Goal: Task Accomplishment & Management: Manage account settings

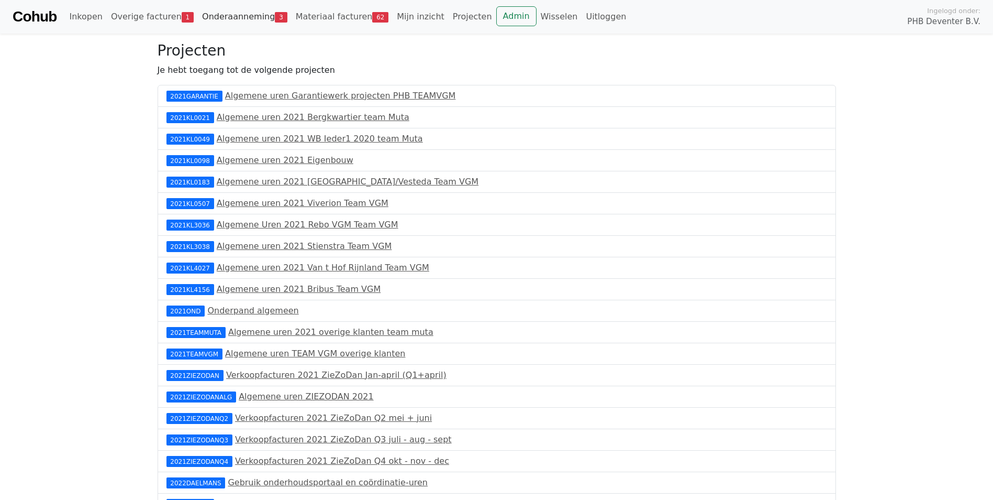
click at [217, 17] on link "Onderaanneming 3" at bounding box center [245, 16] width 94 height 21
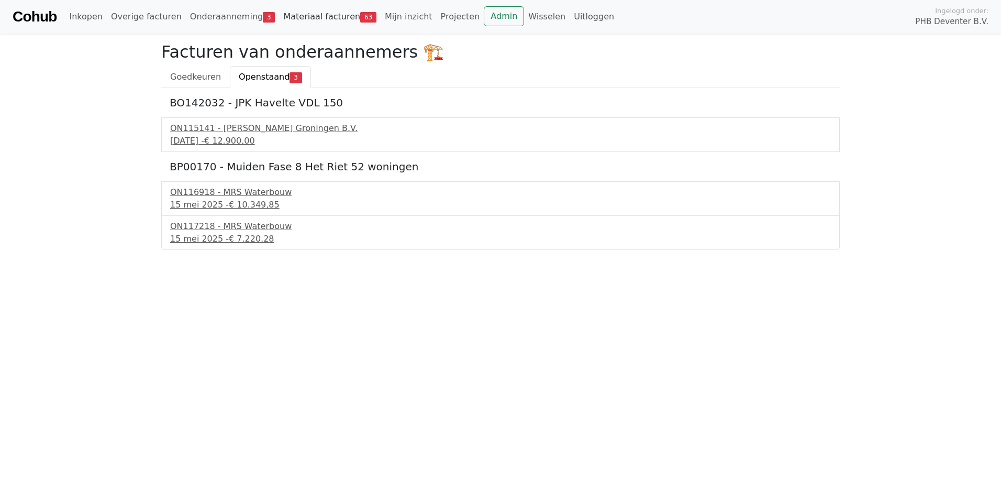
click at [319, 16] on link "Materiaal facturen 63" at bounding box center [330, 16] width 102 height 21
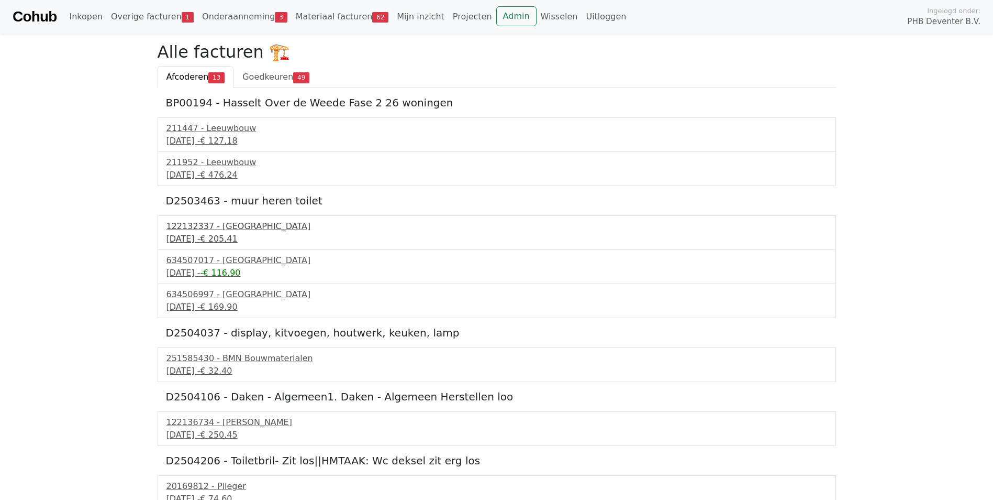
click at [202, 231] on div "122132337 - PontMeyer" at bounding box center [497, 226] width 661 height 13
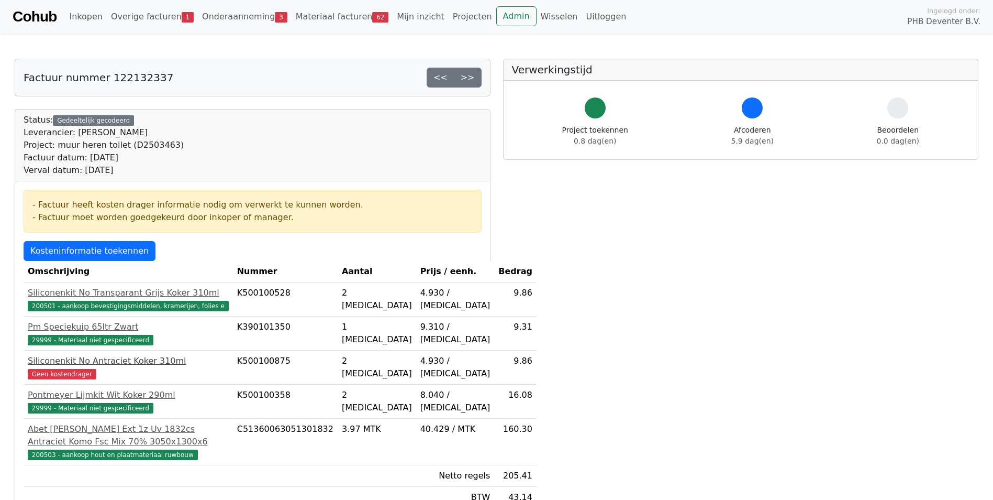
click at [66, 367] on div "Siliconenkit No Antraciet Koker 310ml" at bounding box center [128, 360] width 201 height 13
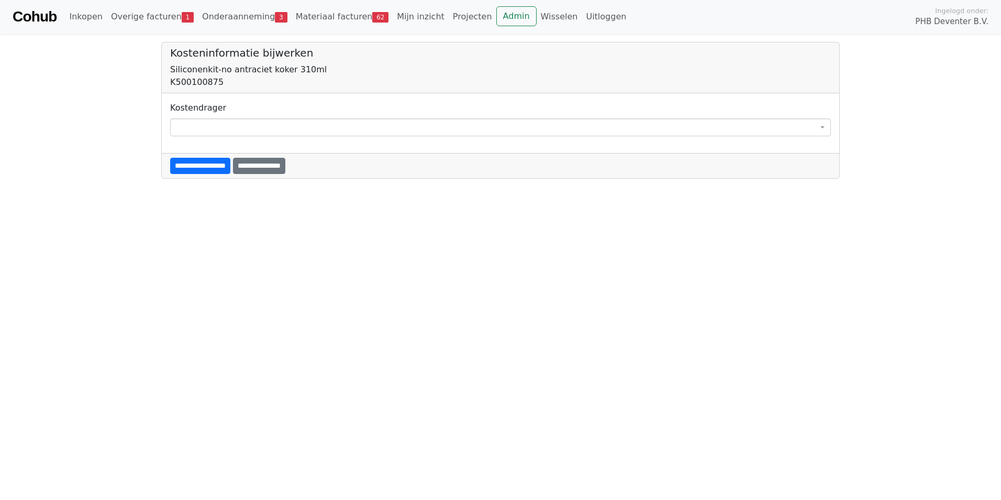
click at [186, 130] on span at bounding box center [500, 127] width 661 height 18
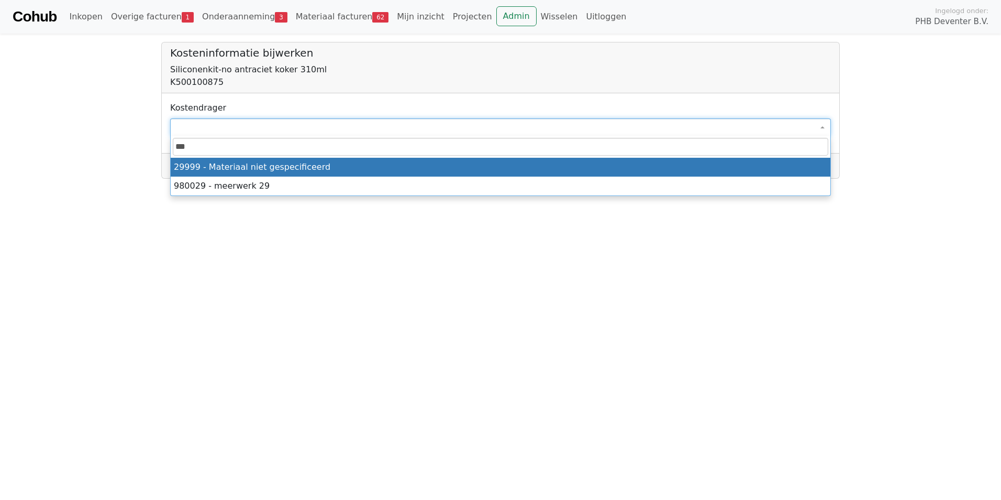
type input "****"
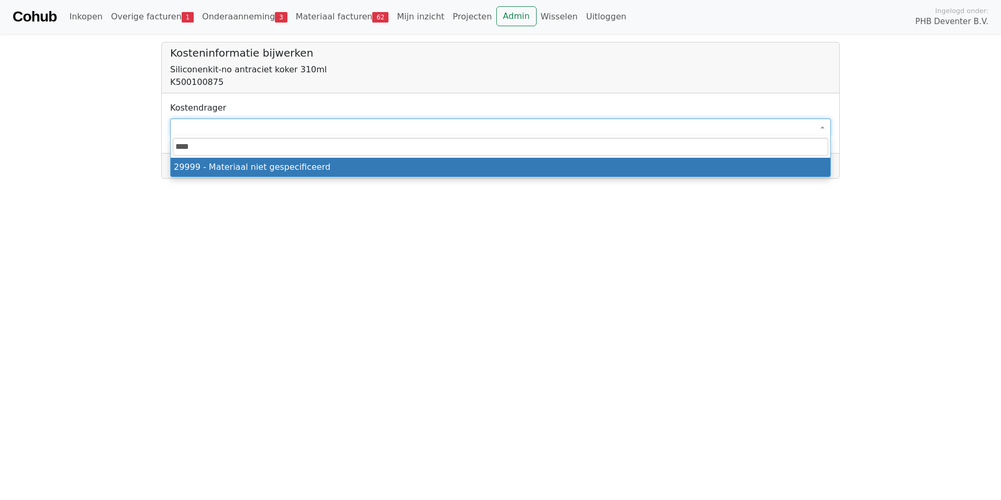
select select "****"
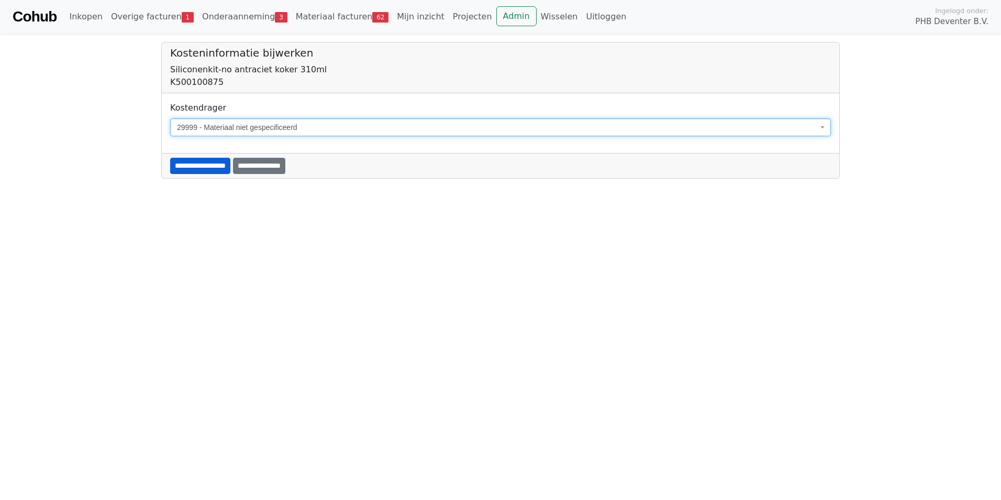
click at [209, 167] on input "**********" at bounding box center [200, 166] width 60 height 16
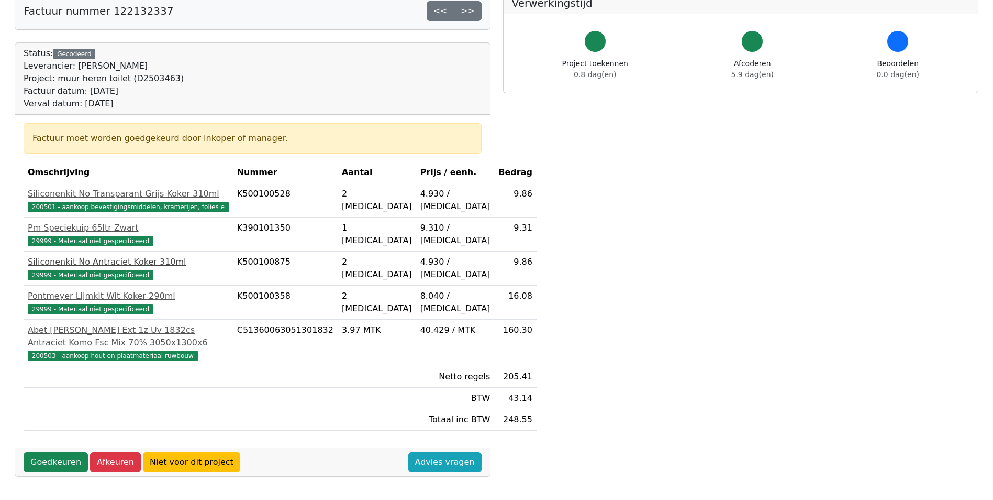
scroll to position [209, 0]
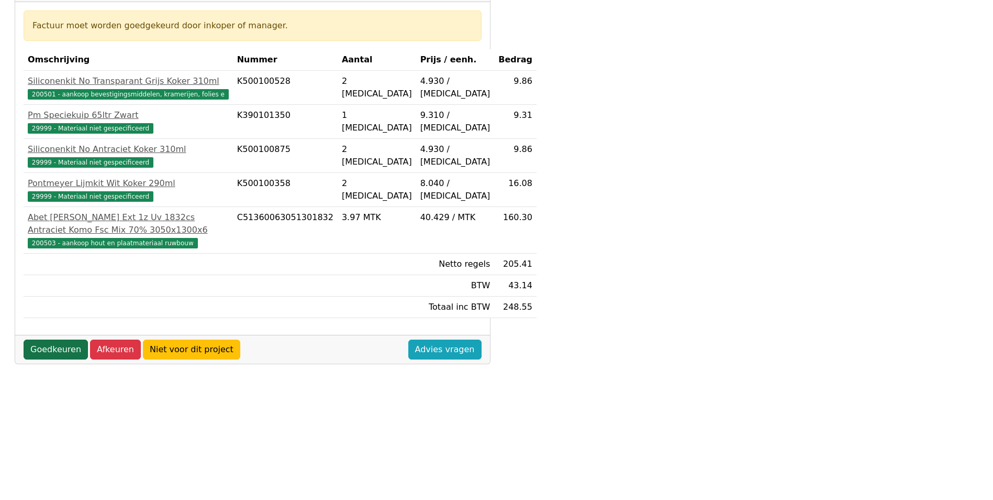
click at [50, 359] on link "Goedkeuren" at bounding box center [56, 349] width 64 height 20
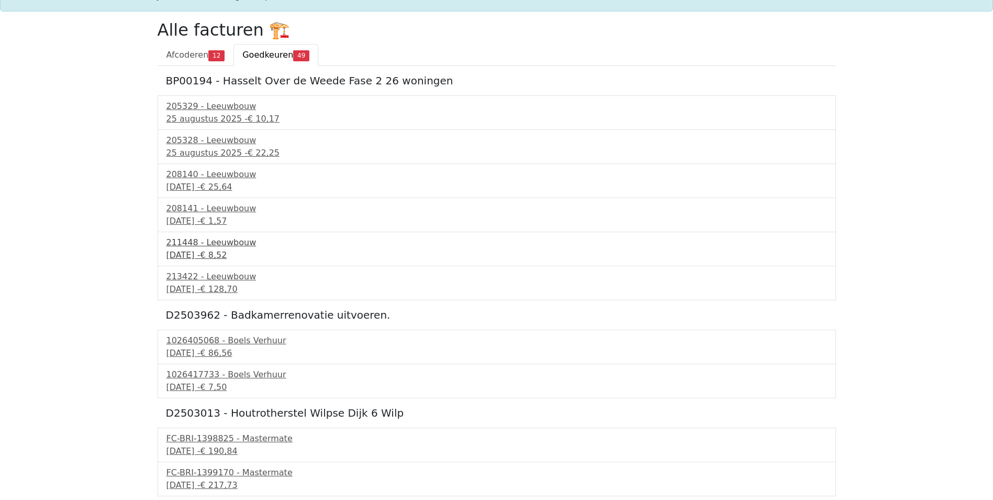
scroll to position [105, 0]
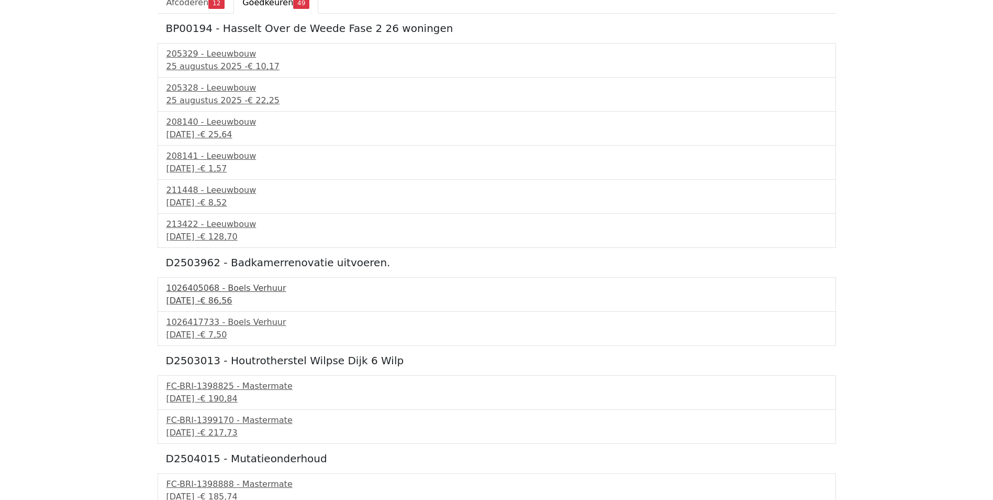
click at [193, 289] on div "1026405068 - Boels Verhuur" at bounding box center [497, 288] width 661 height 13
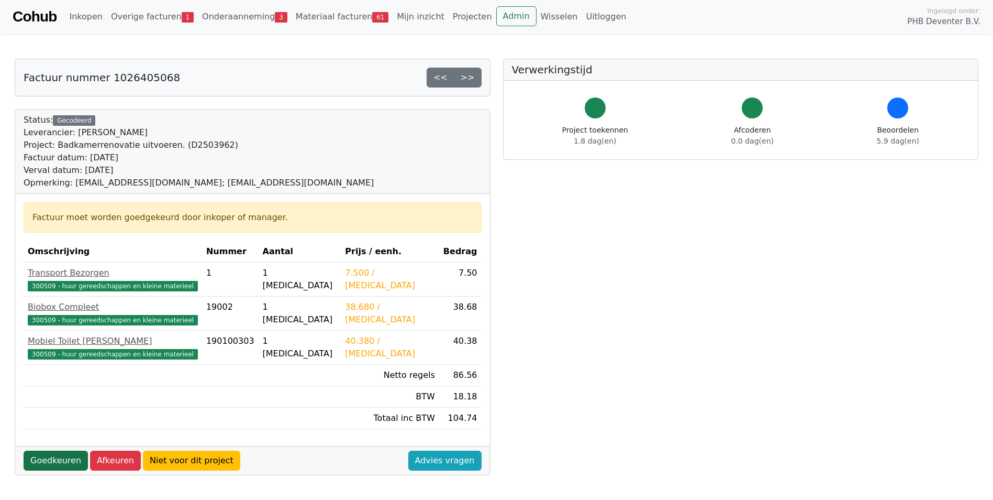
click at [53, 459] on link "Goedkeuren" at bounding box center [56, 460] width 64 height 20
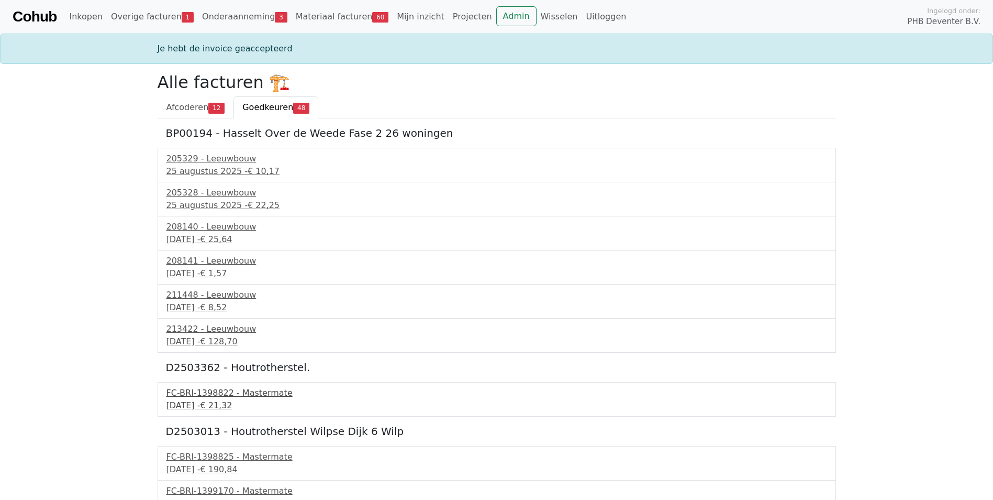
click at [206, 401] on div "[DATE] - € 21,32" at bounding box center [497, 405] width 661 height 13
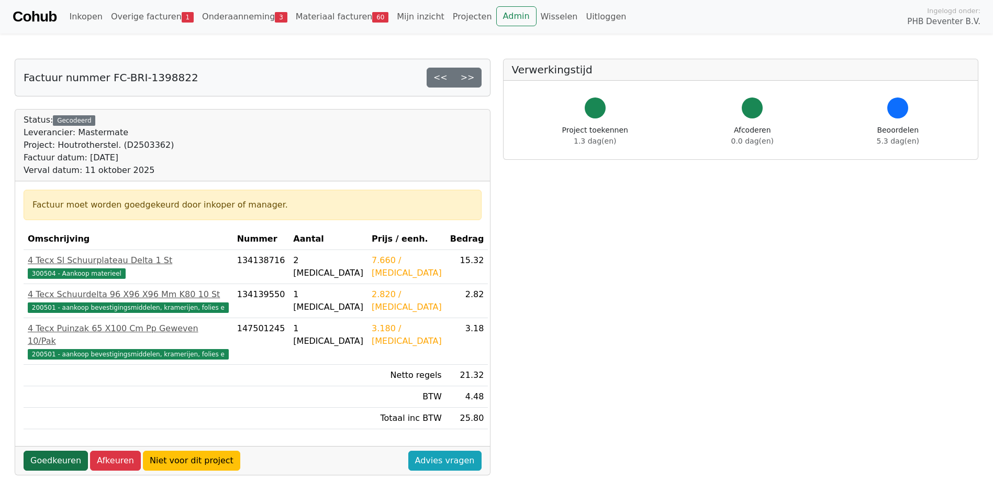
click at [49, 450] on link "Goedkeuren" at bounding box center [56, 460] width 64 height 20
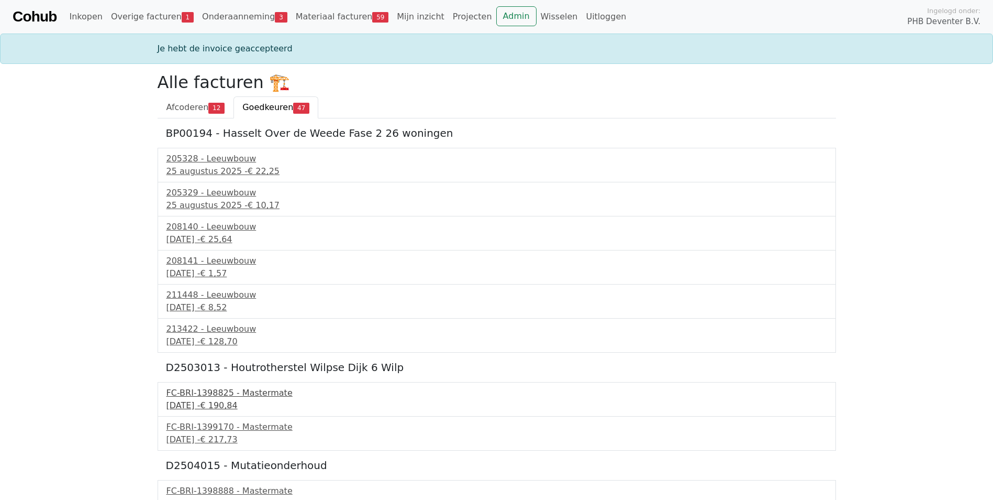
click at [187, 400] on div "11 september 2025 - € 190,84" at bounding box center [497, 405] width 661 height 13
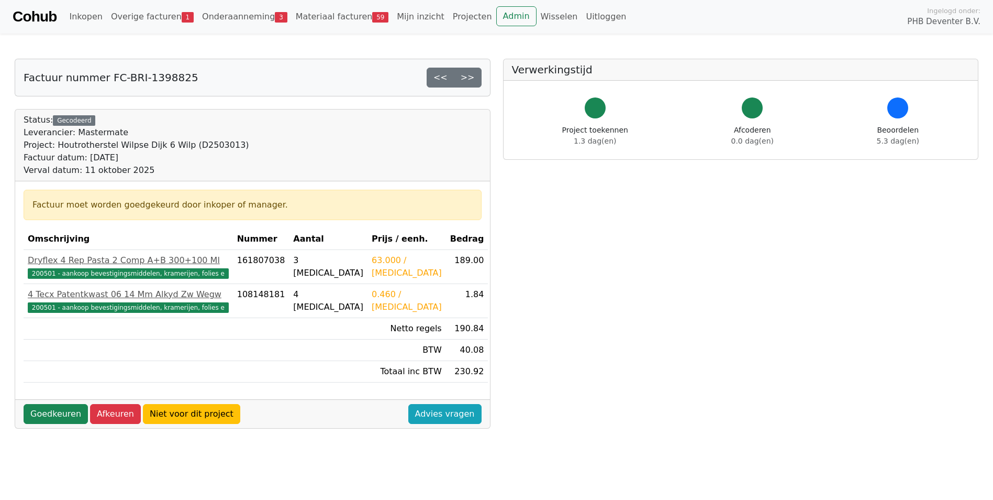
click at [372, 261] on div "63.000 / PCE" at bounding box center [407, 266] width 70 height 25
click at [394, 16] on link "Mijn inzicht" at bounding box center [421, 16] width 56 height 21
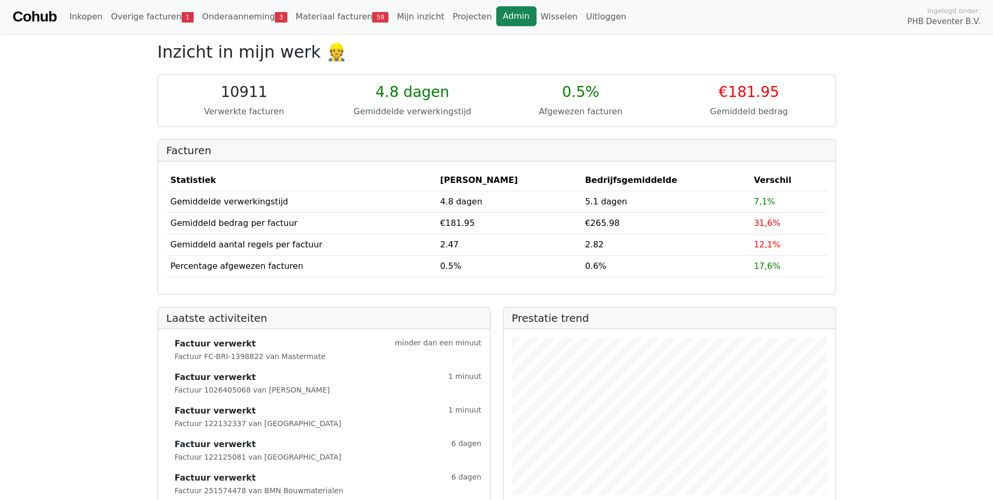
click at [496, 16] on link "Admin" at bounding box center [516, 16] width 40 height 20
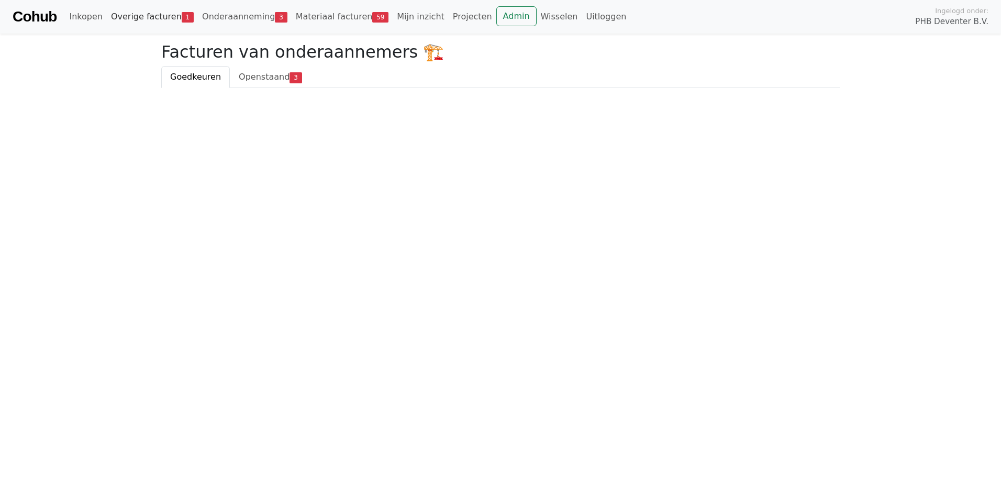
click at [148, 14] on link "Overige facturen 1" at bounding box center [152, 16] width 91 height 21
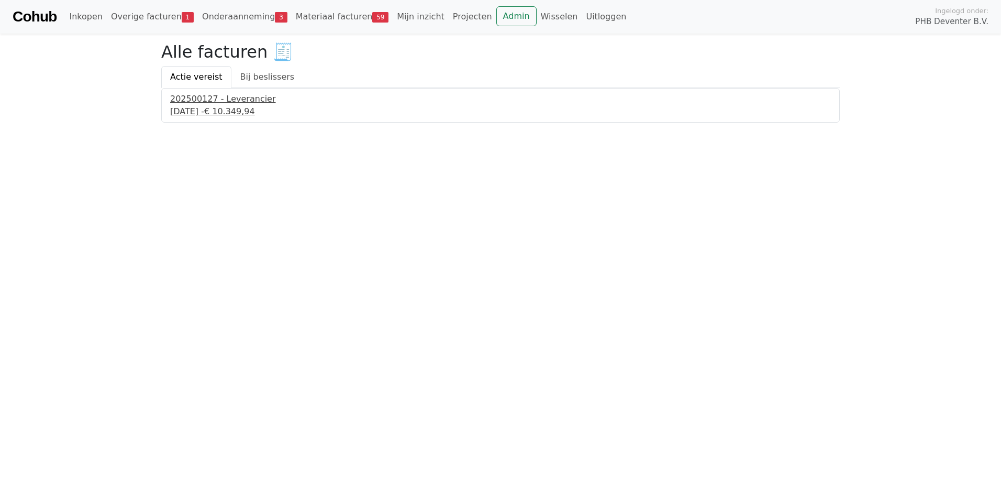
click at [209, 108] on div "[DATE] - € 10.349,94" at bounding box center [500, 111] width 661 height 13
click at [210, 108] on div "[DATE] - € 10.349,94" at bounding box center [500, 111] width 661 height 13
click at [225, 17] on link "Onderaanneming 3" at bounding box center [245, 16] width 94 height 21
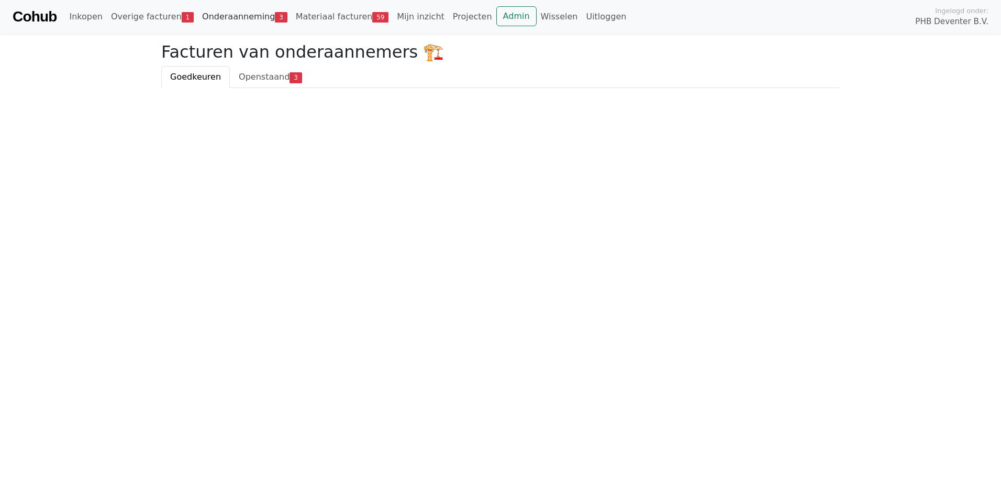
click at [220, 13] on link "Onderaanneming 3" at bounding box center [245, 16] width 94 height 21
click at [260, 75] on span "Openstaand" at bounding box center [264, 77] width 51 height 10
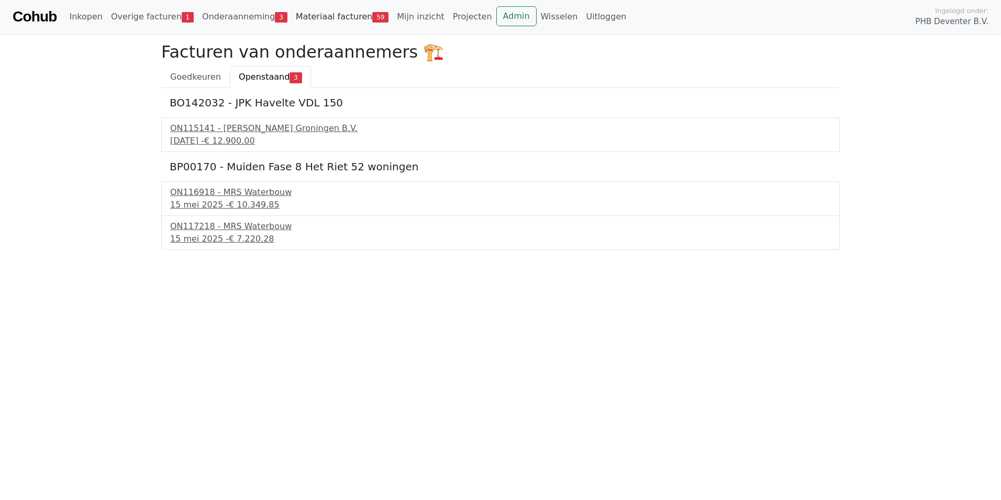
click at [299, 15] on link "Materiaal facturen 59" at bounding box center [343, 16] width 102 height 21
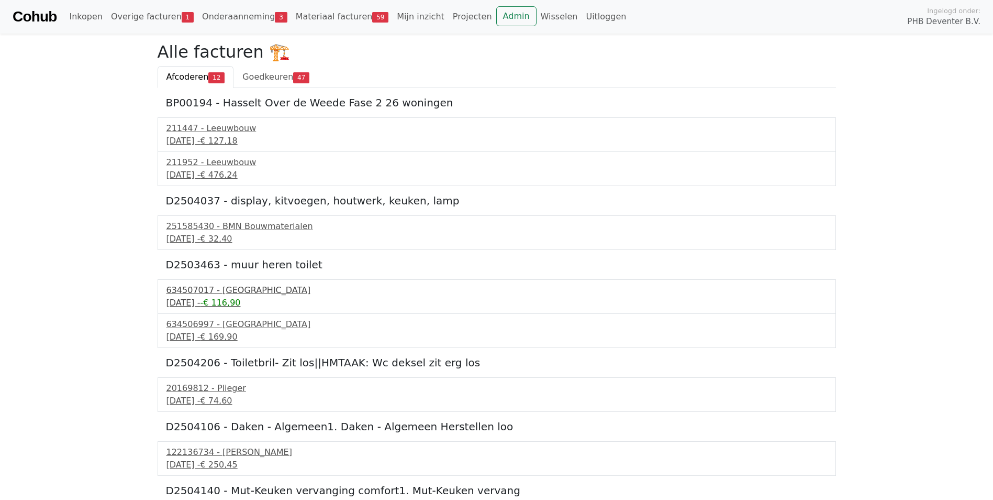
click at [231, 291] on div "634507017 - [GEOGRAPHIC_DATA]" at bounding box center [497, 290] width 661 height 13
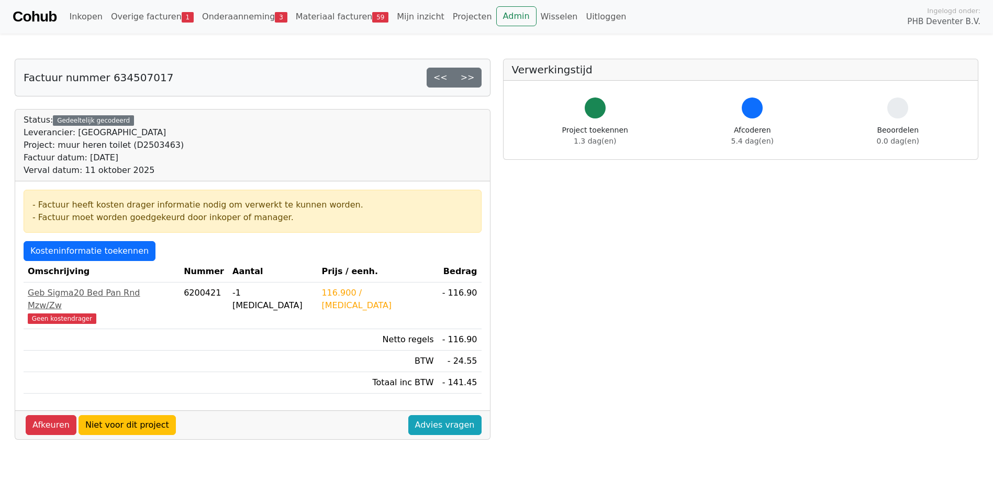
drag, startPoint x: 345, startPoint y: 292, endPoint x: 273, endPoint y: 315, distance: 74.7
click at [228, 315] on td "6200421" at bounding box center [204, 305] width 49 height 47
click at [59, 293] on div "Geb Sigma20 Bed Pan Rnd Mzw/Zw" at bounding box center [102, 298] width 148 height 25
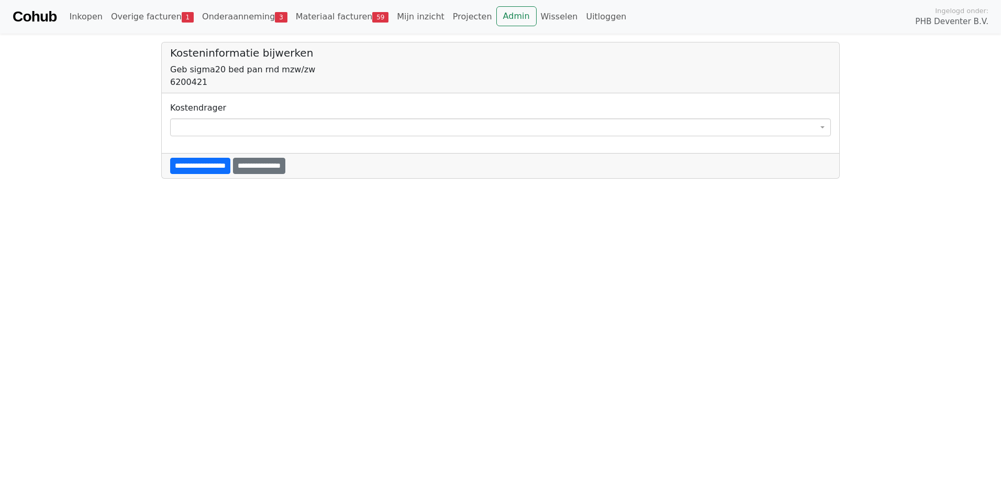
click at [183, 131] on span at bounding box center [500, 127] width 661 height 18
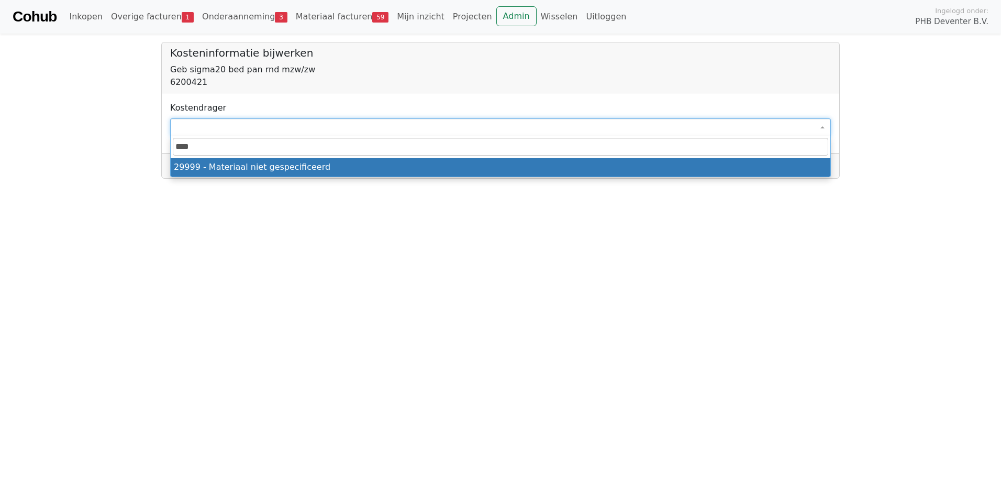
type input "****"
select select "****"
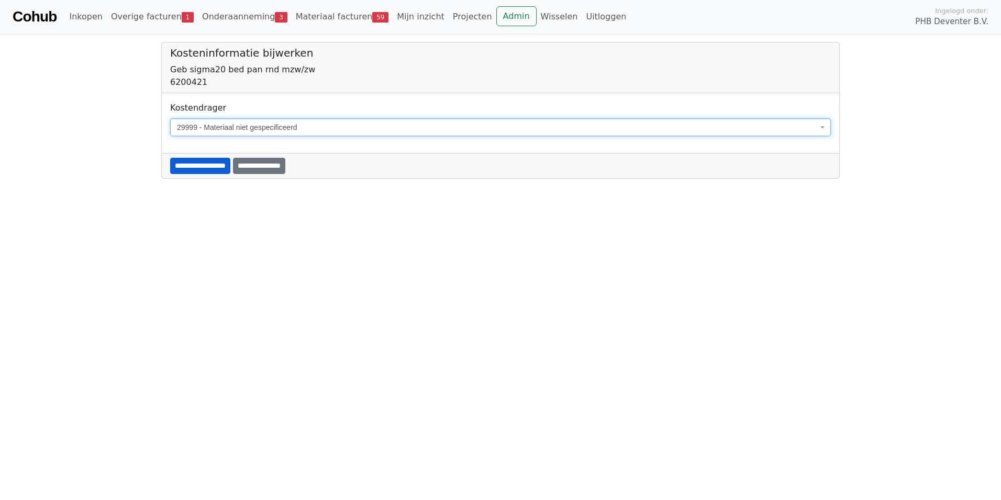
click at [230, 169] on input "**********" at bounding box center [200, 166] width 60 height 16
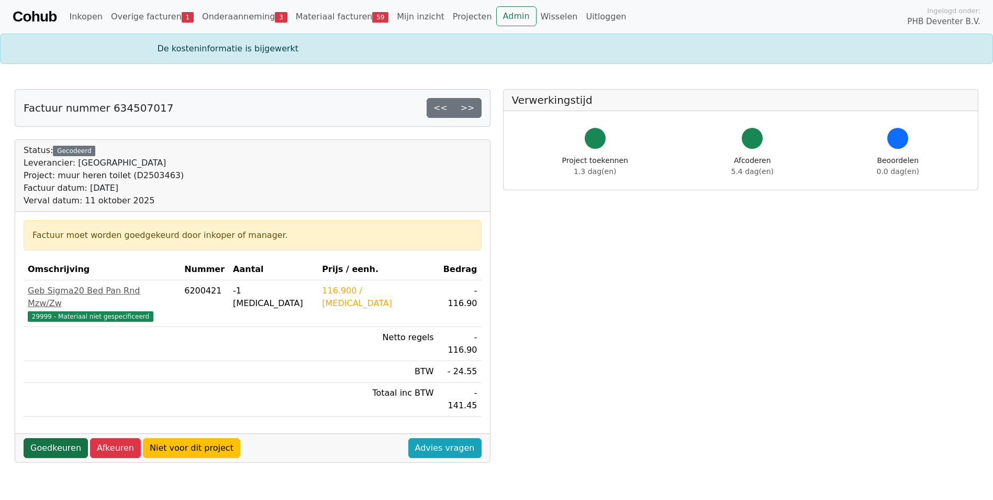
click at [44, 438] on link "Goedkeuren" at bounding box center [56, 448] width 64 height 20
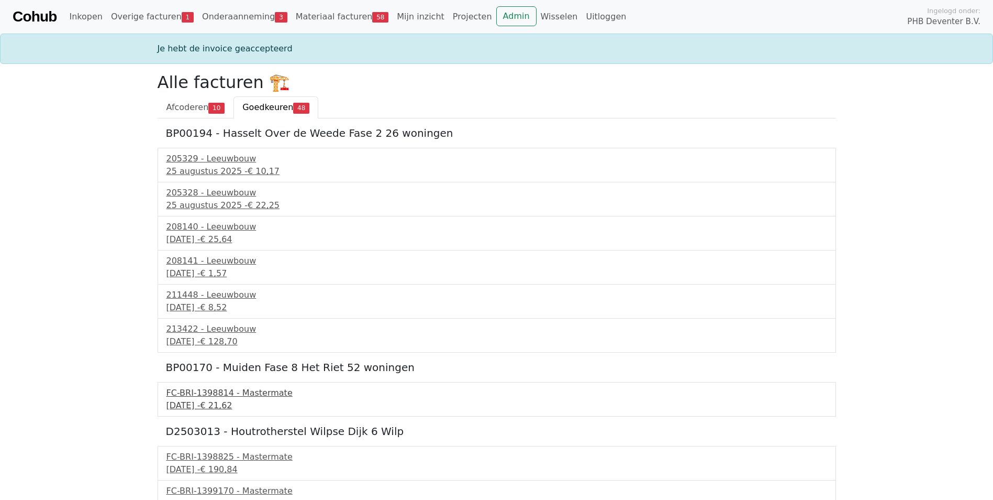
scroll to position [52, 0]
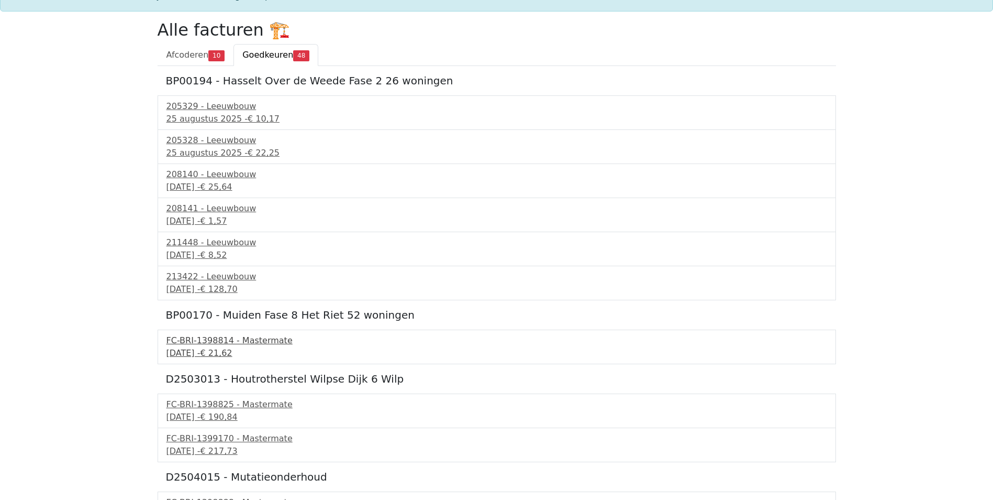
click at [185, 407] on div "FC-BRI-1398825 - Mastermate" at bounding box center [497, 404] width 661 height 13
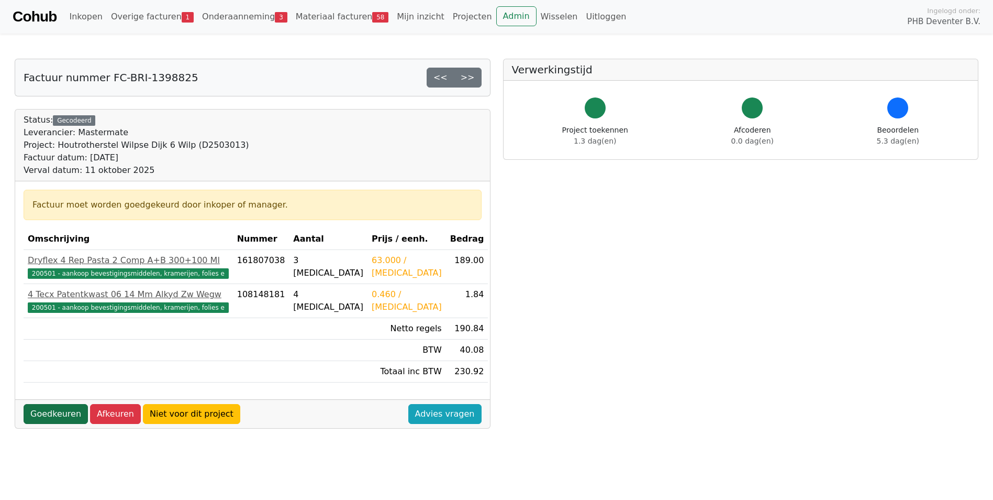
click at [54, 406] on link "Goedkeuren" at bounding box center [56, 414] width 64 height 20
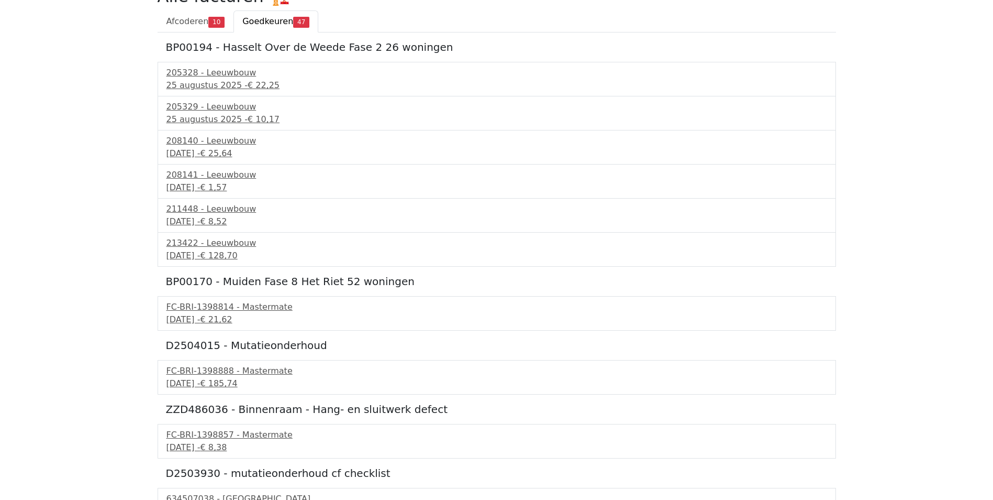
scroll to position [105, 0]
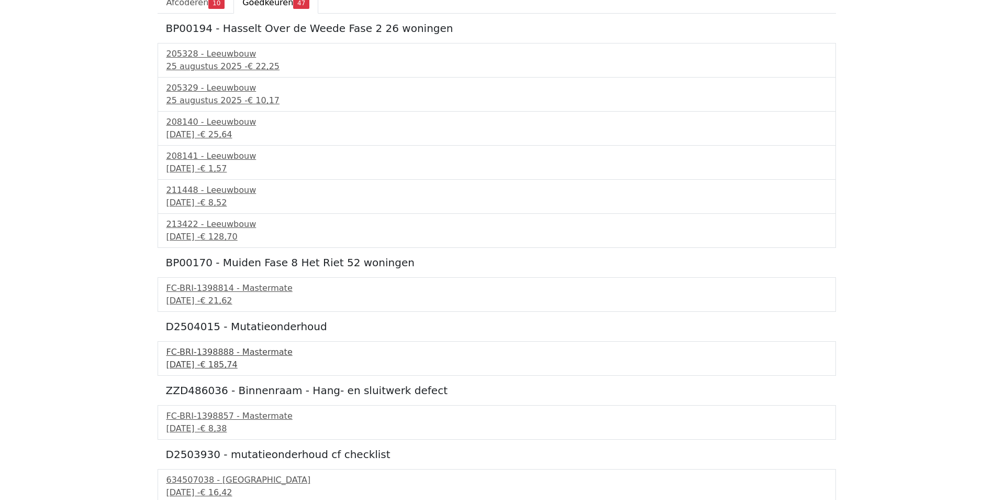
click at [184, 353] on div "FC-BRI-1398888 - Mastermate" at bounding box center [497, 352] width 661 height 13
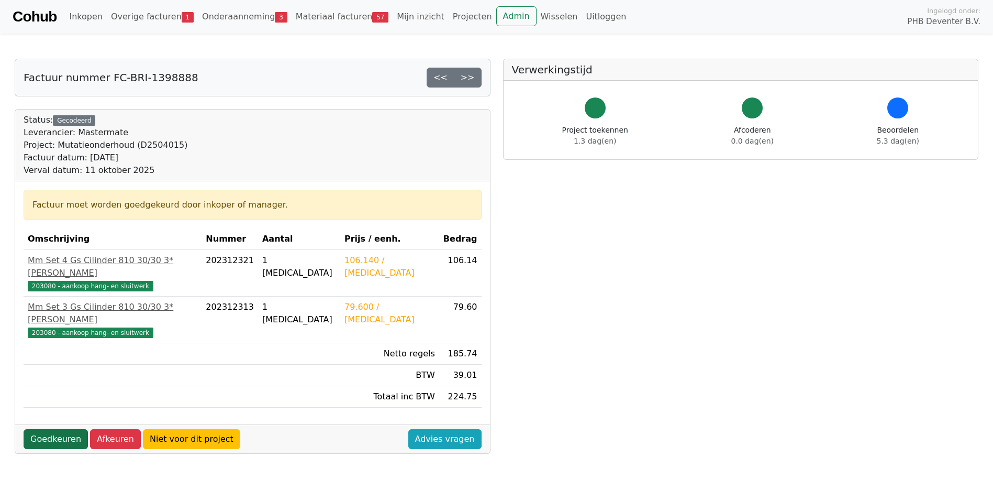
click at [59, 429] on link "Goedkeuren" at bounding box center [56, 439] width 64 height 20
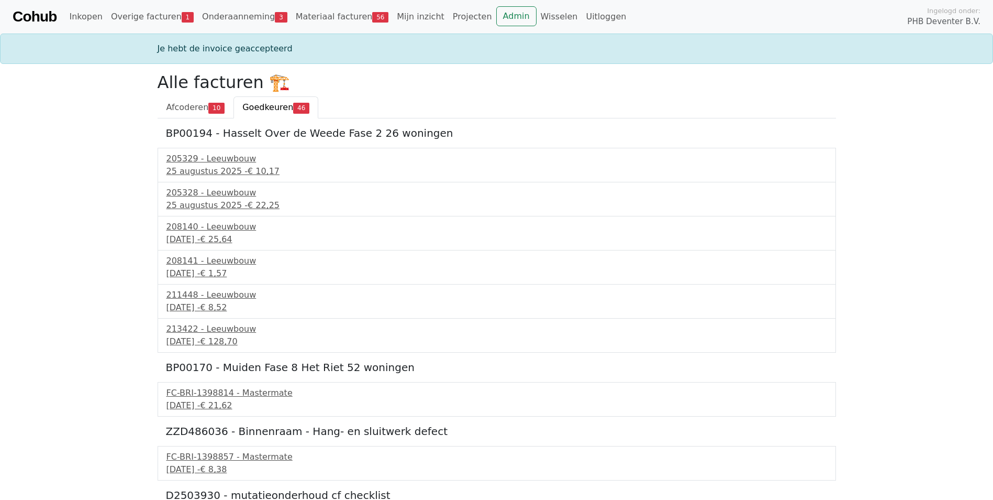
scroll to position [52, 0]
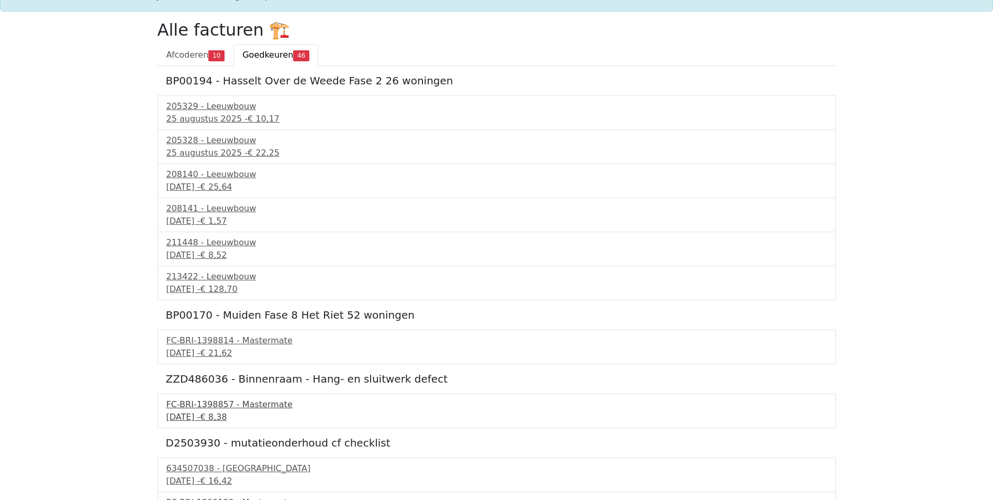
click at [191, 402] on div "FC-BRI-1398857 - Mastermate" at bounding box center [497, 404] width 661 height 13
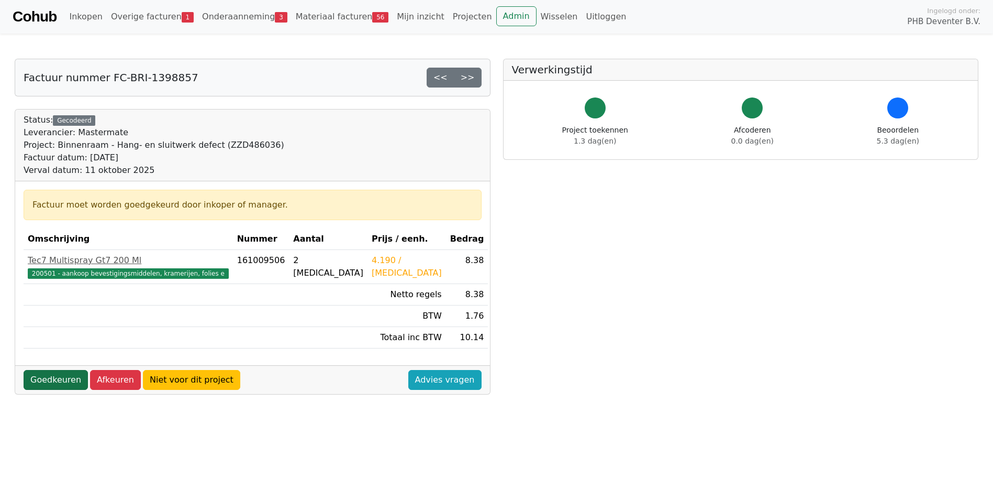
click at [52, 381] on link "Goedkeuren" at bounding box center [56, 380] width 64 height 20
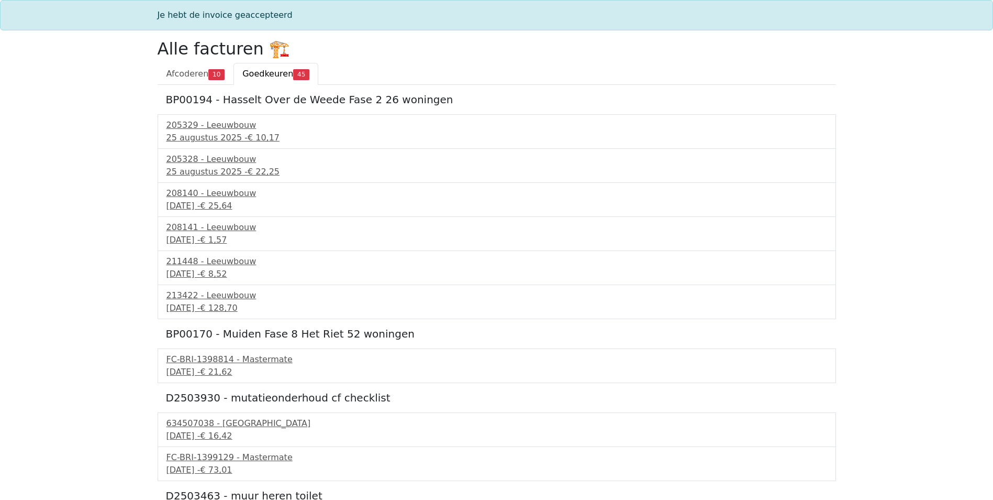
scroll to position [52, 0]
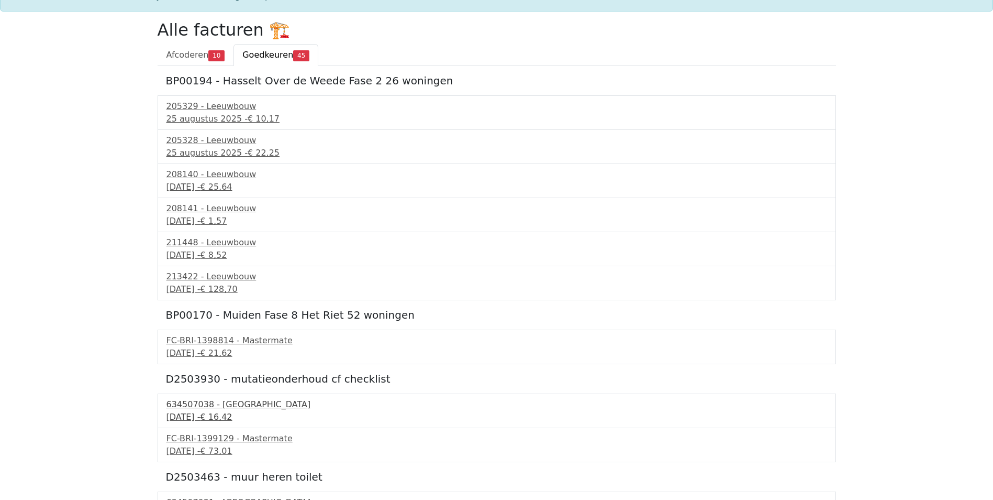
click at [184, 406] on div "634507038 - [GEOGRAPHIC_DATA]" at bounding box center [497, 404] width 661 height 13
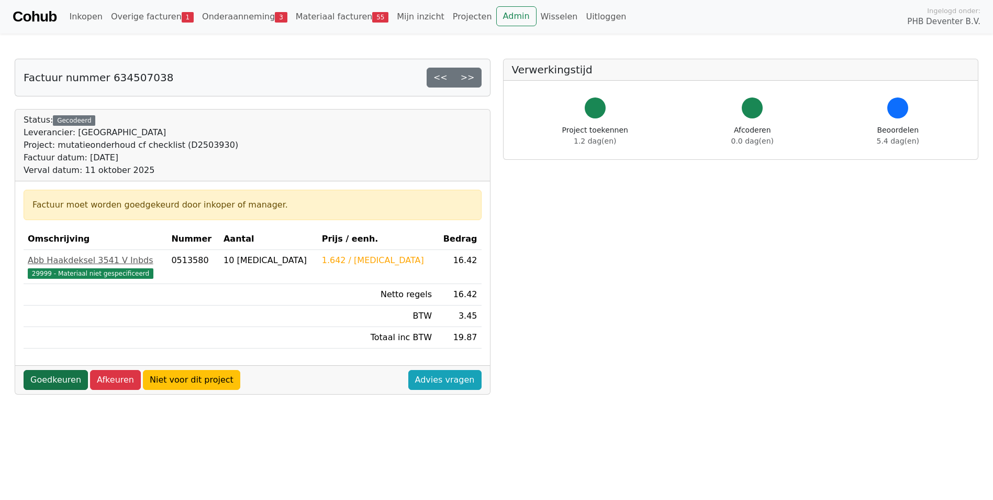
click at [58, 375] on link "Goedkeuren" at bounding box center [56, 380] width 64 height 20
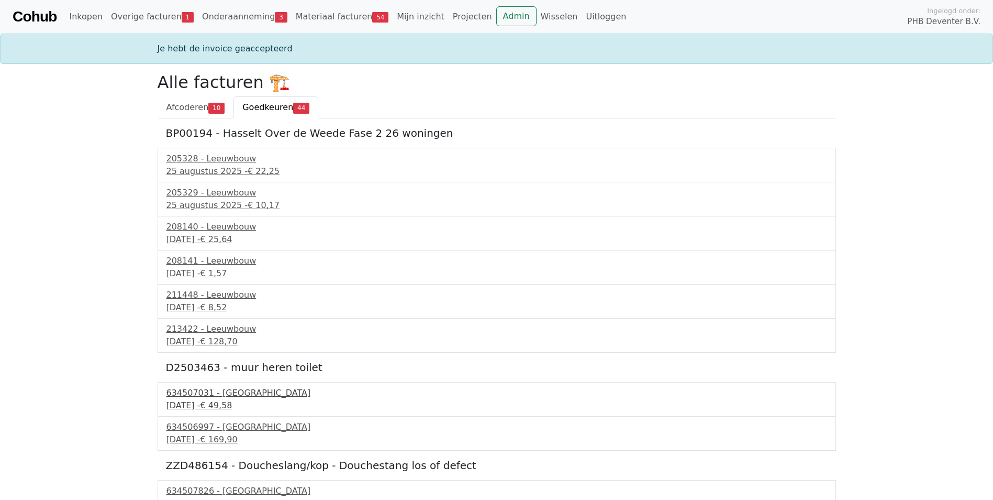
click at [192, 393] on div "634507031 - [GEOGRAPHIC_DATA]" at bounding box center [497, 392] width 661 height 13
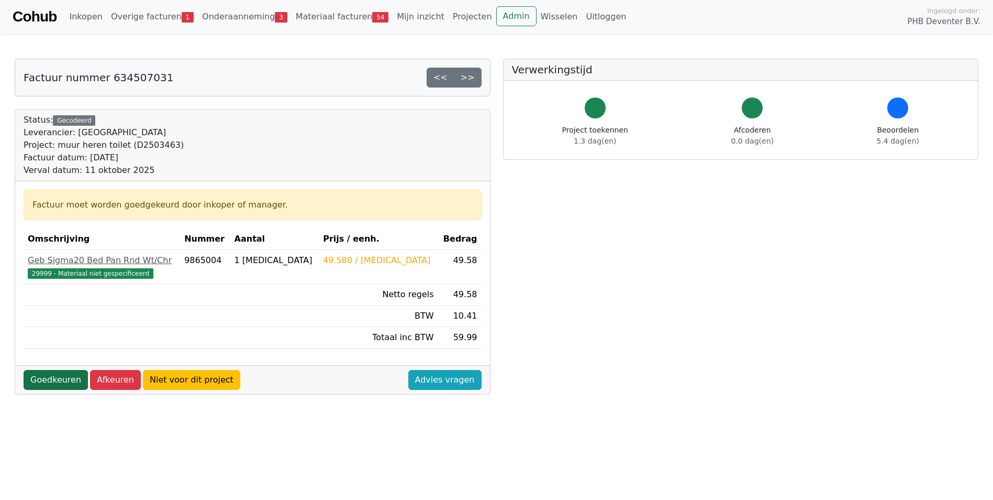
click at [52, 375] on link "Goedkeuren" at bounding box center [56, 380] width 64 height 20
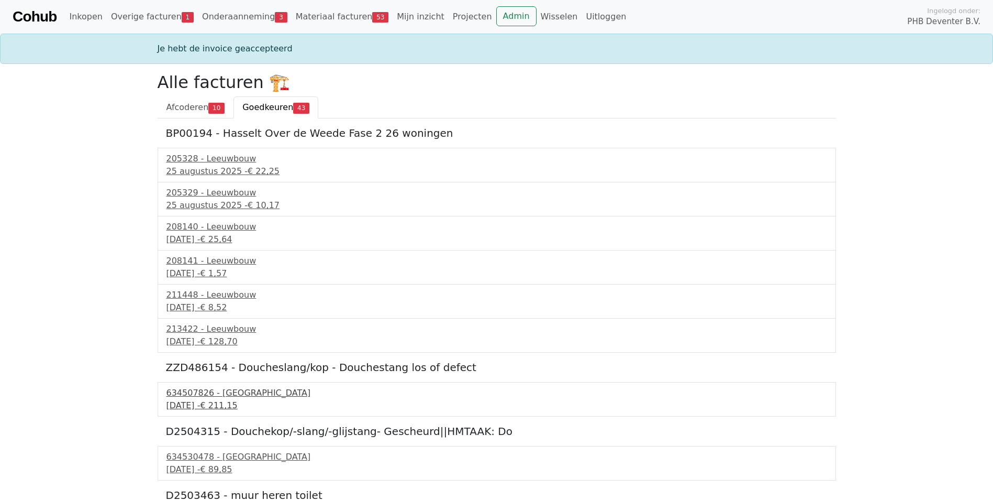
click at [232, 400] on link "634507826 - Technische Unie 11 september 2025 - € 211,15" at bounding box center [497, 398] width 661 height 25
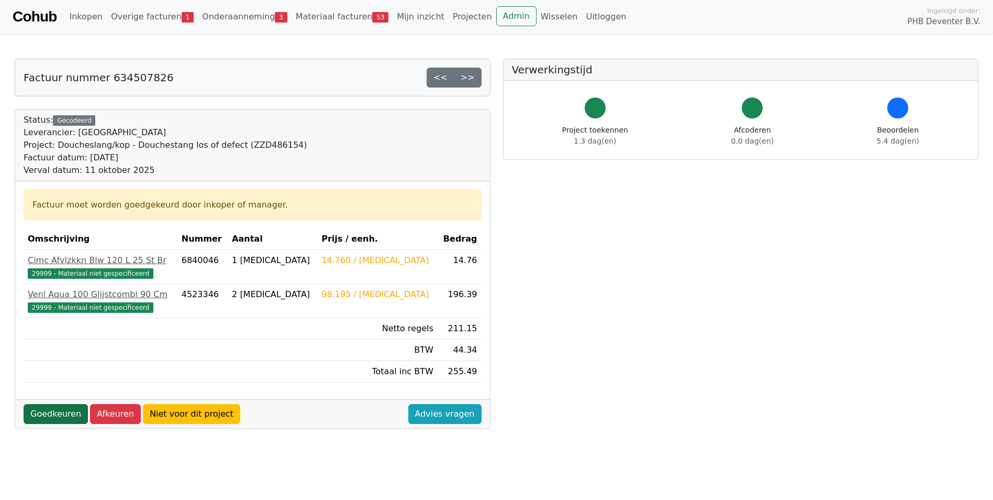
click at [59, 415] on link "Goedkeuren" at bounding box center [56, 414] width 64 height 20
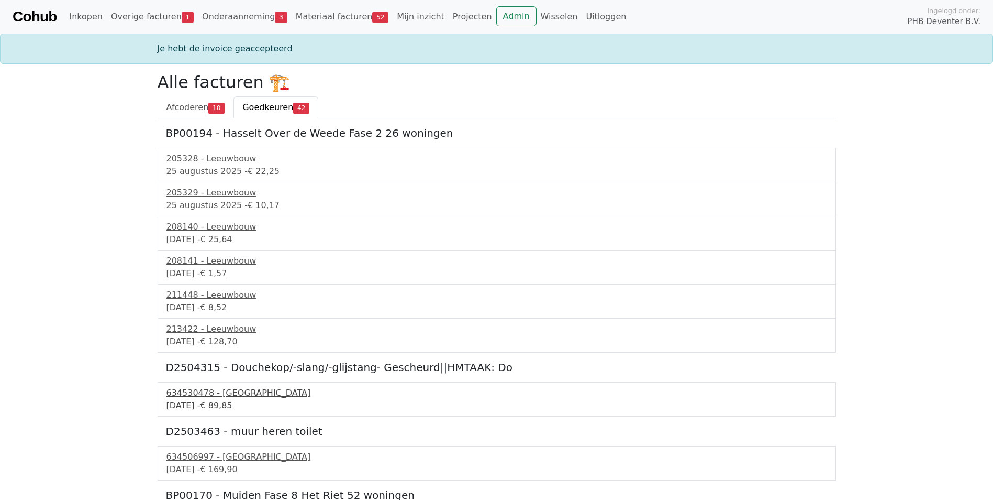
click at [187, 393] on div "634530478 - Technische Unie" at bounding box center [497, 392] width 661 height 13
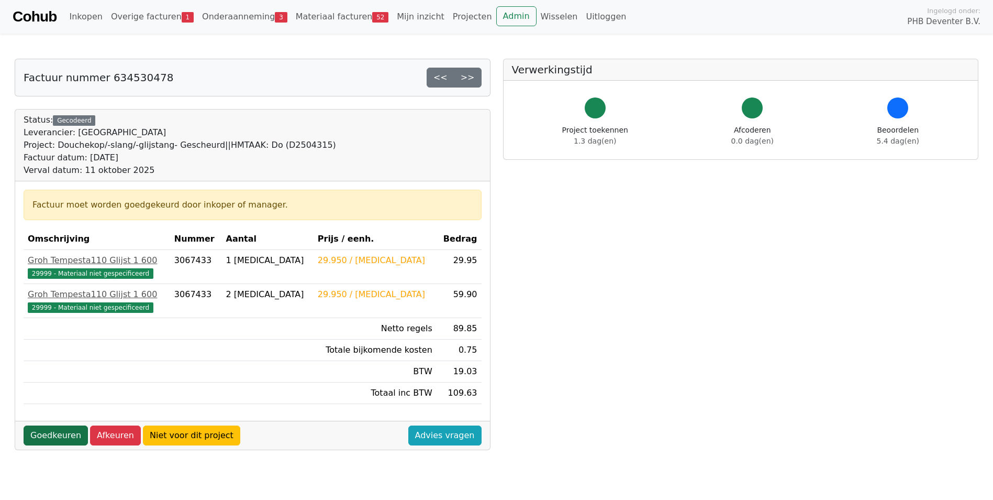
click at [48, 434] on link "Goedkeuren" at bounding box center [56, 435] width 64 height 20
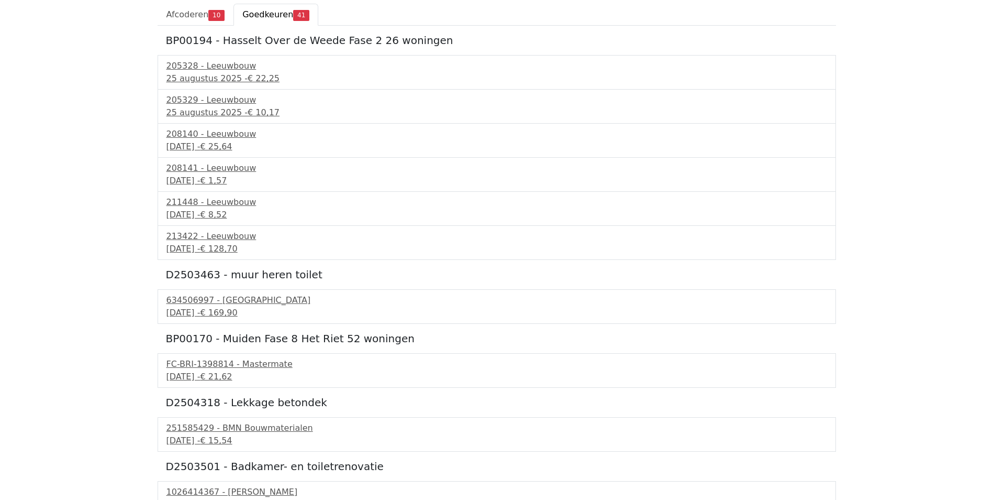
scroll to position [105, 0]
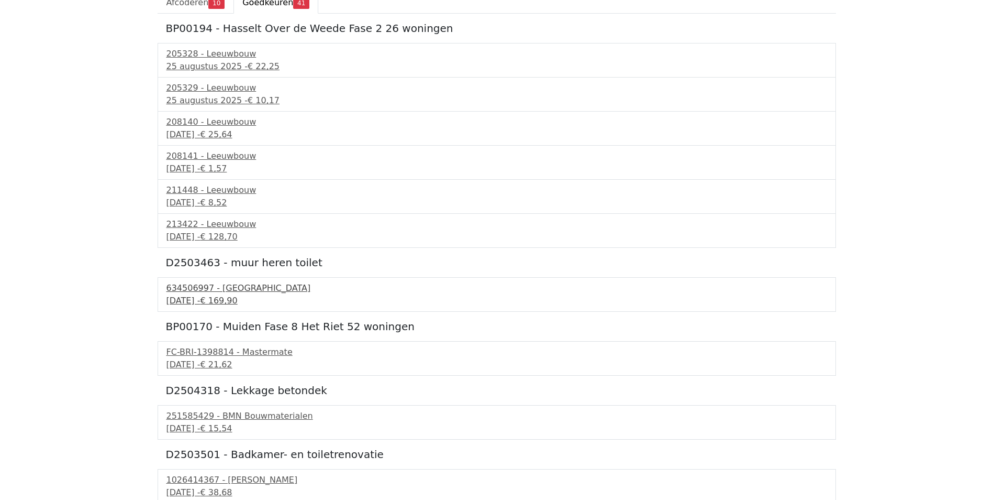
click at [197, 298] on div "11 september 2025 - € 169,90" at bounding box center [497, 300] width 661 height 13
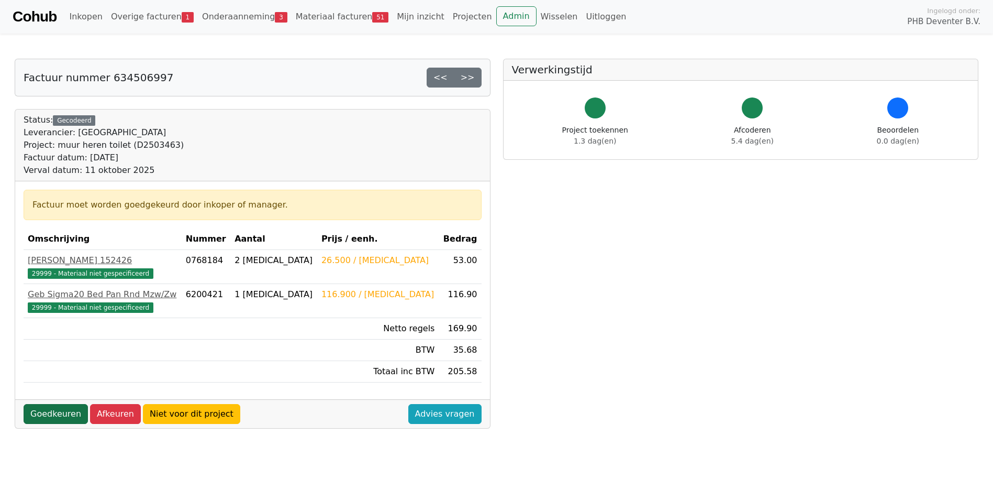
click at [58, 414] on link "Goedkeuren" at bounding box center [56, 414] width 64 height 20
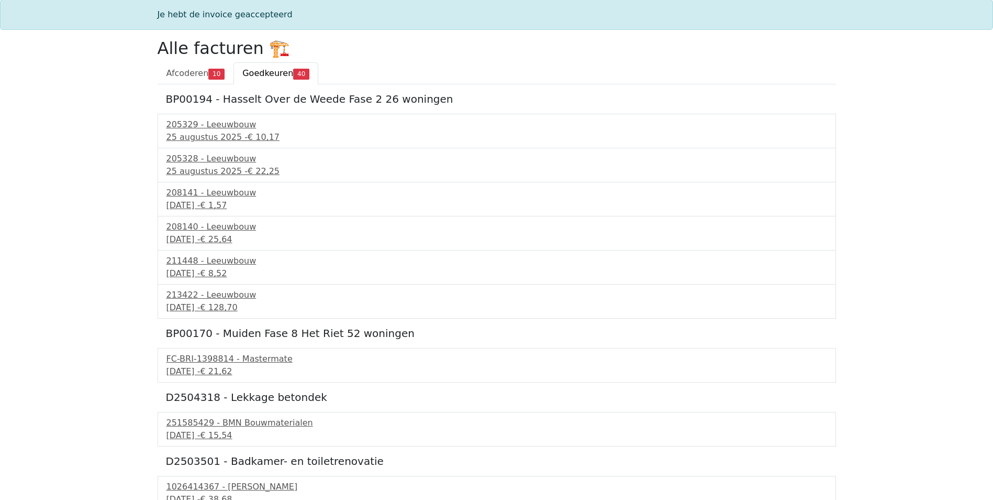
scroll to position [52, 0]
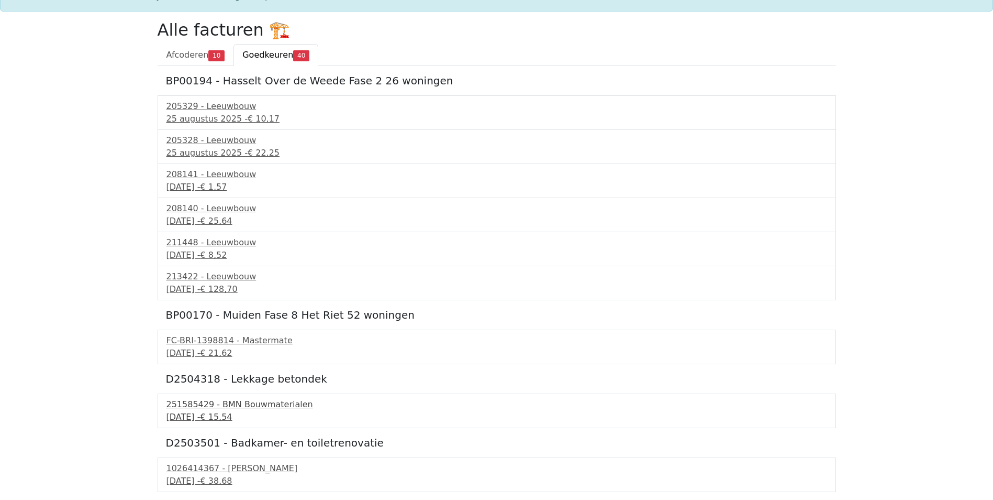
click at [170, 415] on div "[DATE] - € 15,54" at bounding box center [497, 417] width 661 height 13
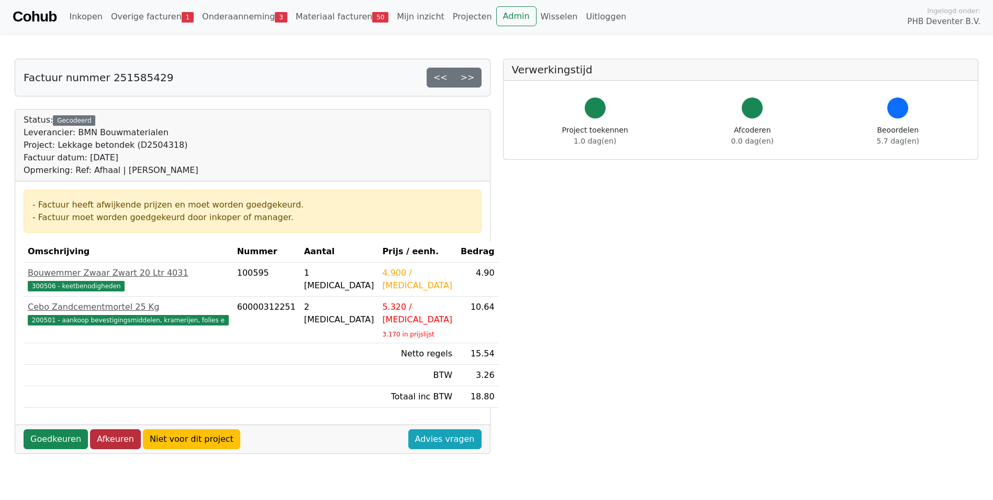
click at [93, 429] on link "Afkeuren" at bounding box center [115, 439] width 51 height 20
click at [47, 429] on link "Goedkeuren" at bounding box center [56, 439] width 64 height 20
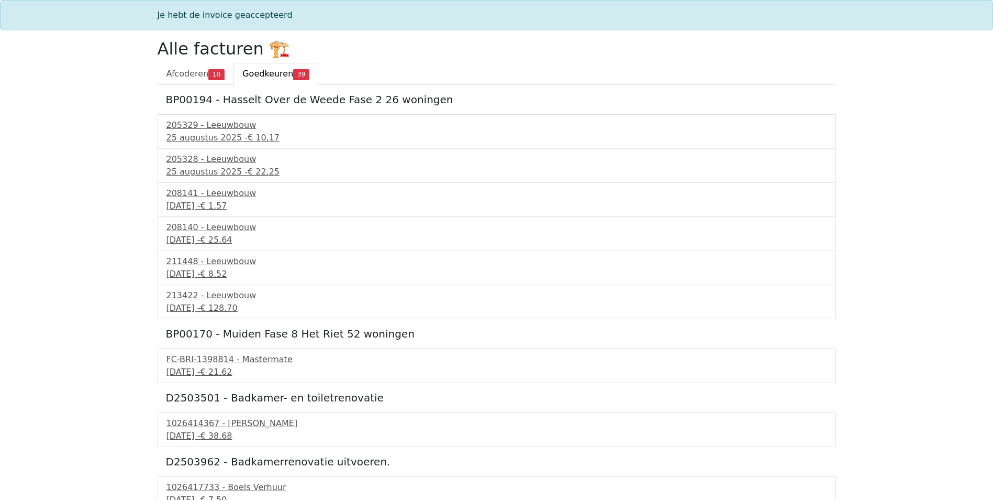
scroll to position [52, 0]
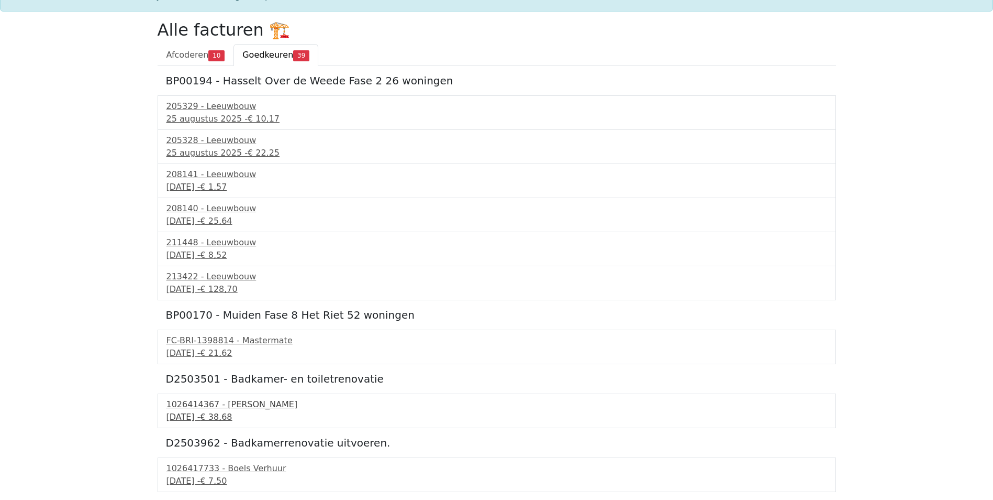
click at [188, 405] on div "1026414367 - [PERSON_NAME]" at bounding box center [497, 404] width 661 height 13
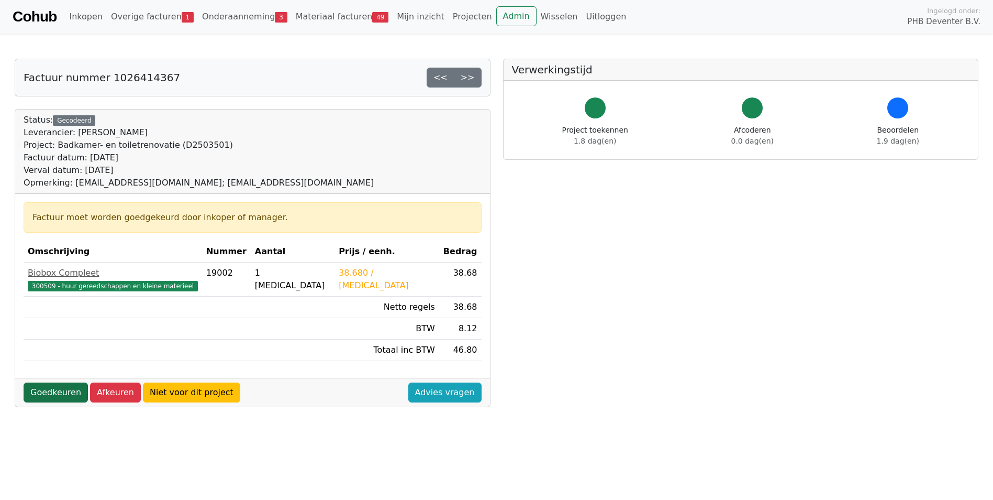
click at [63, 389] on link "Goedkeuren" at bounding box center [56, 392] width 64 height 20
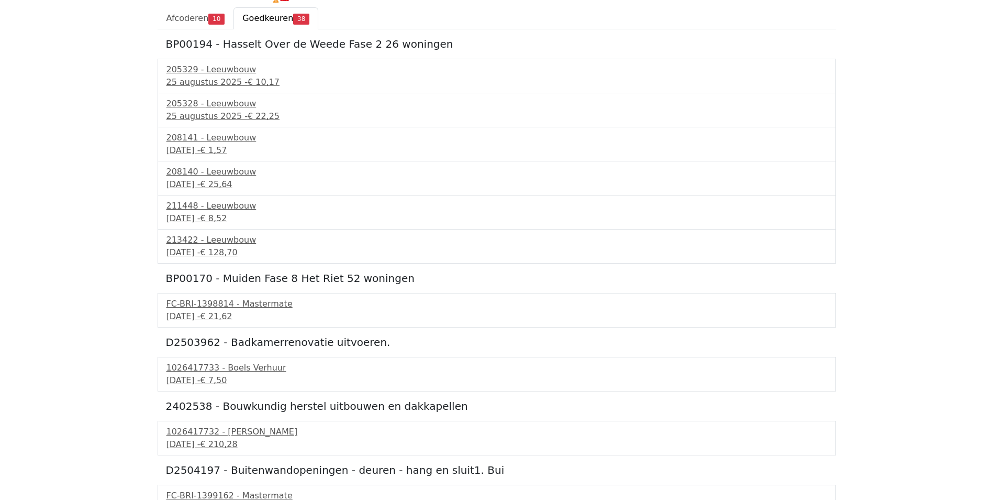
scroll to position [105, 0]
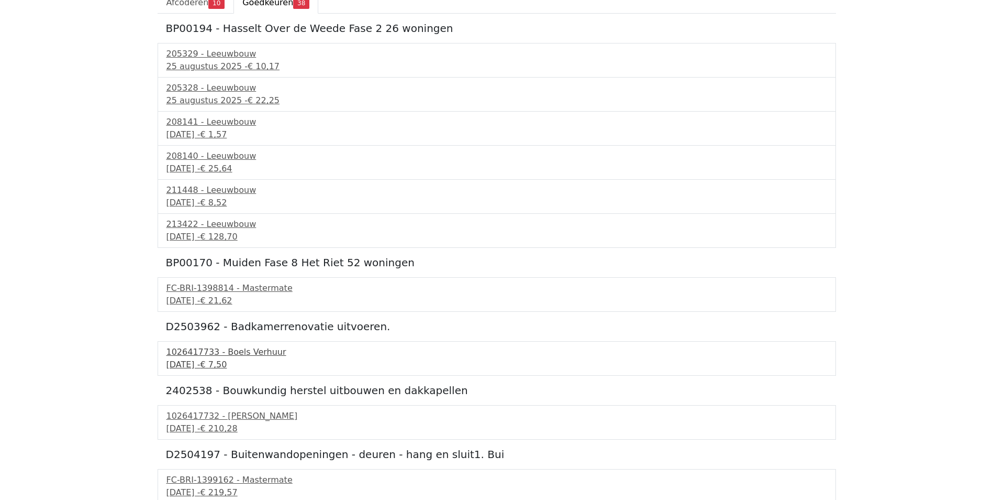
click at [215, 359] on div "[DATE] - € 7,50" at bounding box center [497, 364] width 661 height 13
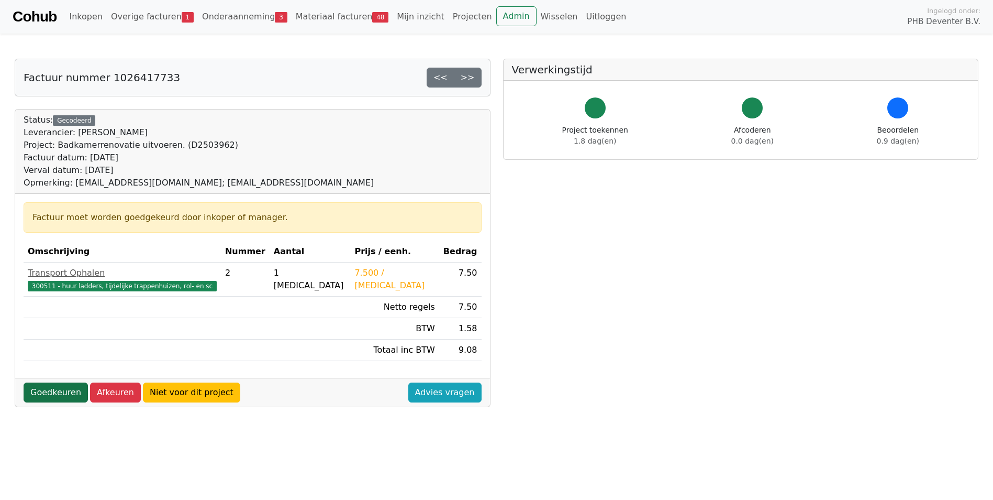
click at [70, 394] on link "Goedkeuren" at bounding box center [56, 392] width 64 height 20
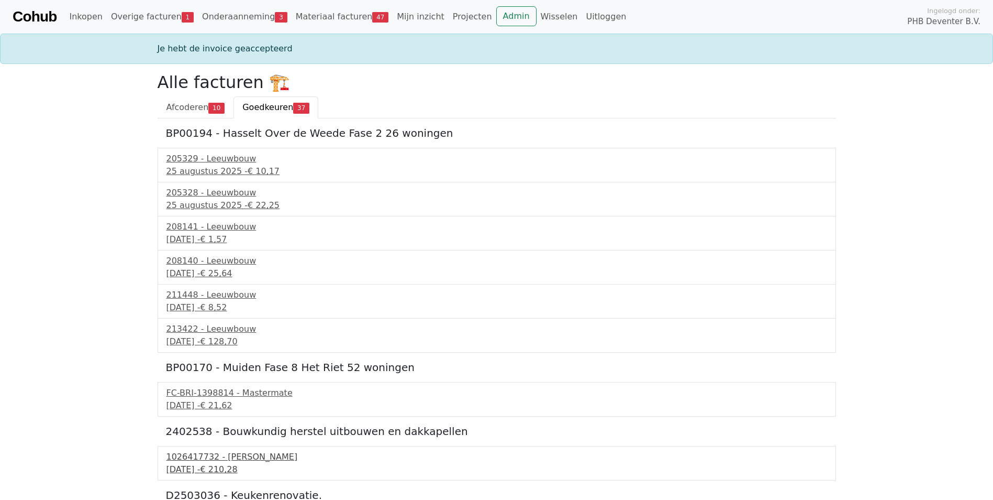
click at [188, 464] on div "[DATE] - € 210,28" at bounding box center [497, 469] width 661 height 13
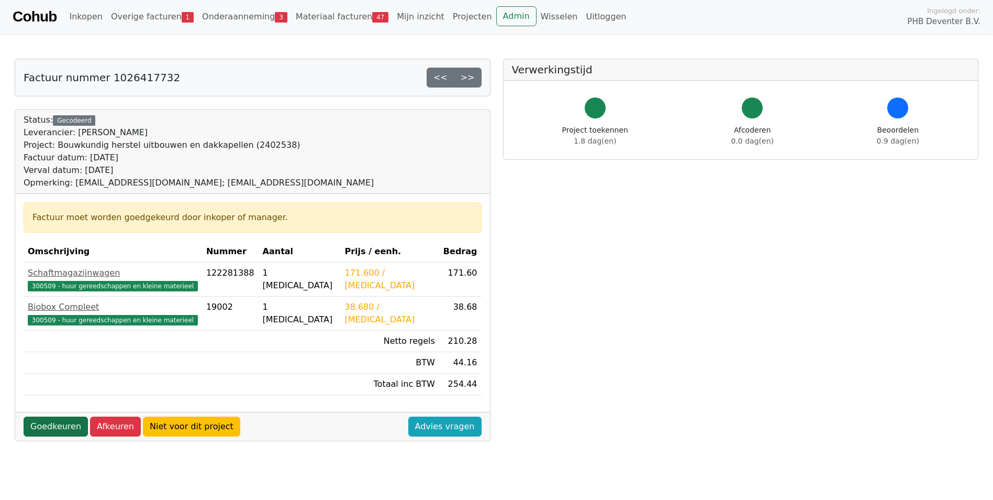
click at [47, 432] on link "Goedkeuren" at bounding box center [56, 426] width 64 height 20
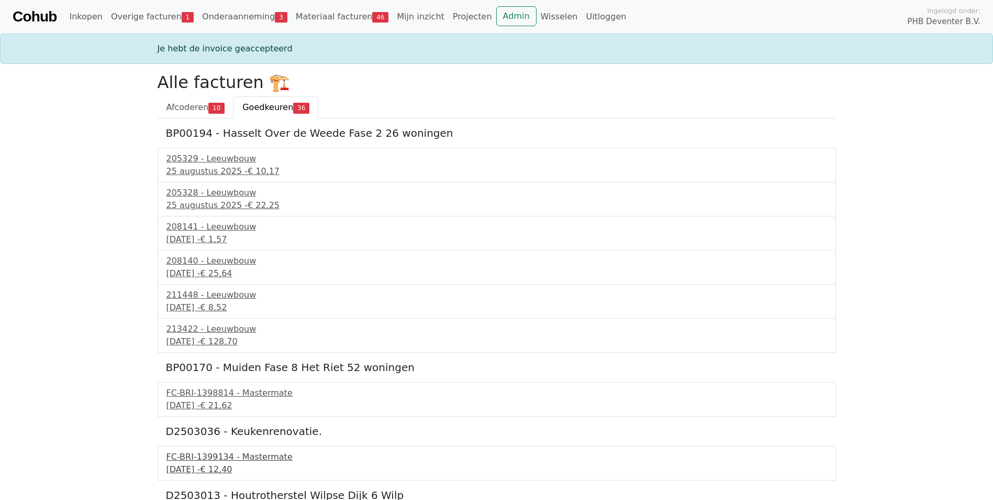
click at [187, 457] on div "FC-BRI-1399134 - Mastermate" at bounding box center [497, 456] width 661 height 13
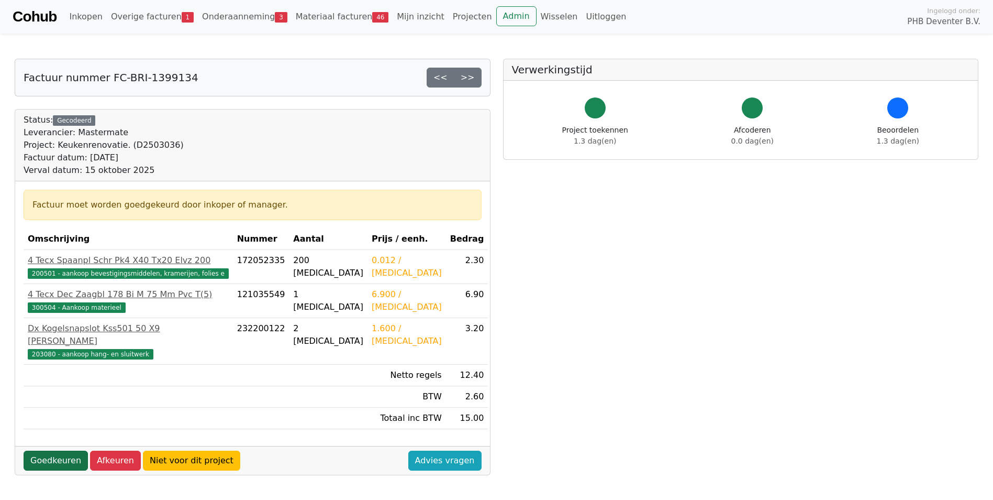
click at [43, 450] on link "Goedkeuren" at bounding box center [56, 460] width 64 height 20
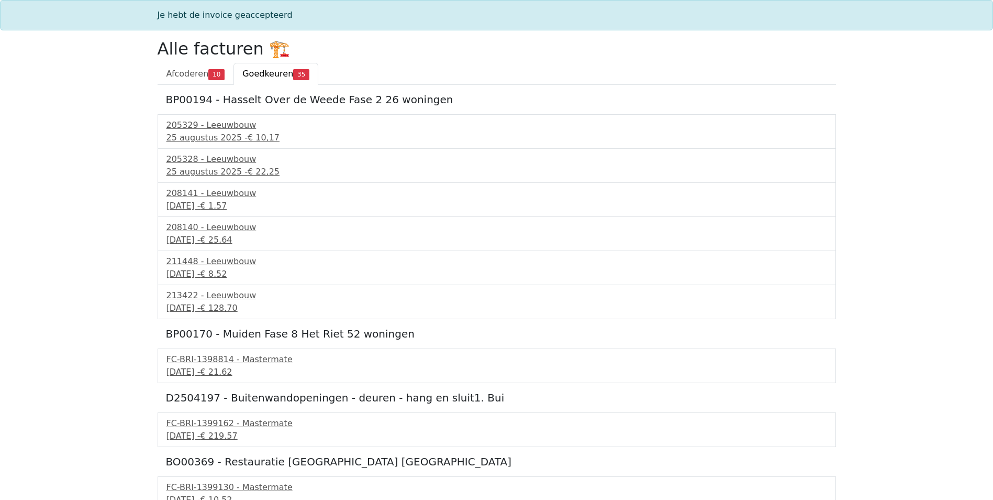
scroll to position [52, 0]
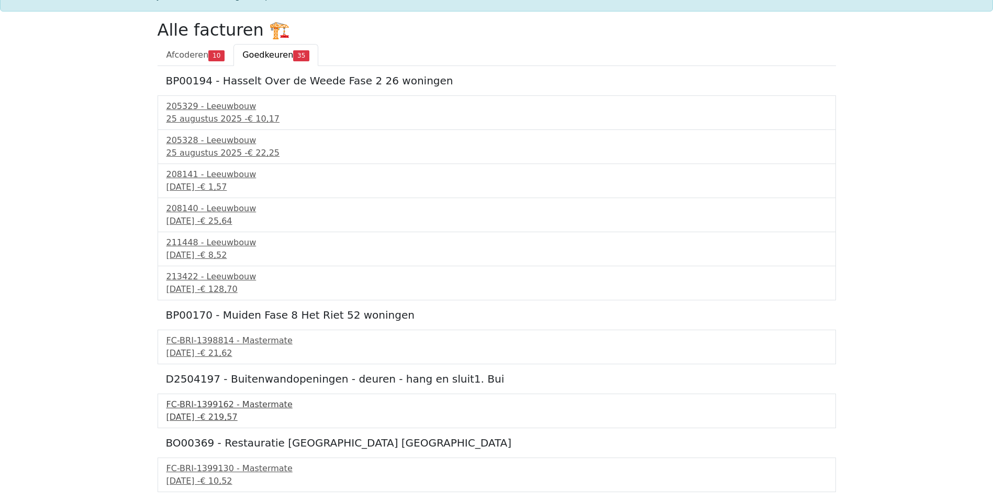
click at [196, 413] on div "15 september 2025 - € 219,57" at bounding box center [497, 417] width 661 height 13
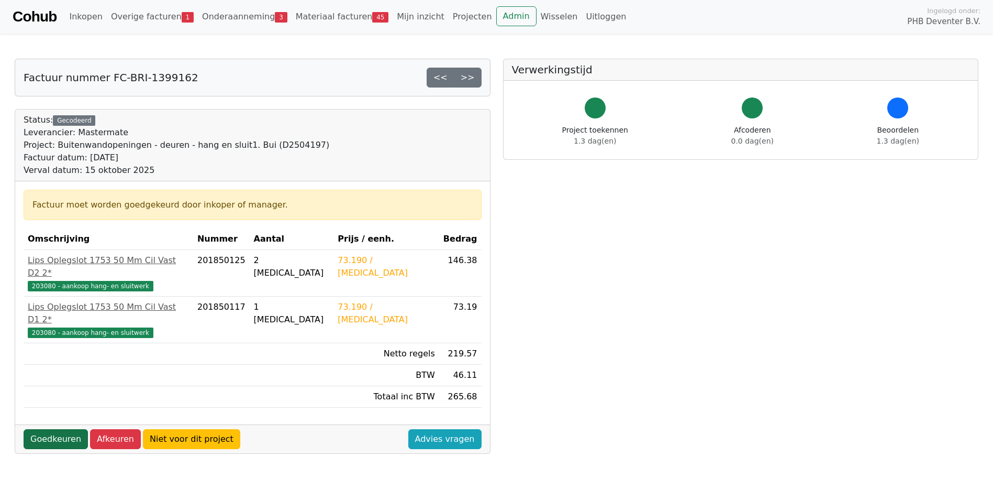
click at [68, 429] on link "Goedkeuren" at bounding box center [56, 439] width 64 height 20
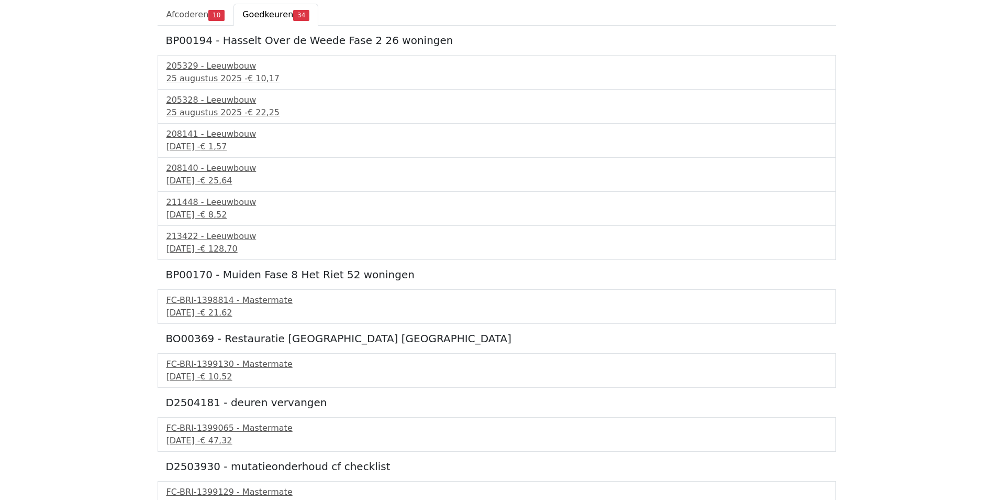
scroll to position [105, 0]
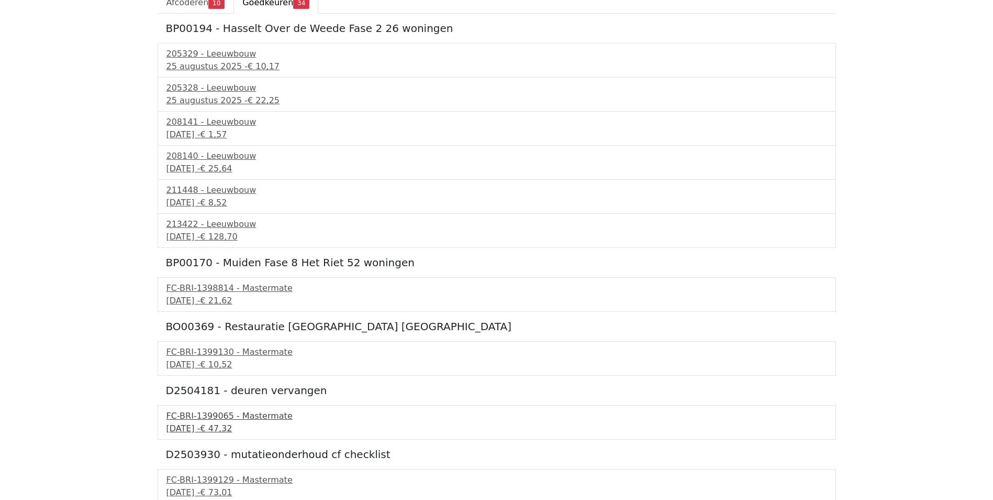
click at [190, 420] on div "FC-BRI-1399065 - Mastermate" at bounding box center [497, 415] width 661 height 13
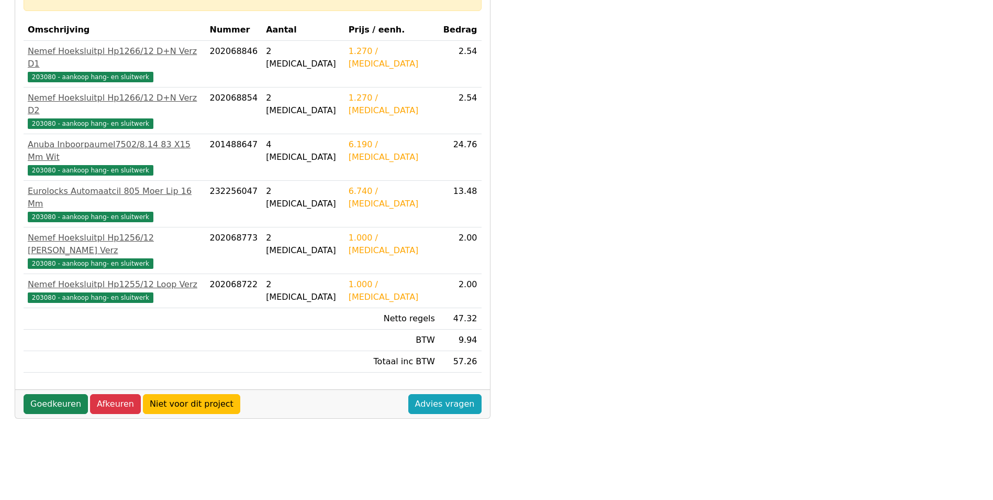
scroll to position [209, 0]
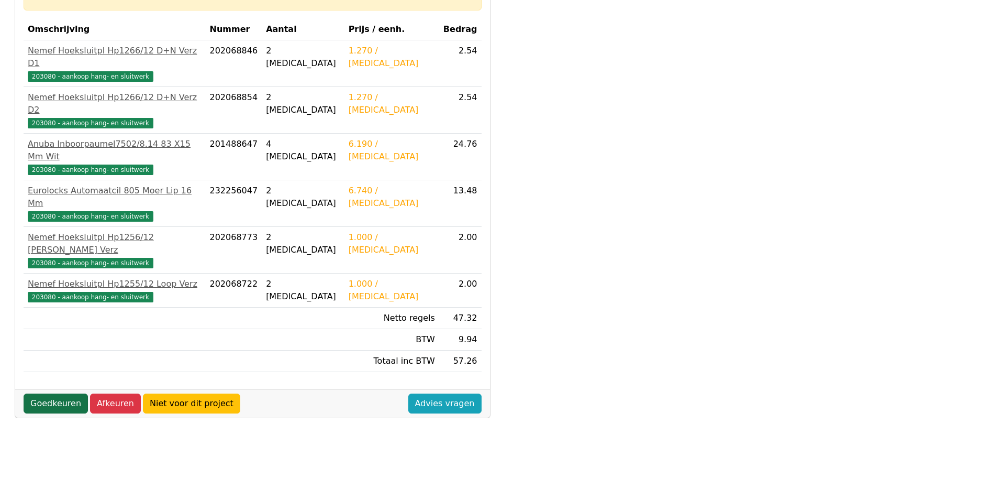
click at [66, 393] on link "Goedkeuren" at bounding box center [56, 403] width 64 height 20
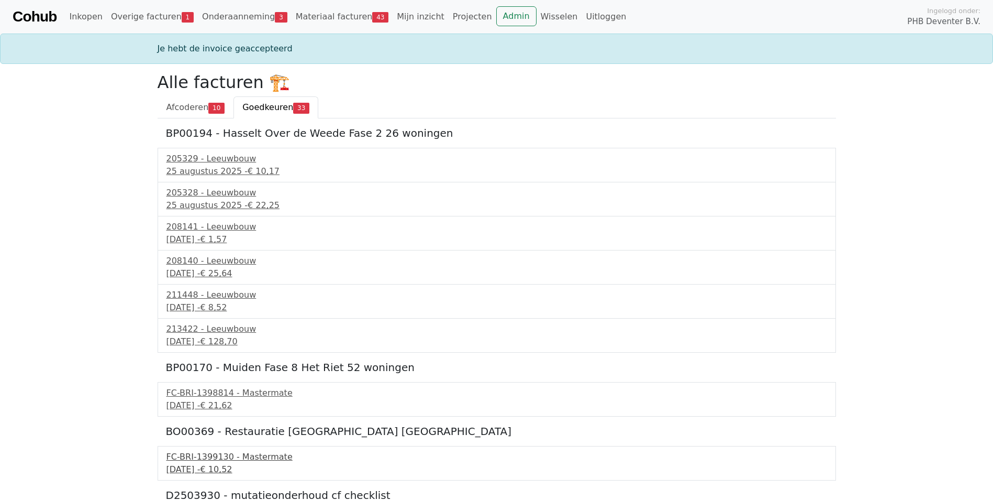
click at [196, 459] on div "FC-BRI-1399130 - Mastermate" at bounding box center [497, 456] width 661 height 13
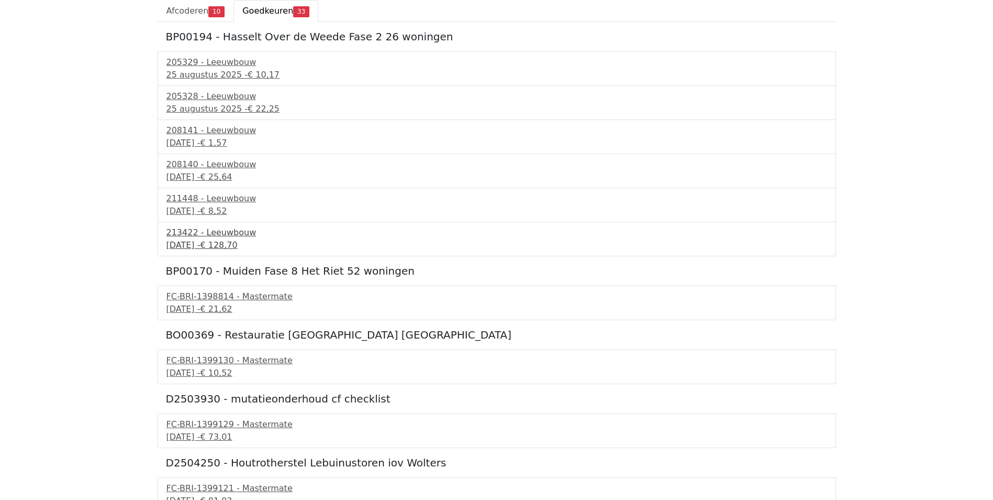
scroll to position [105, 0]
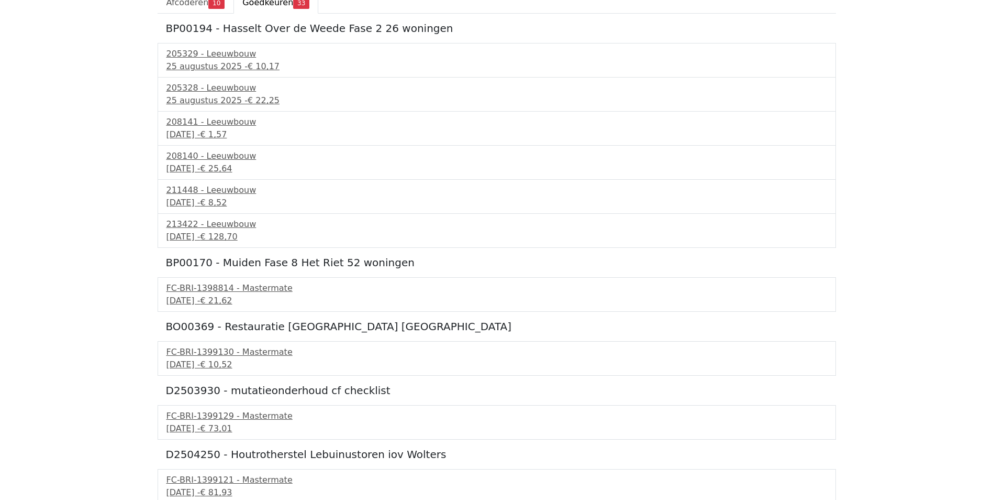
click at [209, 408] on div "FC-BRI-1399129 - Mastermate 15 september 2025 - € 73,01" at bounding box center [497, 422] width 679 height 35
click at [203, 427] on div "15 september 2025 - € 73,01" at bounding box center [497, 428] width 661 height 13
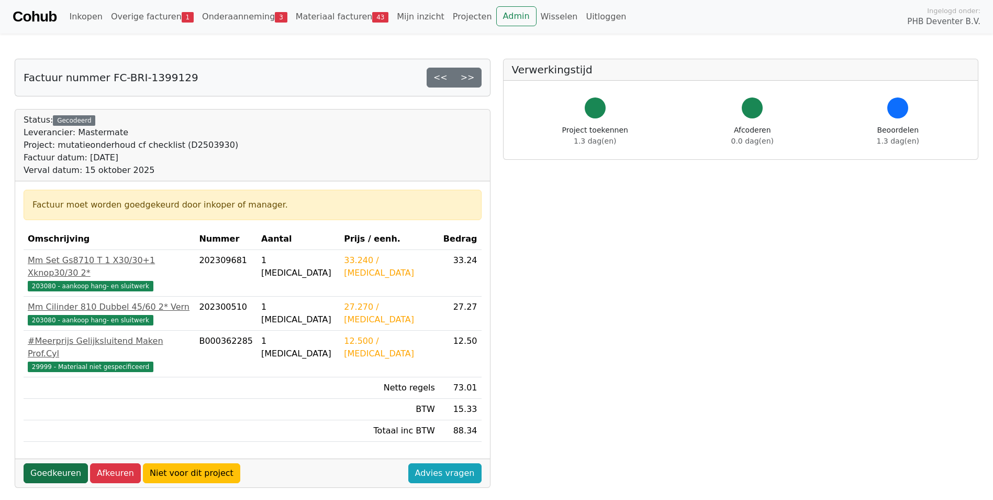
click at [62, 463] on link "Goedkeuren" at bounding box center [56, 473] width 64 height 20
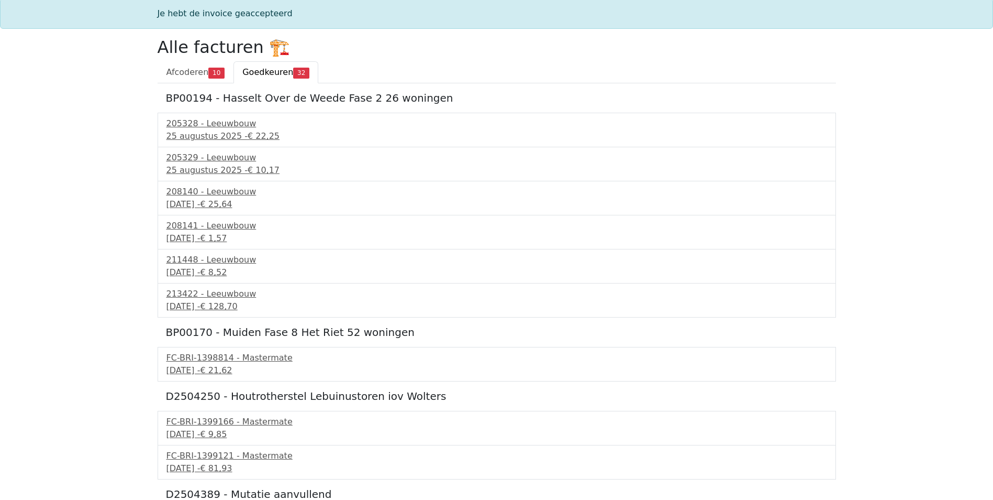
scroll to position [52, 0]
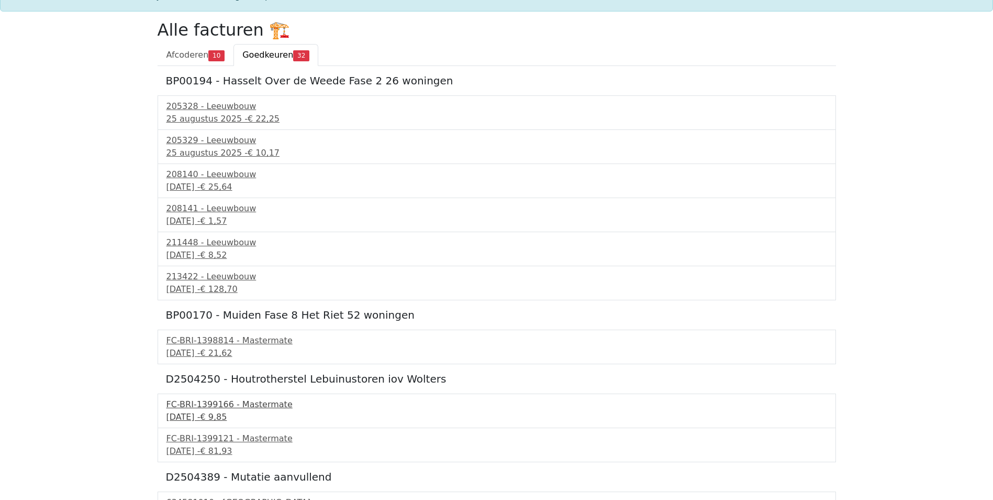
click at [219, 413] on div "15 september 2025 - € 9,85" at bounding box center [497, 417] width 661 height 13
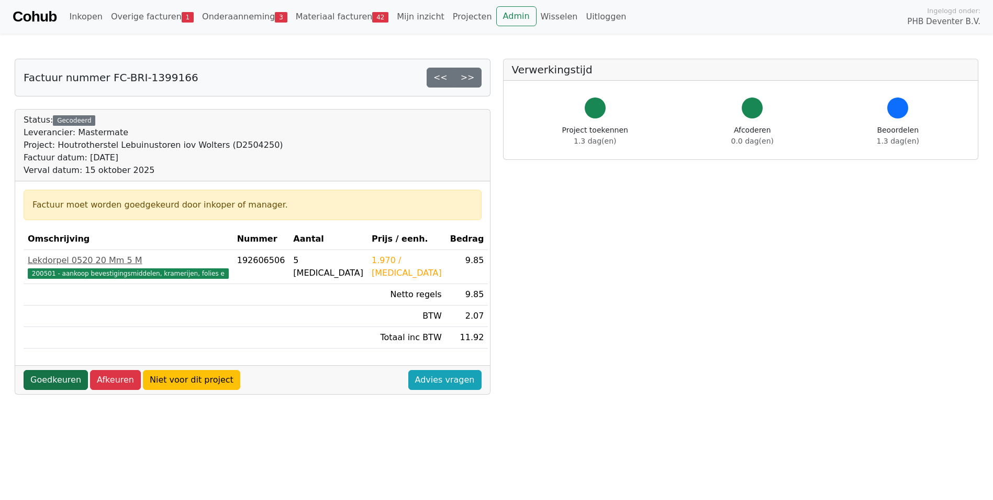
click at [57, 382] on link "Goedkeuren" at bounding box center [56, 380] width 64 height 20
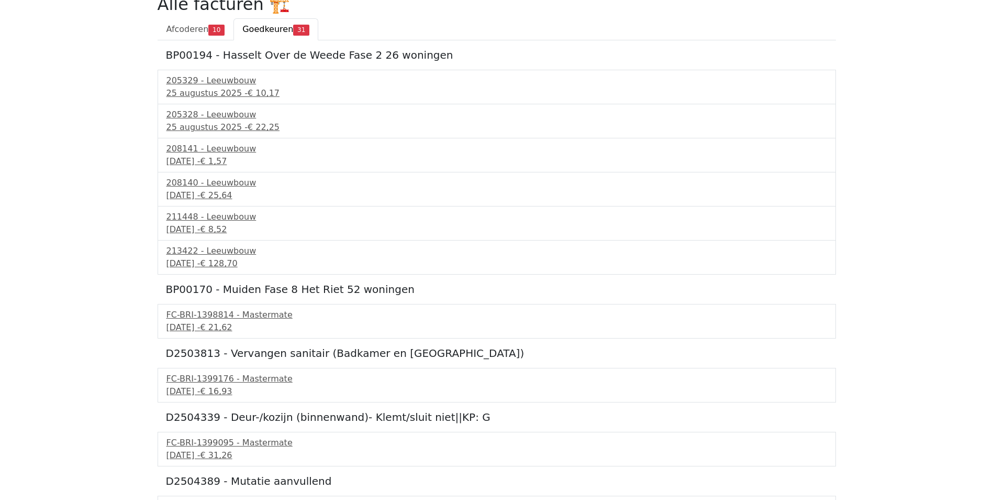
scroll to position [105, 0]
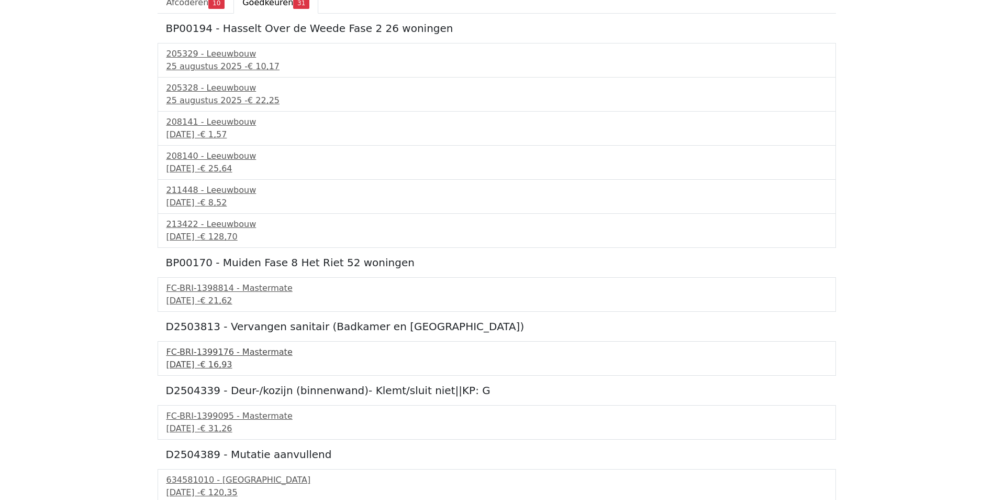
click at [207, 359] on div "[DATE] - € 16,93" at bounding box center [497, 364] width 661 height 13
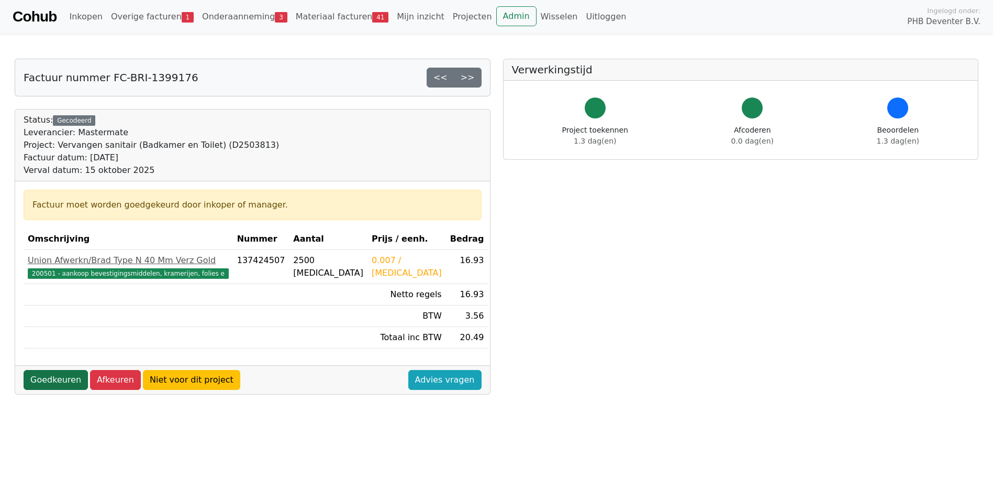
click at [74, 377] on link "Goedkeuren" at bounding box center [56, 380] width 64 height 20
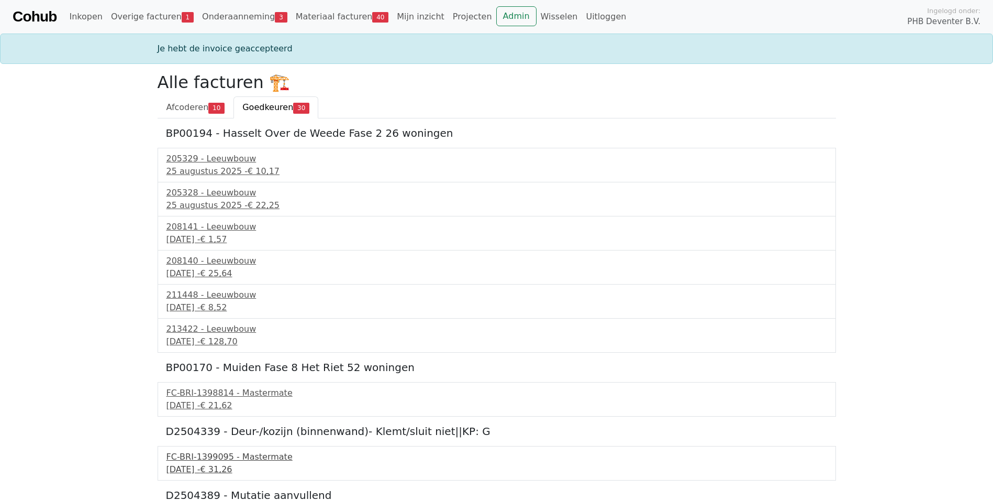
click at [207, 459] on div "FC-BRI-1399095 - Mastermate" at bounding box center [497, 456] width 661 height 13
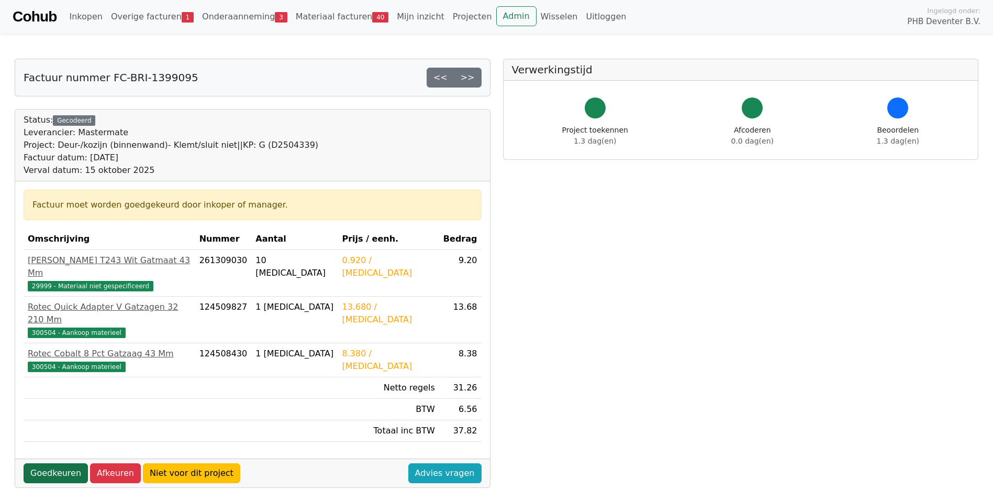
click at [50, 463] on link "Goedkeuren" at bounding box center [56, 473] width 64 height 20
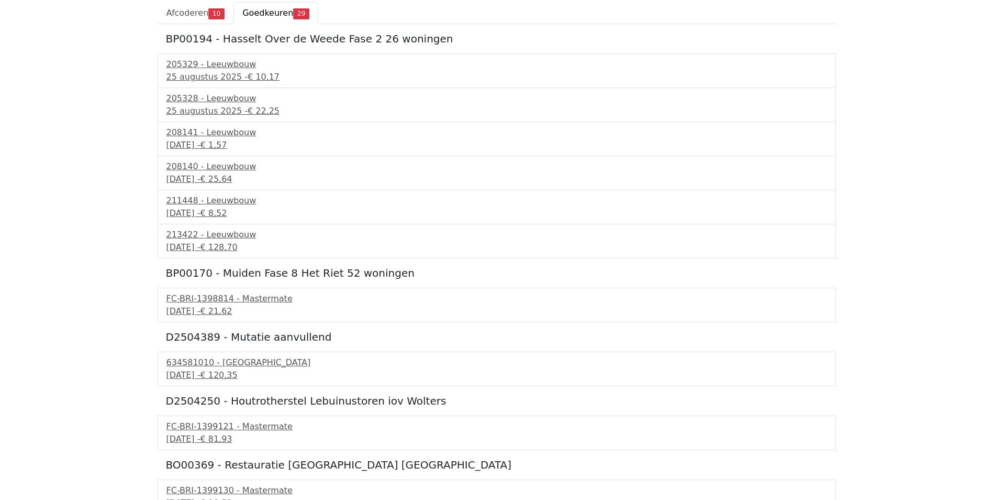
scroll to position [105, 0]
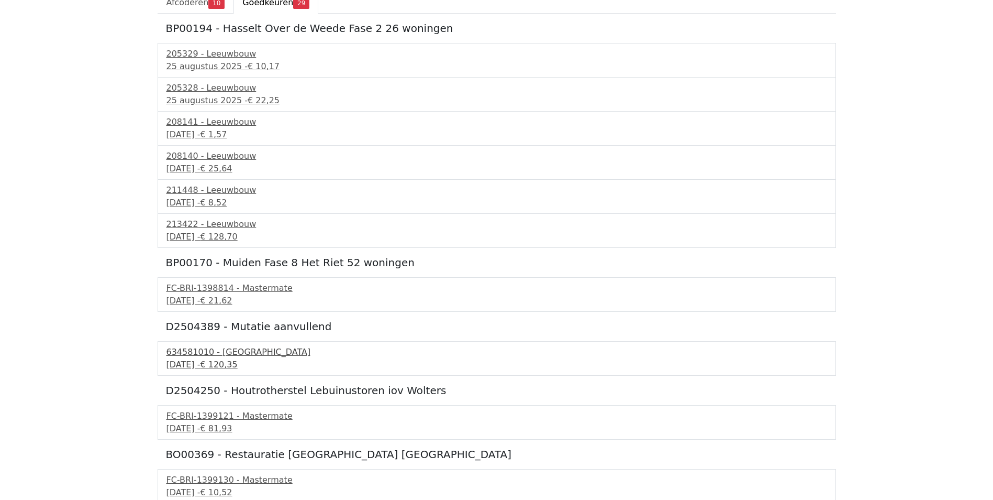
click at [189, 357] on div "634581010 - [GEOGRAPHIC_DATA]" at bounding box center [497, 352] width 661 height 13
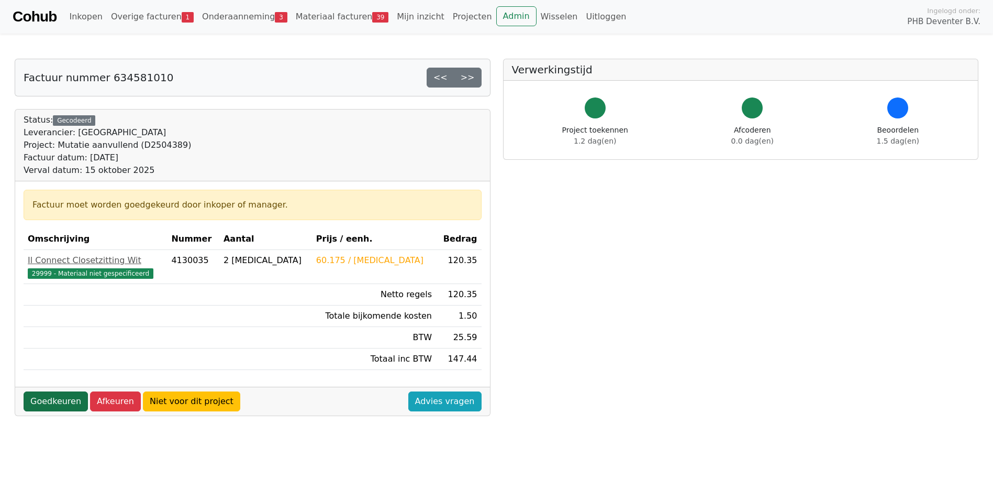
click at [59, 392] on link "Goedkeuren" at bounding box center [56, 401] width 64 height 20
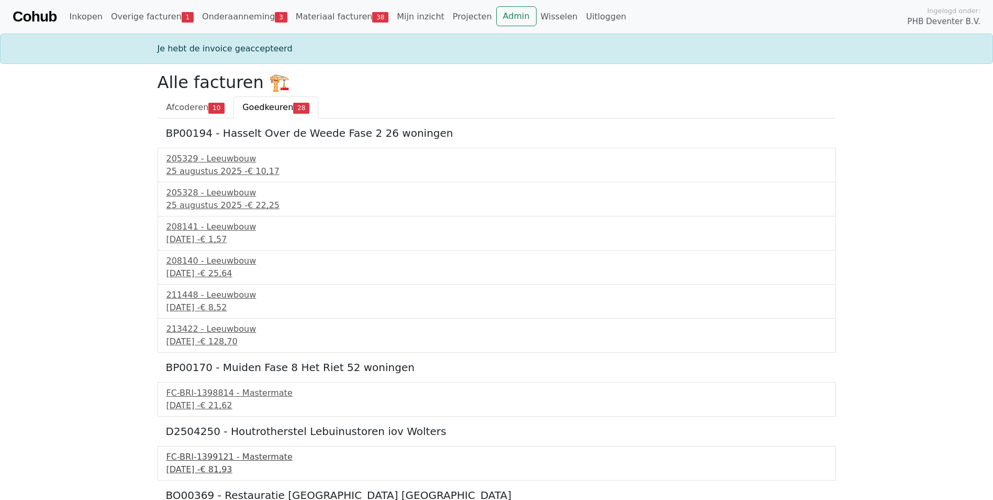
click at [202, 461] on div "FC-BRI-1399121 - Mastermate" at bounding box center [497, 456] width 661 height 13
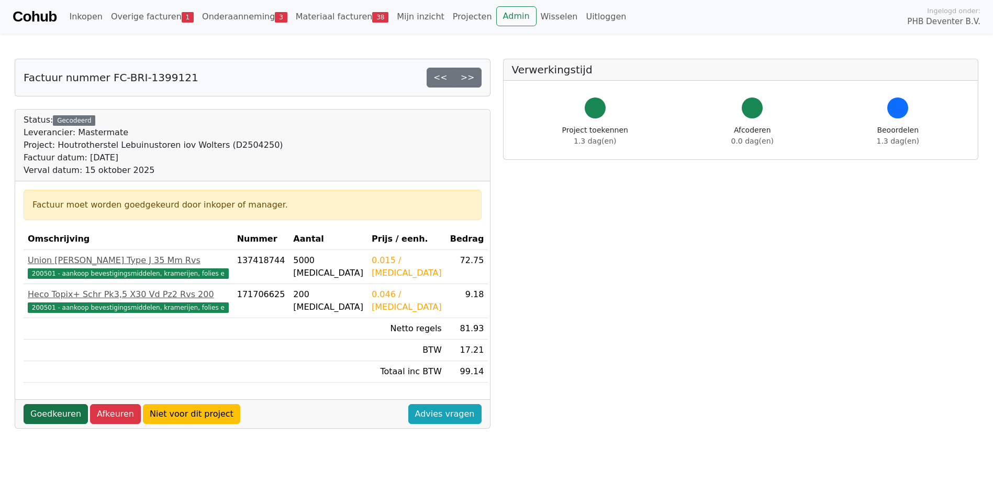
click at [54, 413] on link "Goedkeuren" at bounding box center [56, 414] width 64 height 20
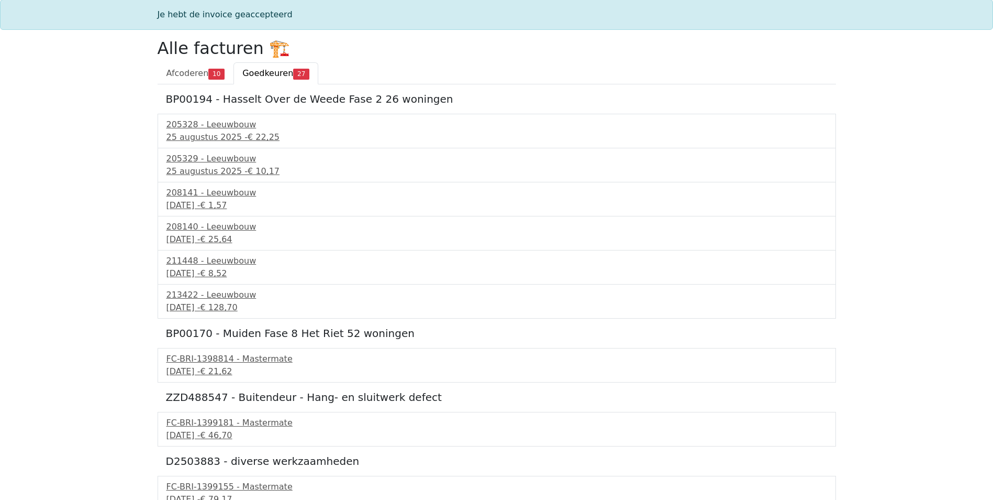
scroll to position [52, 0]
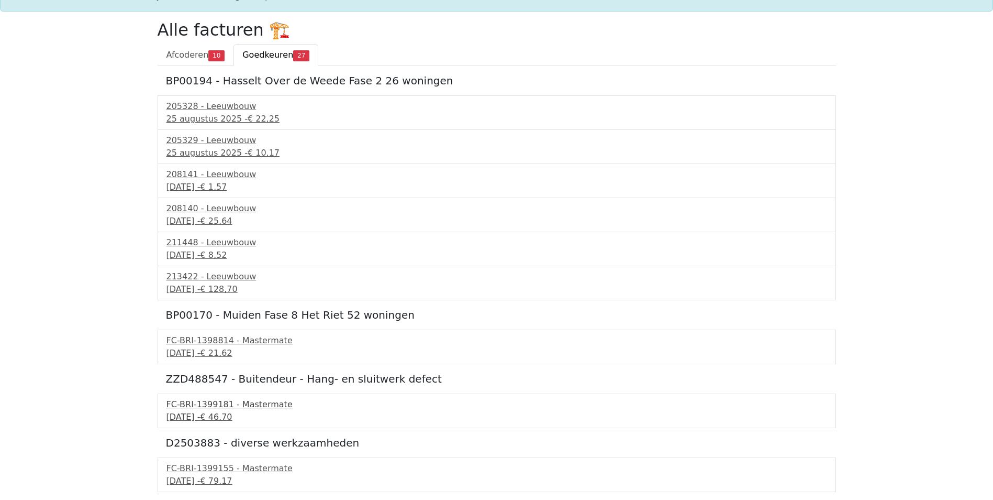
click at [180, 411] on div "15 september 2025 - € 46,70" at bounding box center [497, 417] width 661 height 13
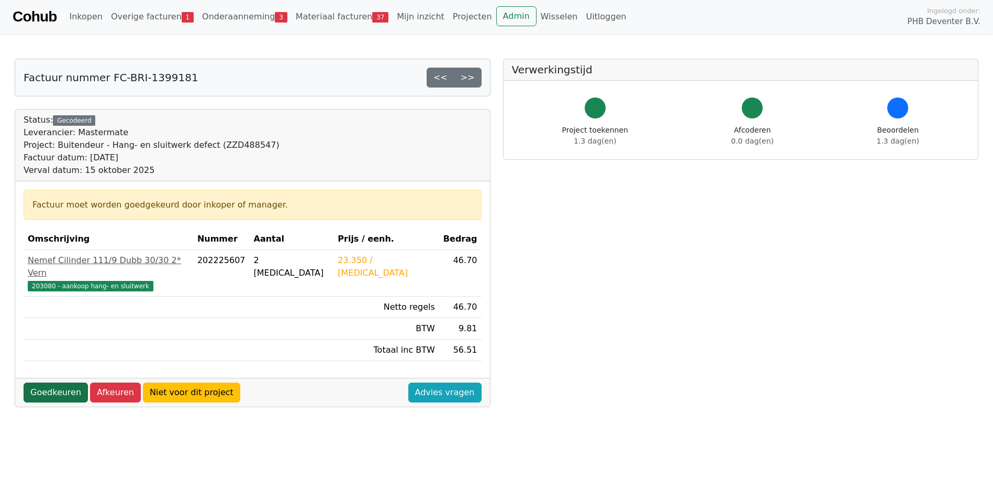
click at [54, 382] on link "Goedkeuren" at bounding box center [56, 392] width 64 height 20
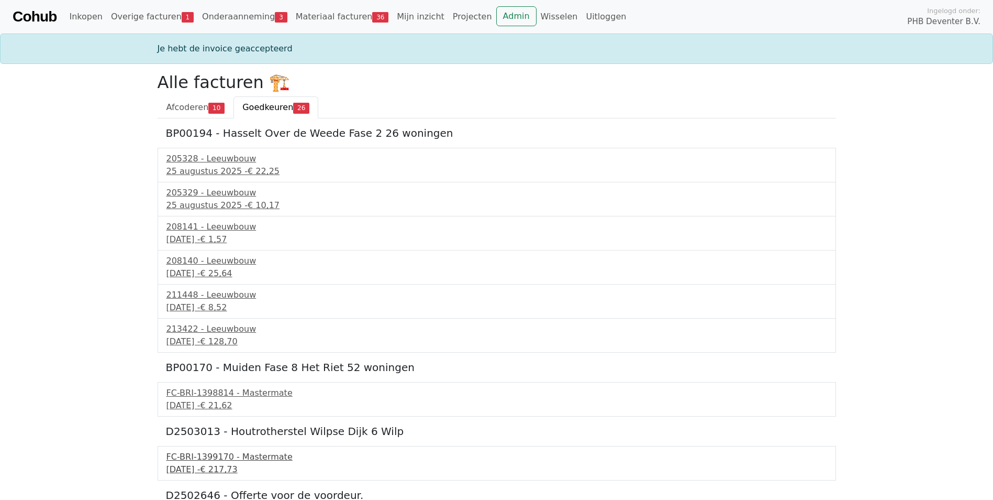
click at [208, 464] on div "[DATE] - € 217,73" at bounding box center [497, 469] width 661 height 13
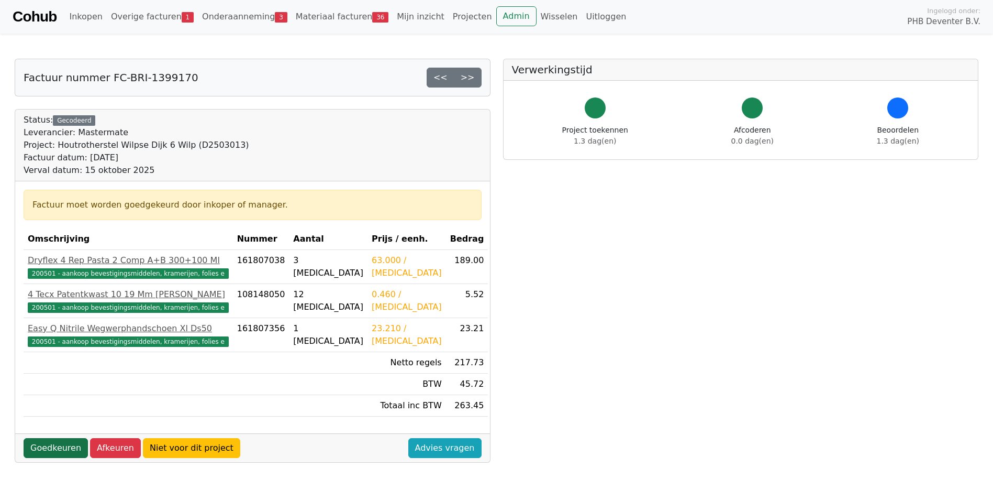
click at [61, 446] on link "Goedkeuren" at bounding box center [56, 448] width 64 height 20
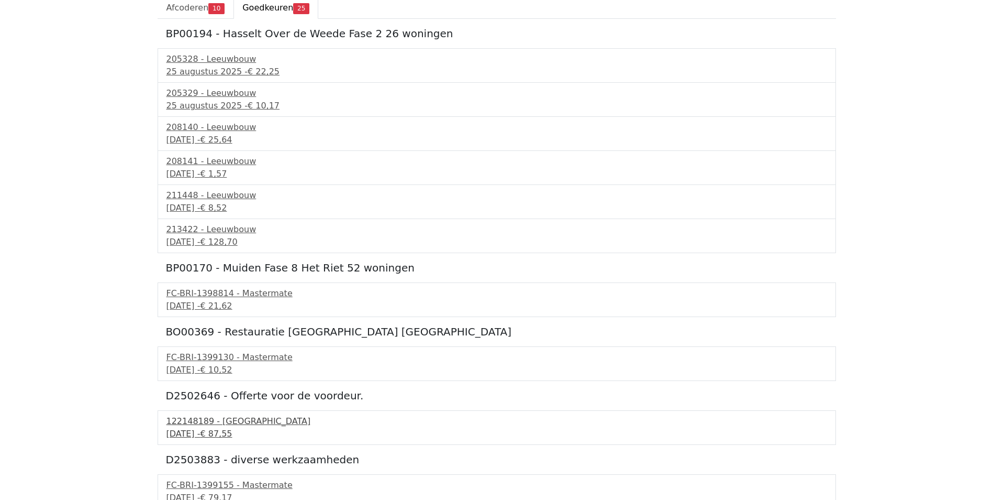
scroll to position [105, 0]
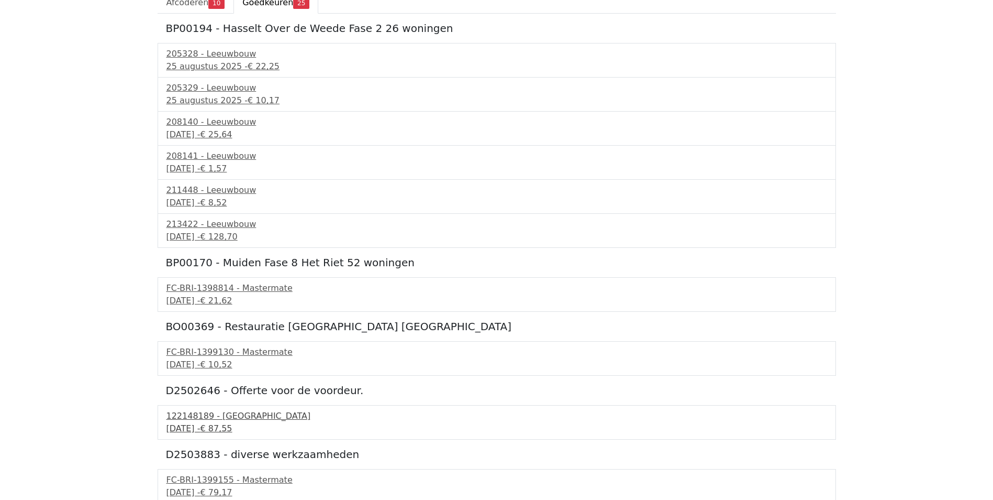
click at [187, 427] on div "15 september 2025 - € 87,55" at bounding box center [497, 428] width 661 height 13
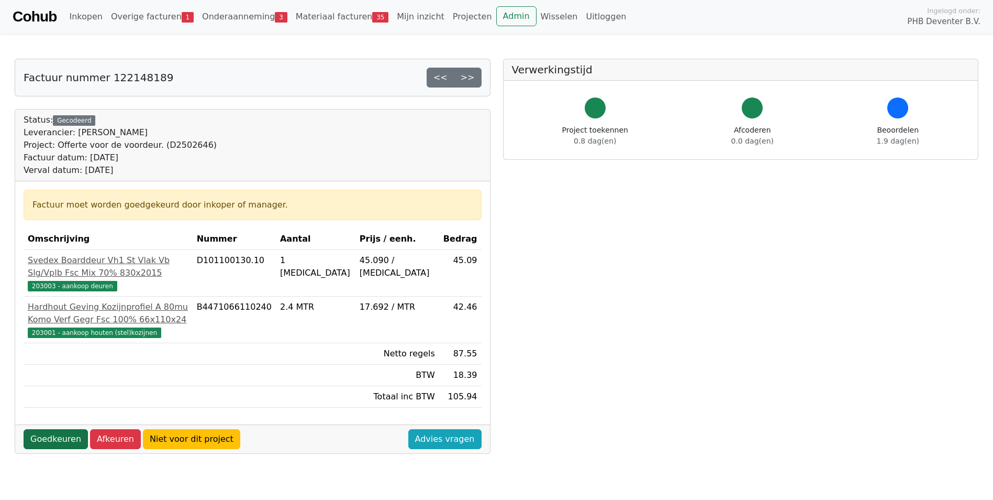
click at [64, 439] on link "Goedkeuren" at bounding box center [56, 439] width 64 height 20
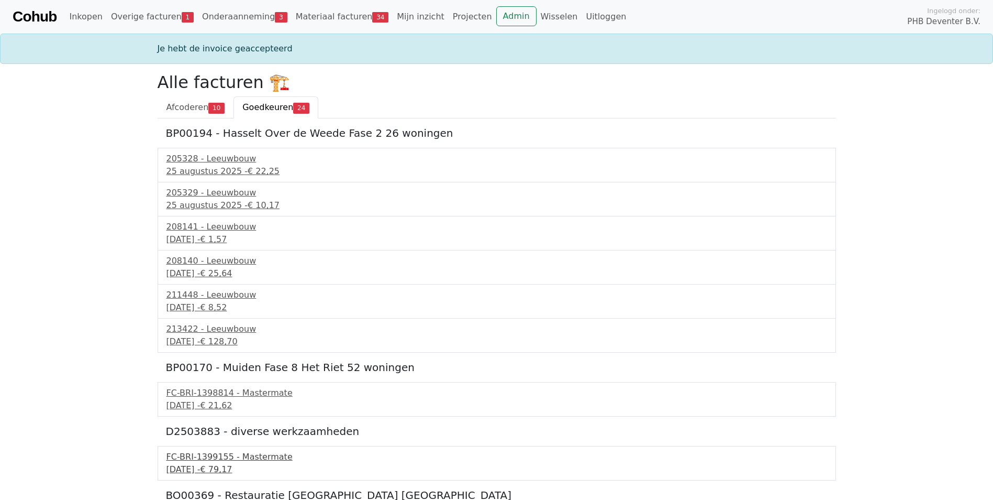
click at [199, 460] on div "FC-BRI-1399155 - Mastermate" at bounding box center [497, 456] width 661 height 13
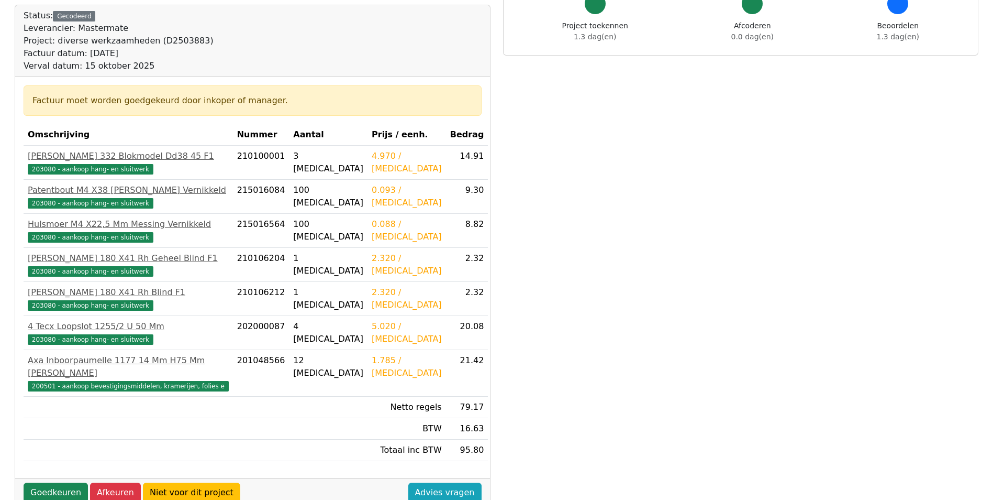
scroll to position [105, 0]
click at [73, 482] on link "Goedkeuren" at bounding box center [56, 492] width 64 height 20
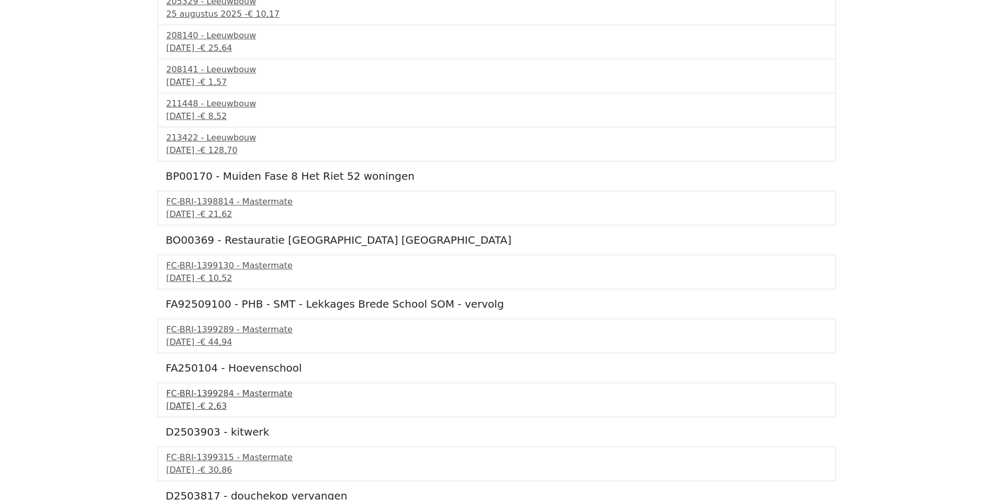
scroll to position [209, 0]
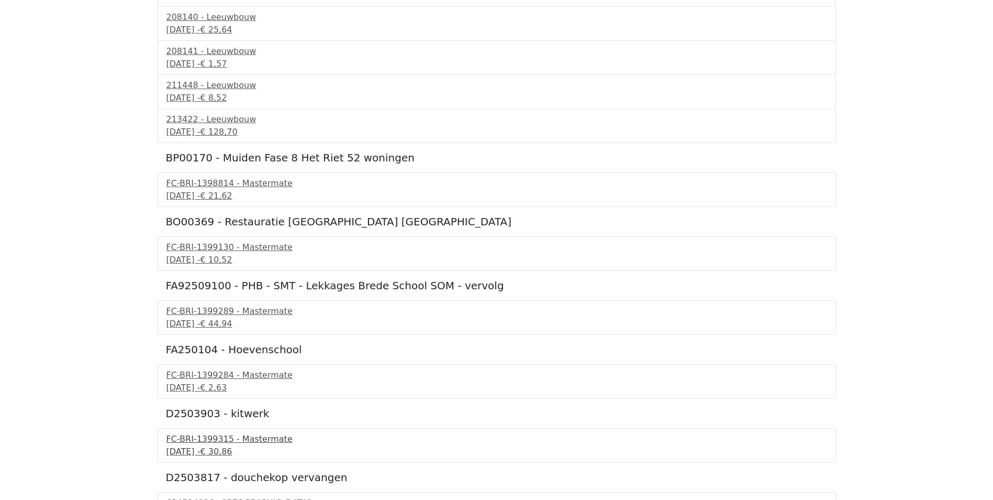
click at [214, 449] on div "[DATE] - € 30,86" at bounding box center [497, 451] width 661 height 13
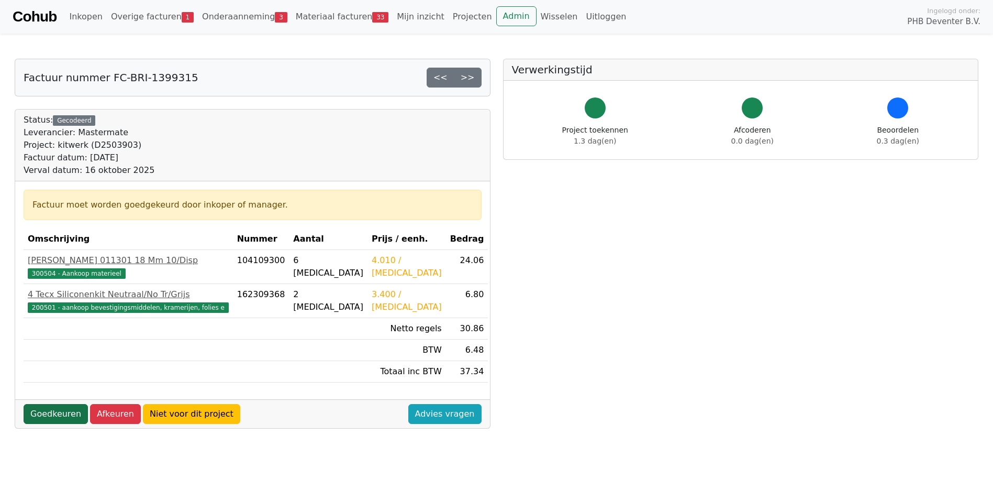
click at [69, 417] on link "Goedkeuren" at bounding box center [56, 414] width 64 height 20
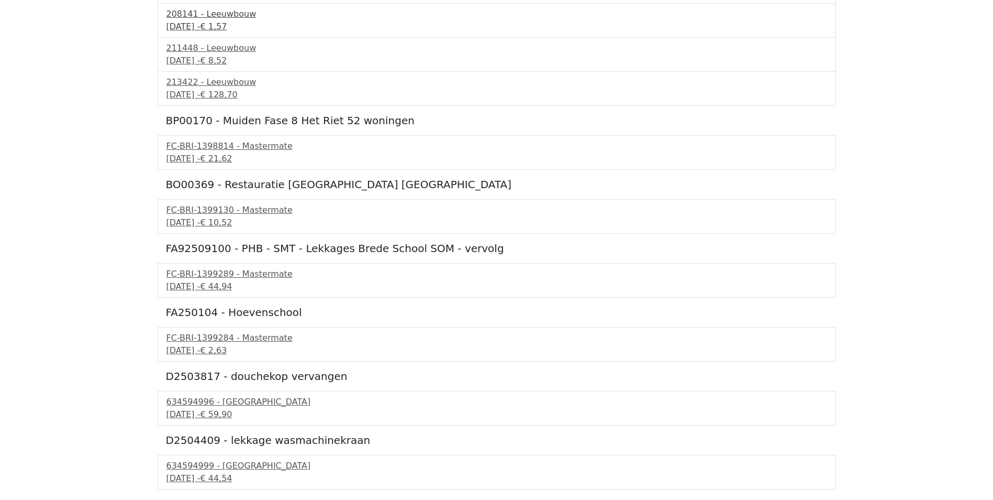
scroll to position [262, 0]
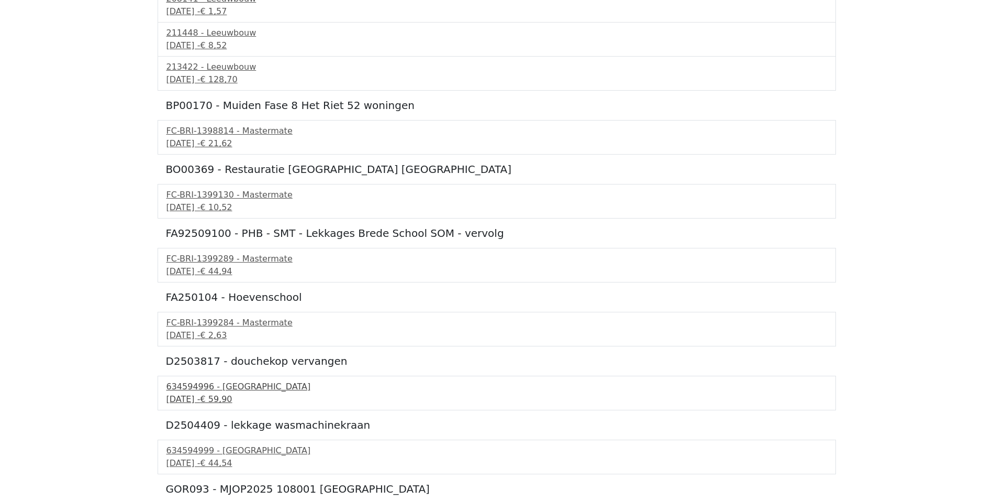
click at [198, 397] on div "16 september 2025 - € 59,90" at bounding box center [497, 399] width 661 height 13
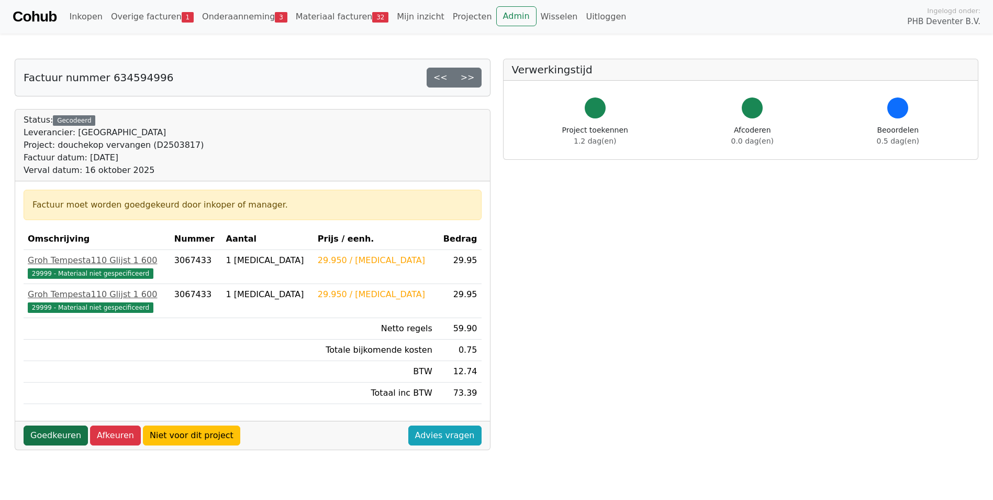
click at [39, 433] on link "Goedkeuren" at bounding box center [56, 435] width 64 height 20
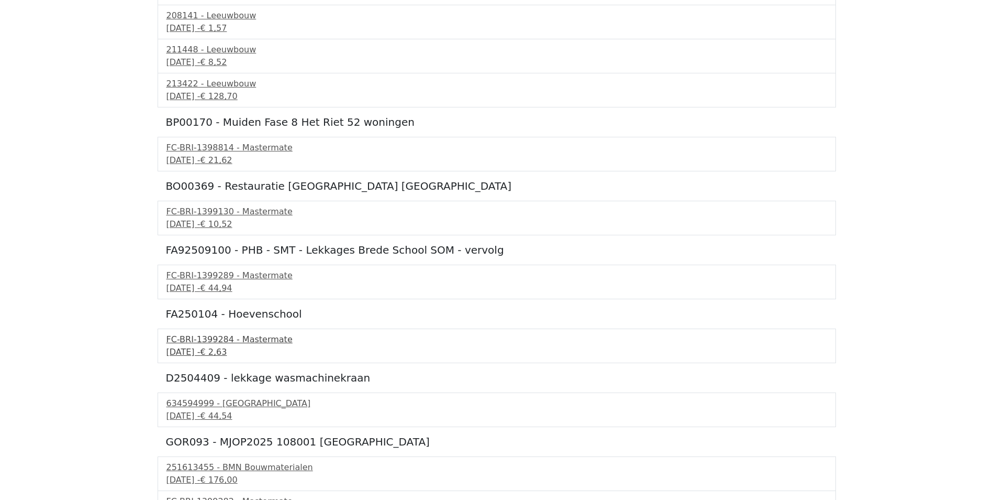
scroll to position [262, 0]
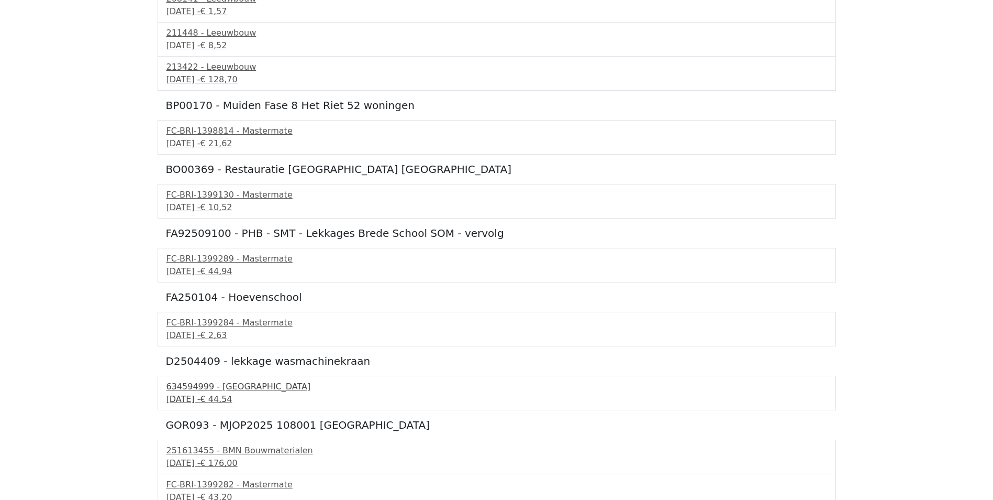
click at [188, 393] on div "[DATE] - € 44,54" at bounding box center [497, 399] width 661 height 13
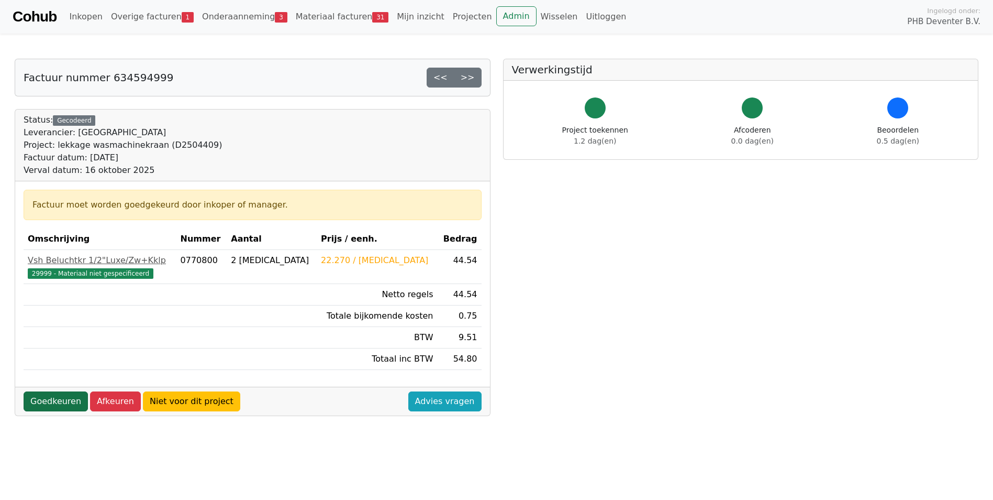
click at [59, 403] on link "Goedkeuren" at bounding box center [56, 401] width 64 height 20
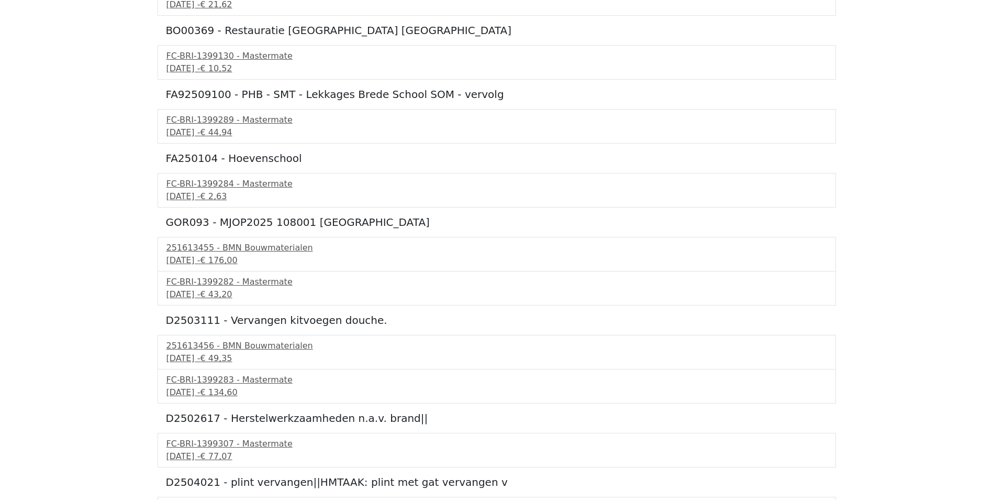
scroll to position [419, 0]
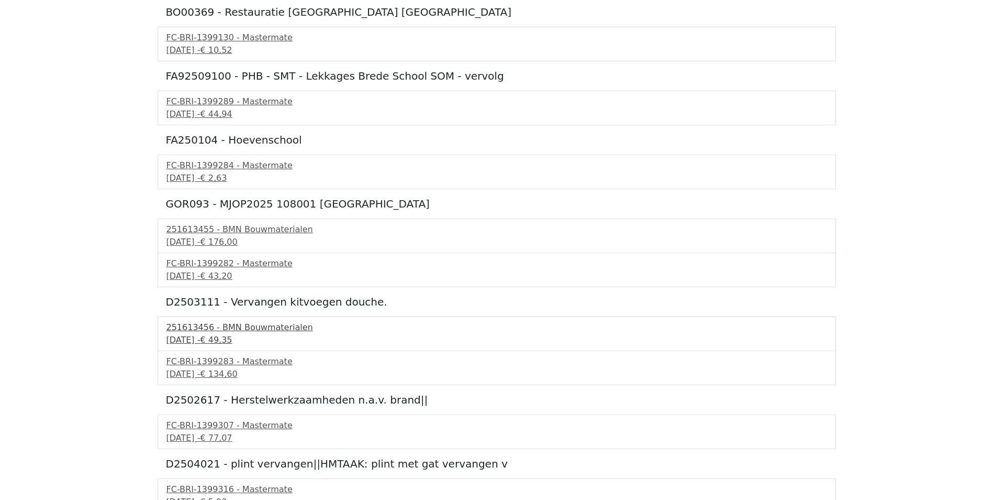
click at [187, 330] on div "251613456 - BMN Bouwmaterialen" at bounding box center [497, 327] width 661 height 13
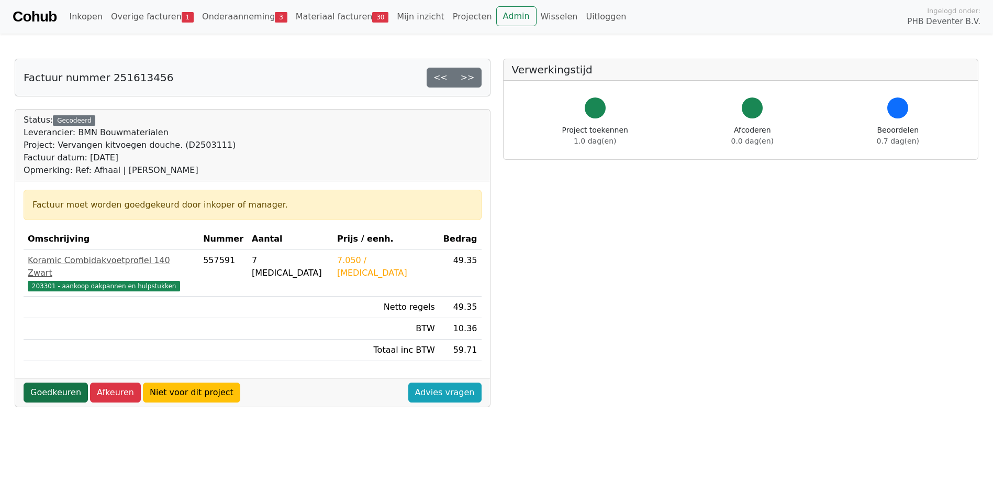
click at [43, 382] on link "Goedkeuren" at bounding box center [56, 392] width 64 height 20
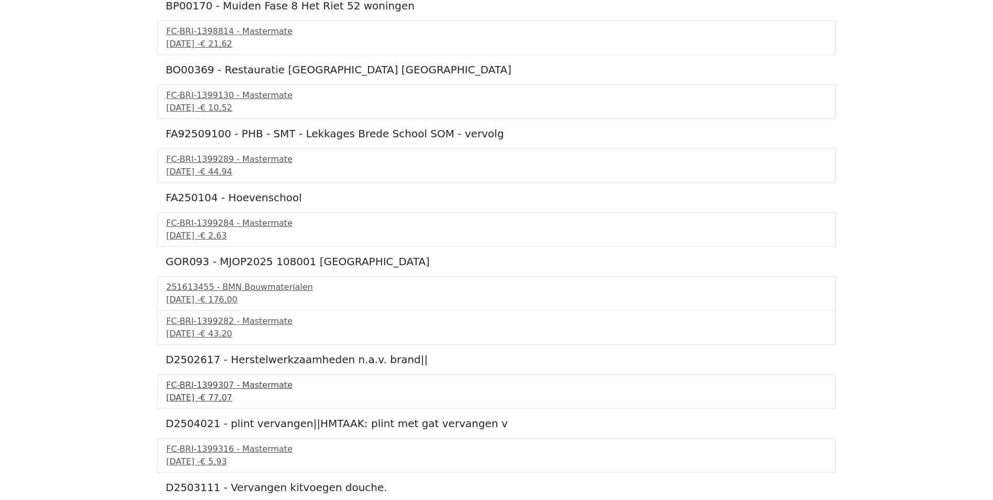
scroll to position [367, 0]
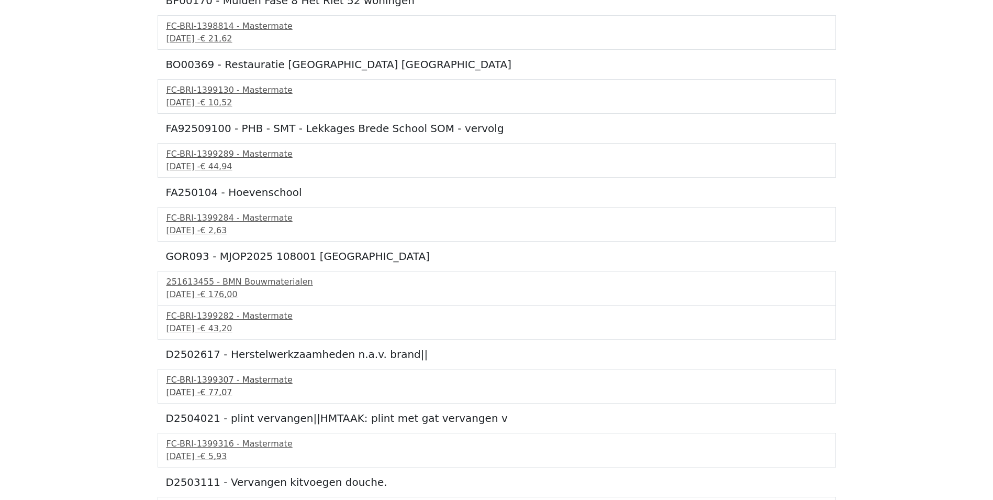
click at [196, 387] on div "16 september 2025 - € 77,07" at bounding box center [497, 392] width 661 height 13
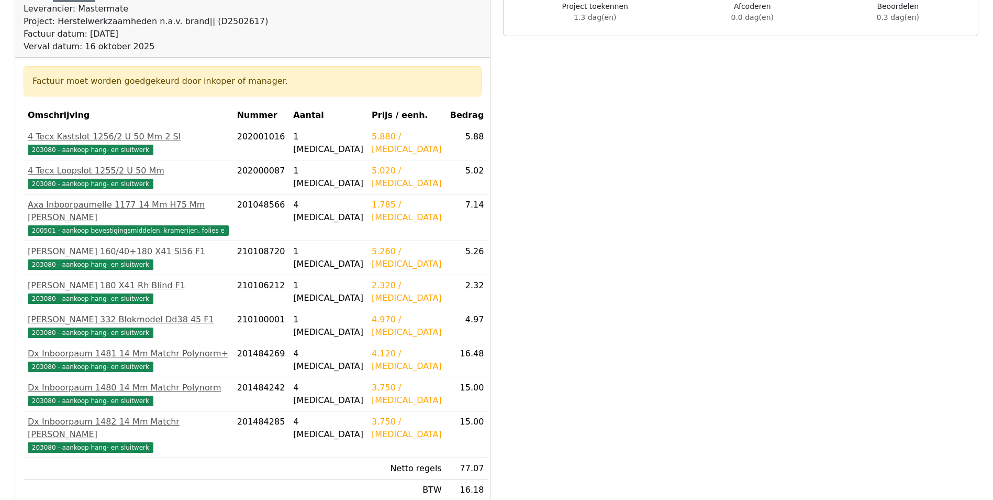
scroll to position [209, 0]
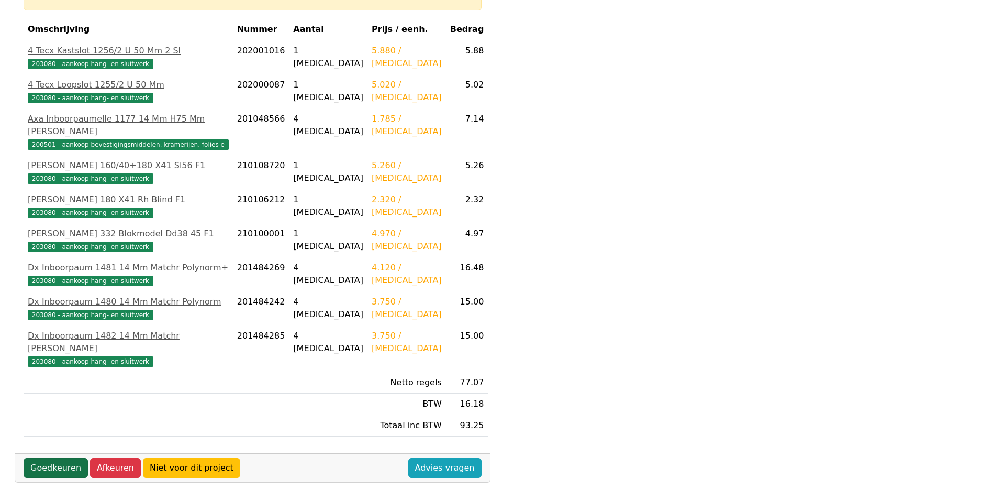
click at [64, 458] on link "Goedkeuren" at bounding box center [56, 468] width 64 height 20
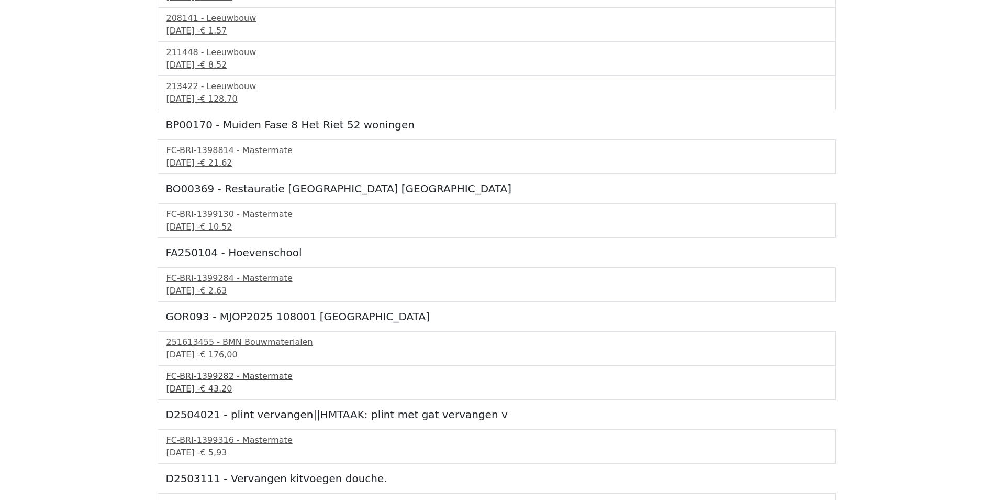
scroll to position [262, 0]
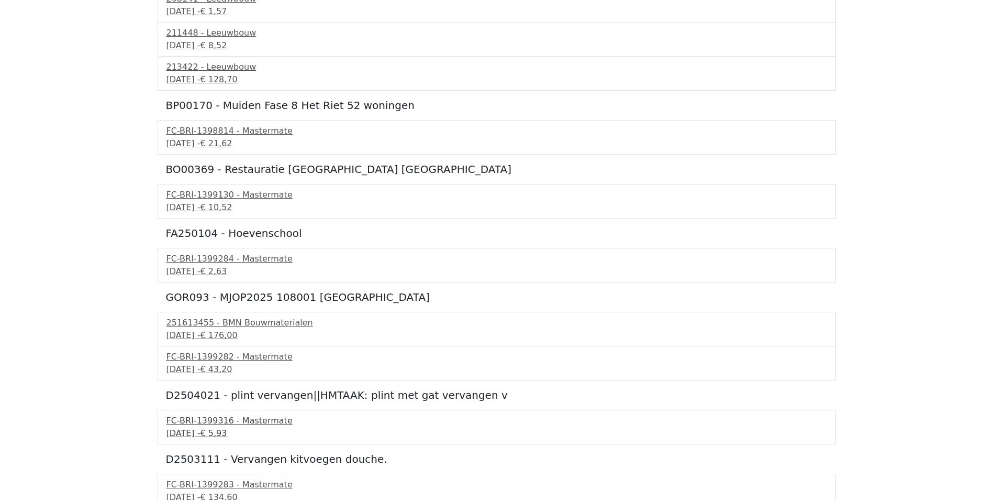
click at [199, 428] on div "[DATE] - € 5,93" at bounding box center [497, 433] width 661 height 13
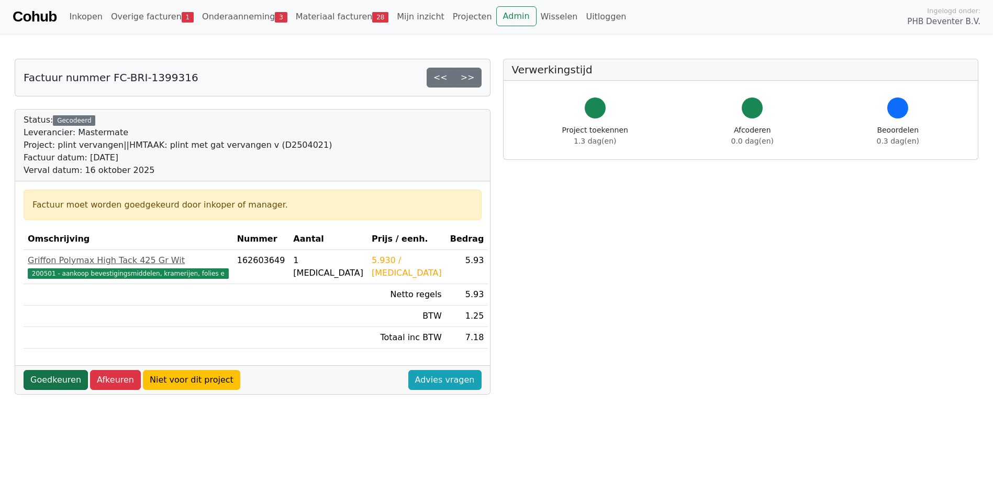
click at [43, 385] on link "Goedkeuren" at bounding box center [56, 380] width 64 height 20
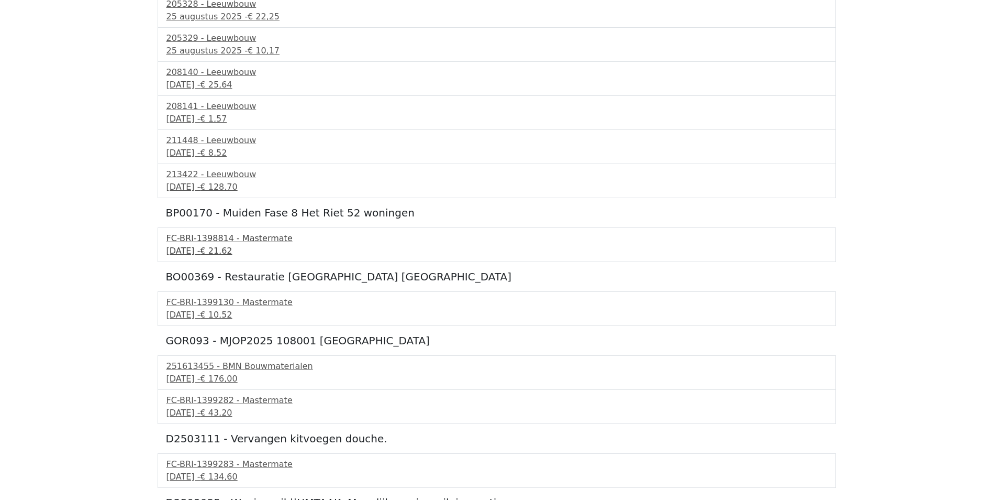
scroll to position [157, 0]
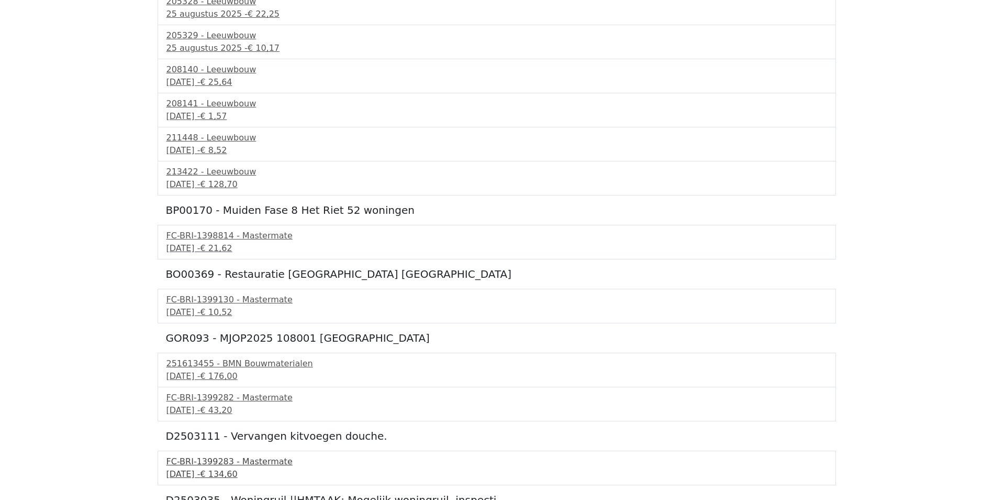
click at [202, 464] on div "FC-BRI-1399283 - Mastermate" at bounding box center [497, 461] width 661 height 13
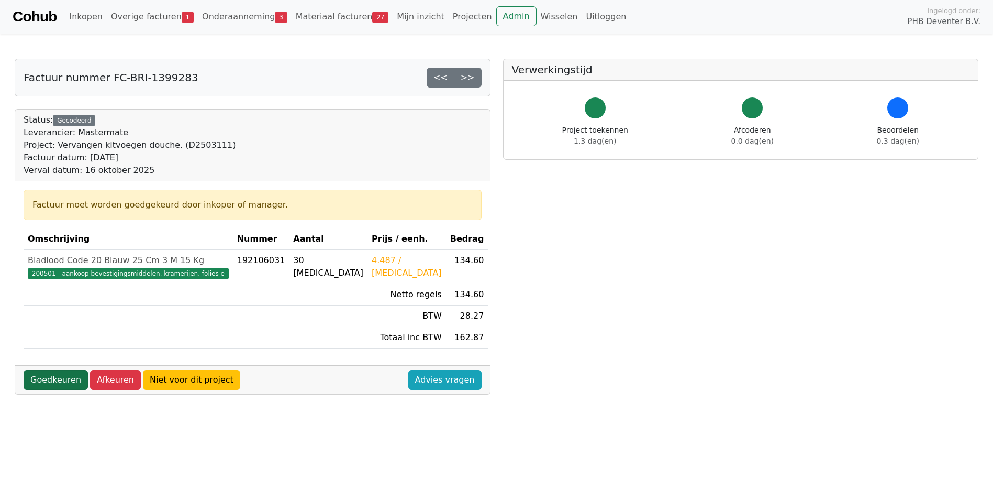
click at [57, 378] on link "Goedkeuren" at bounding box center [56, 380] width 64 height 20
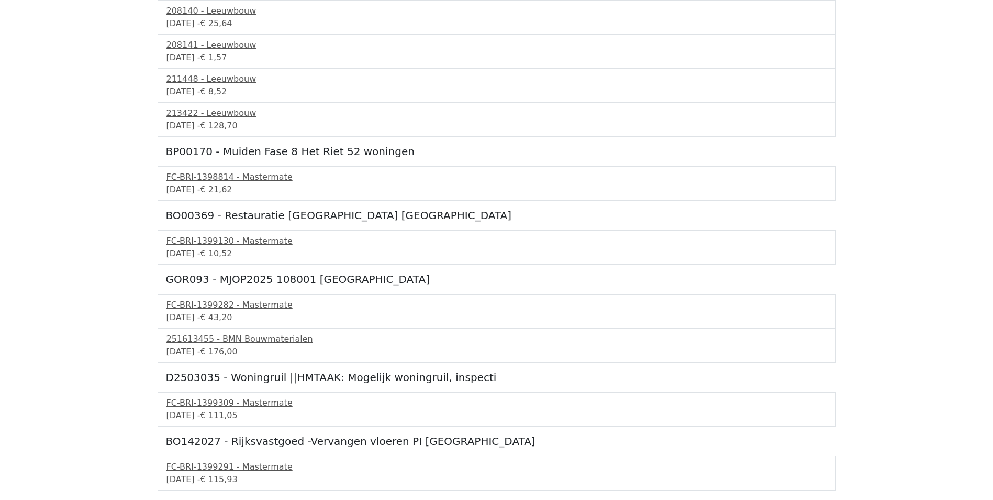
scroll to position [262, 0]
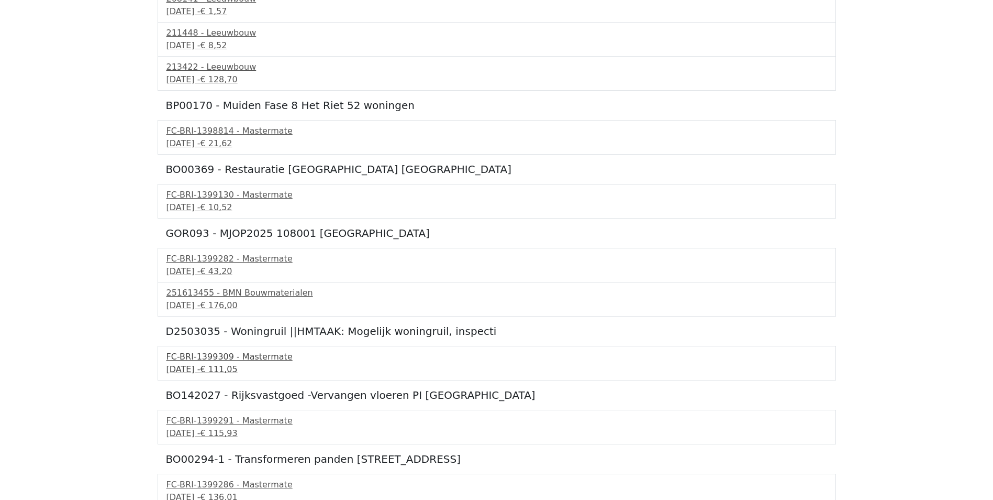
click at [195, 361] on div "FC-BRI-1399309 - Mastermate" at bounding box center [497, 356] width 661 height 13
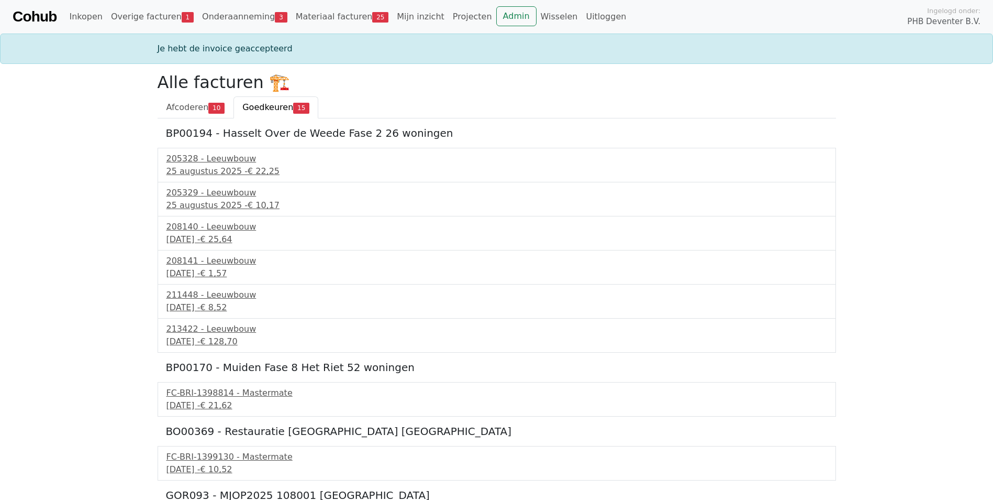
click at [272, 108] on span "Goedkeuren" at bounding box center [267, 107] width 51 height 10
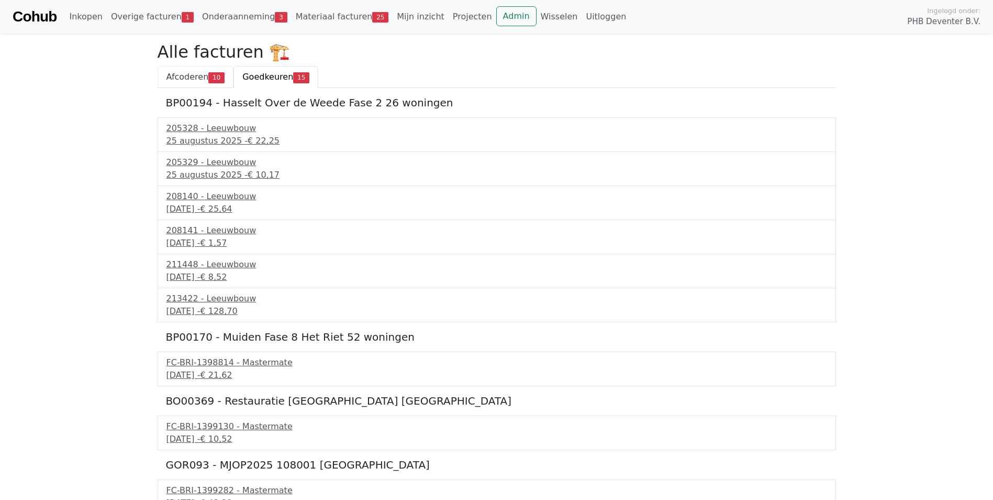
click at [190, 81] on span "Afcoderen" at bounding box center [188, 77] width 42 height 10
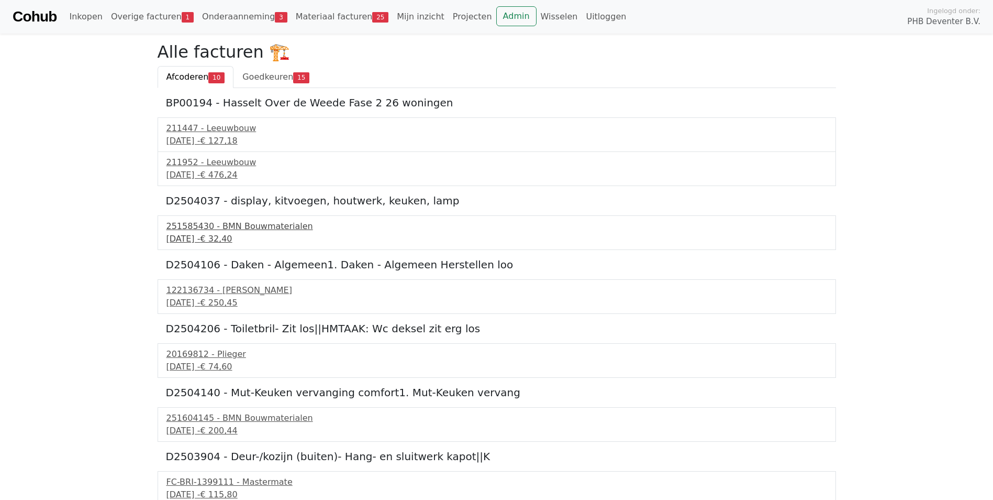
click at [189, 235] on div "11 september 2025 - € 32,40" at bounding box center [497, 238] width 661 height 13
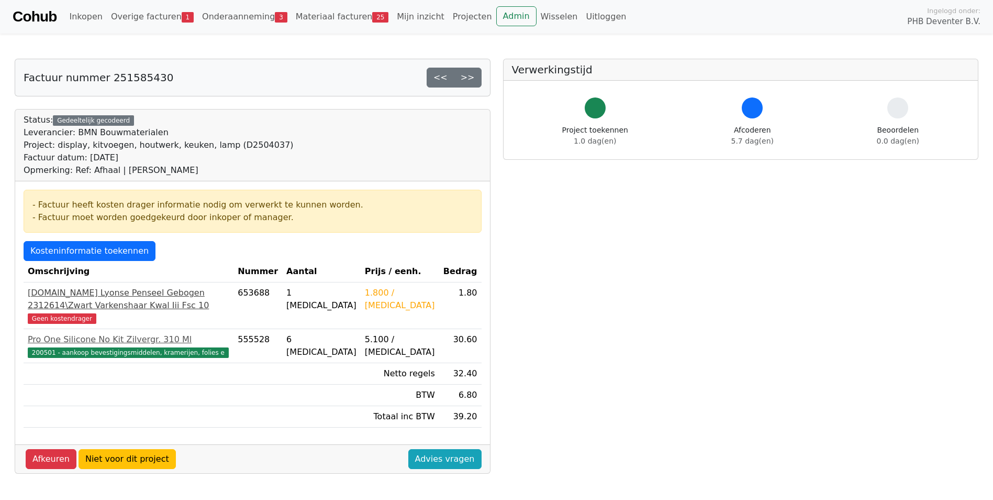
click at [87, 313] on span "Geen kostendrager" at bounding box center [62, 318] width 69 height 10
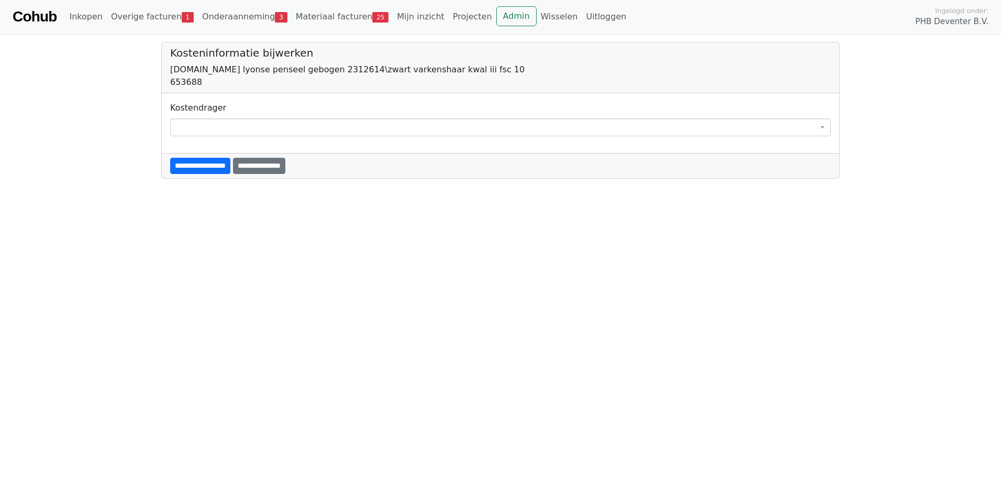
click at [217, 121] on span at bounding box center [500, 127] width 661 height 18
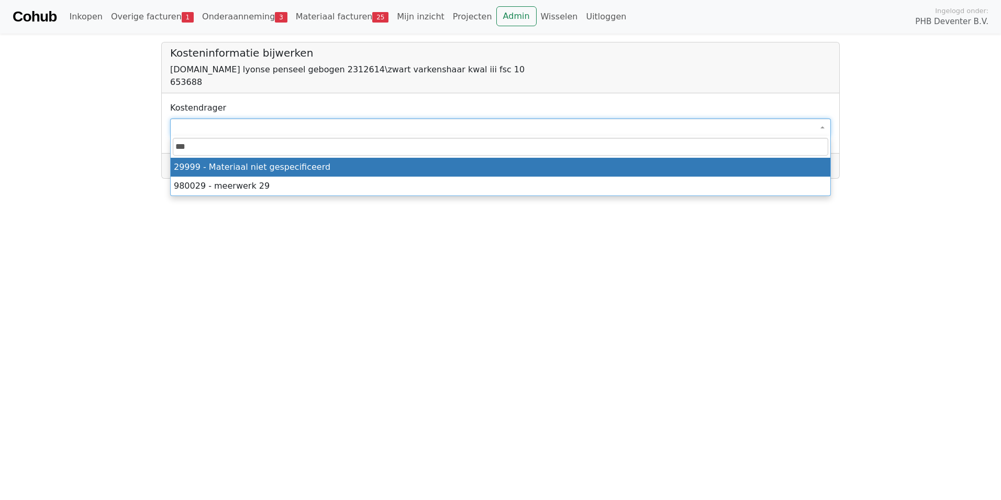
type input "****"
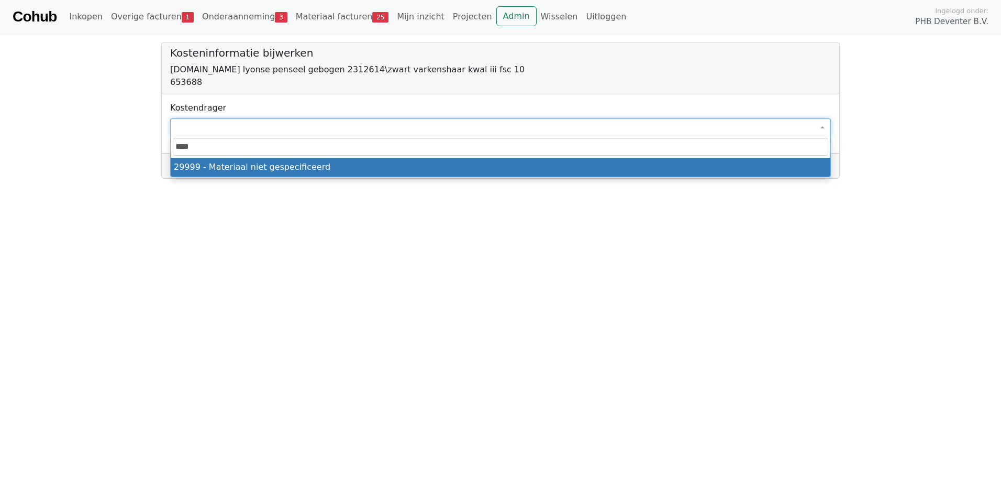
select select "****"
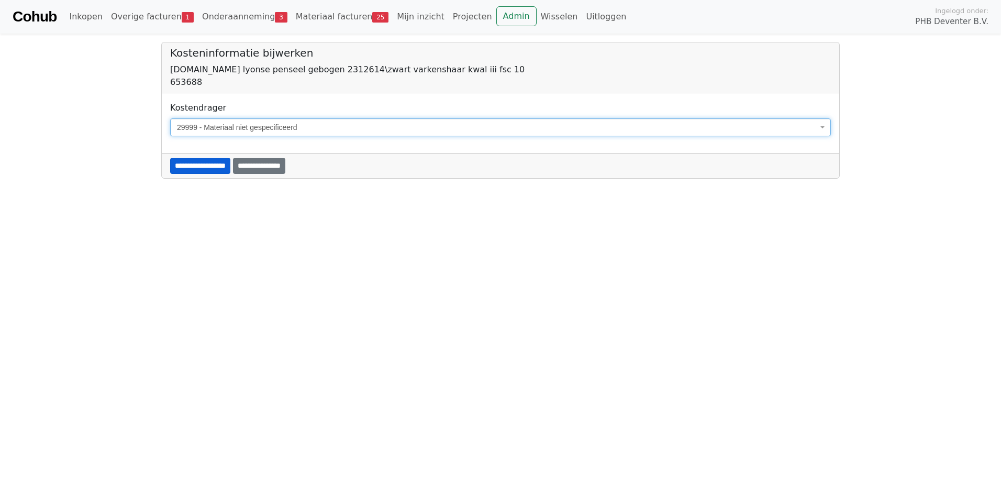
click at [206, 165] on input "**********" at bounding box center [200, 166] width 60 height 16
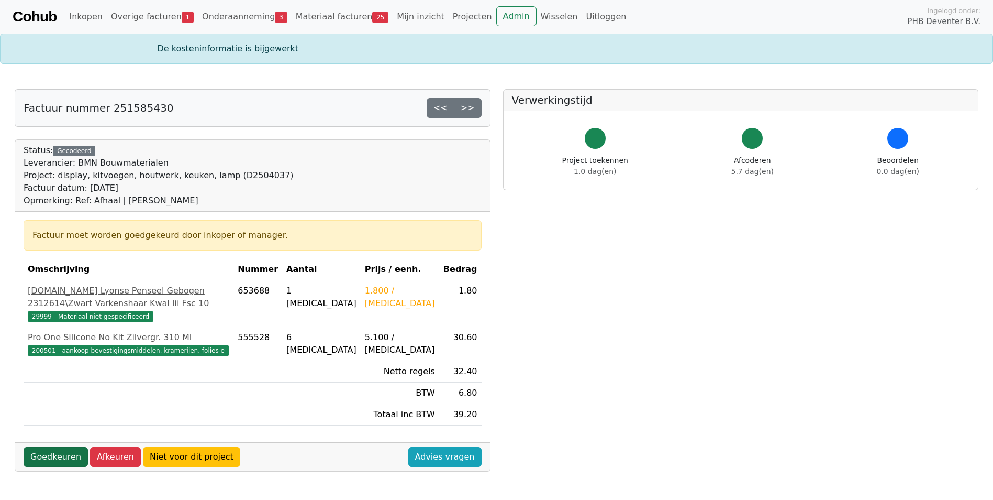
click at [46, 452] on link "Goedkeuren" at bounding box center [56, 457] width 64 height 20
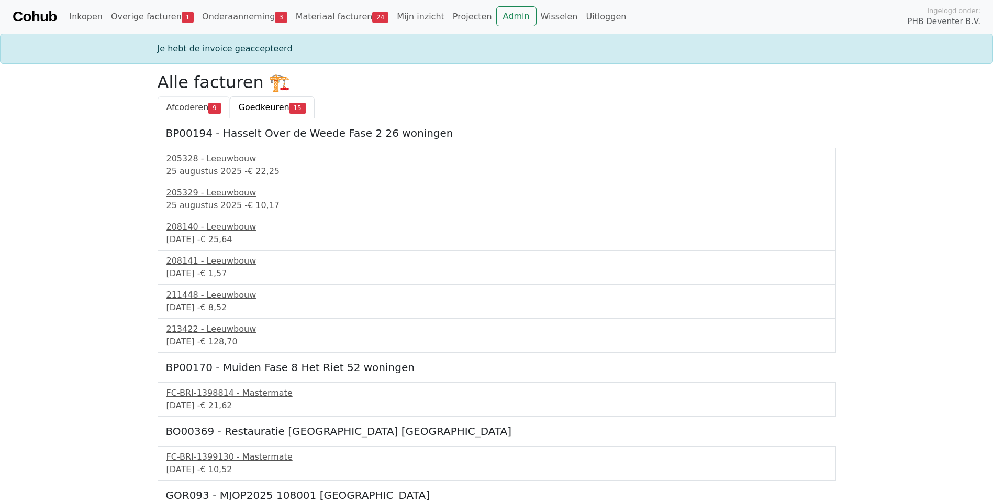
click at [186, 105] on span "Afcoderen" at bounding box center [188, 107] width 42 height 10
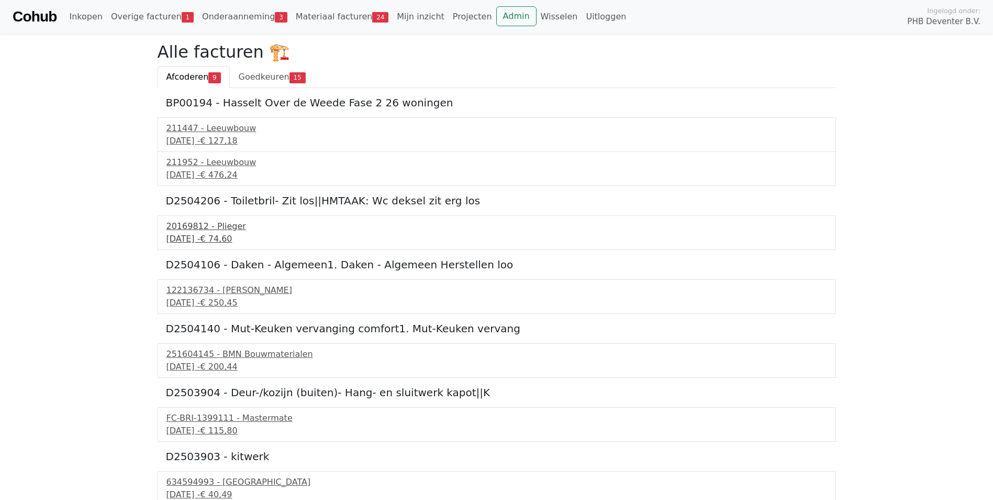
click at [188, 227] on div "20169812 - Plieger" at bounding box center [497, 226] width 661 height 13
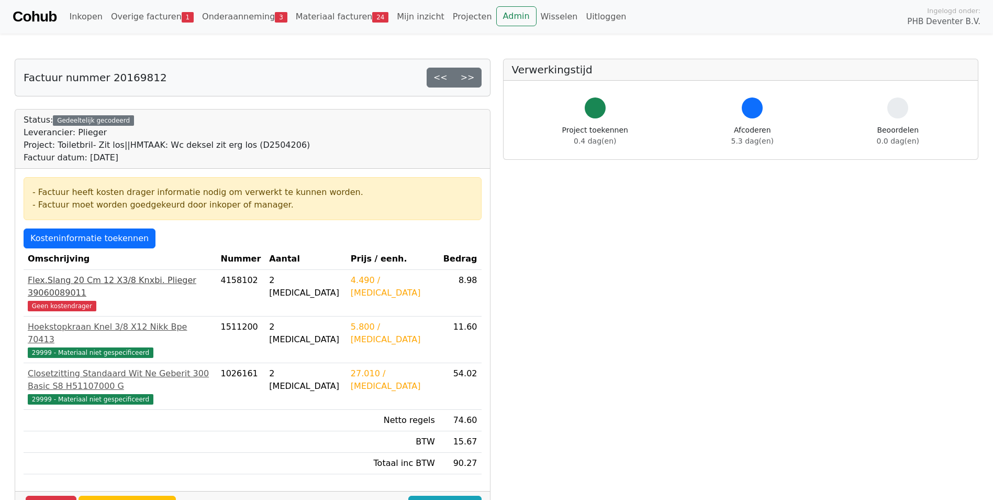
click at [48, 299] on div "Geen kostendrager" at bounding box center [120, 305] width 184 height 13
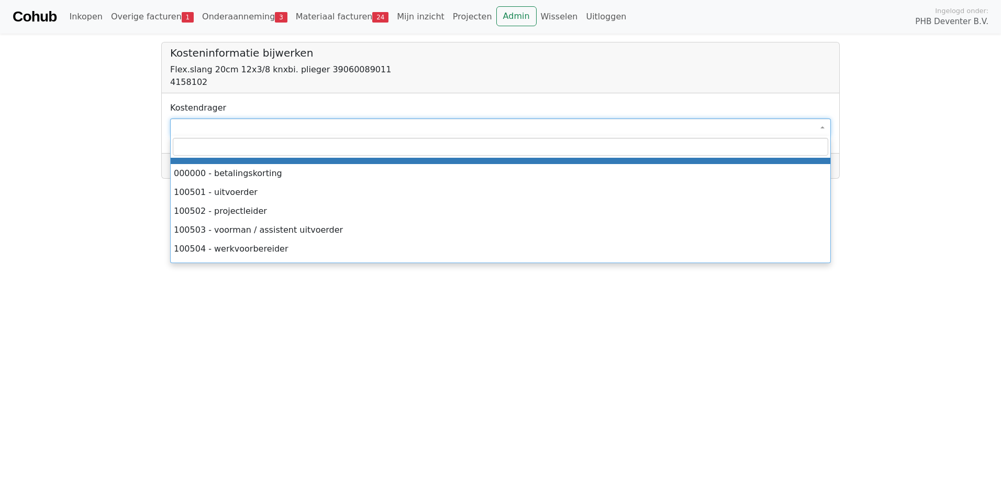
click at [198, 132] on span at bounding box center [500, 127] width 661 height 18
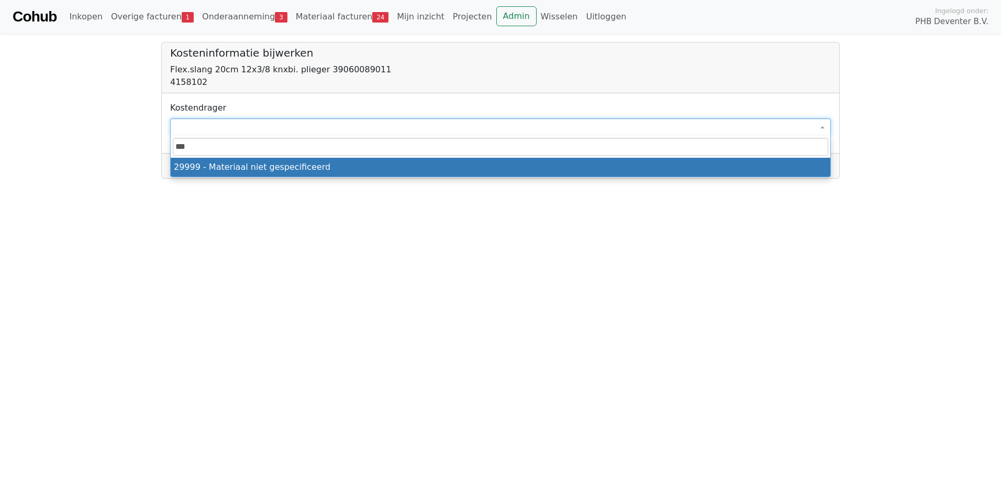
type input "****"
select select "****"
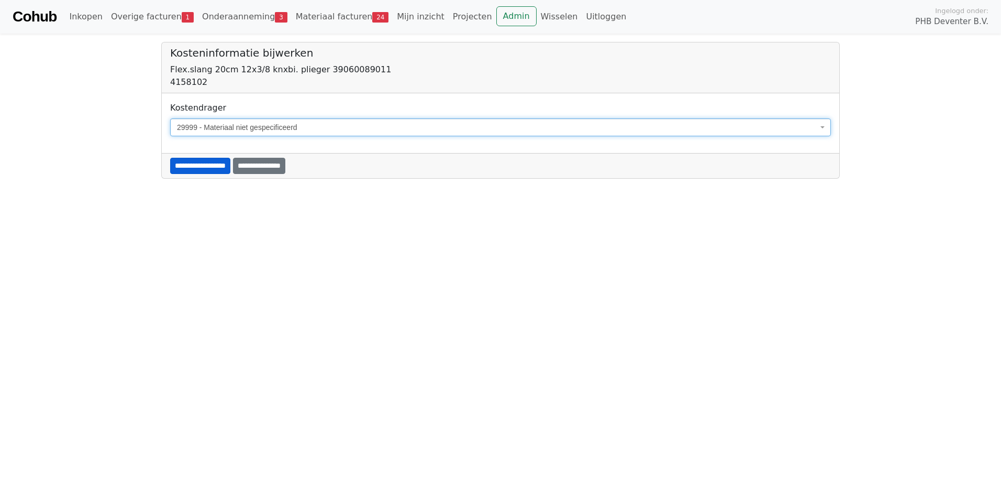
click at [200, 170] on input "**********" at bounding box center [200, 166] width 60 height 16
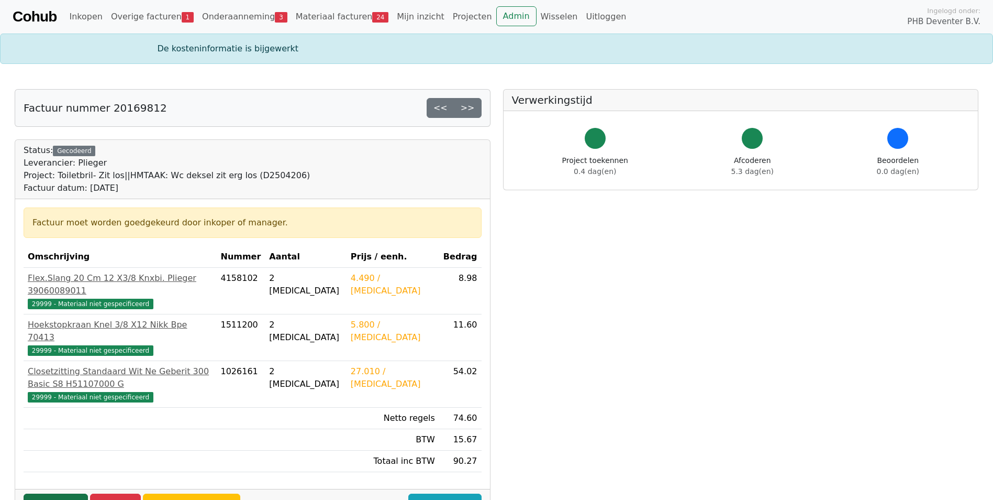
click at [52, 493] on link "Goedkeuren" at bounding box center [56, 503] width 64 height 20
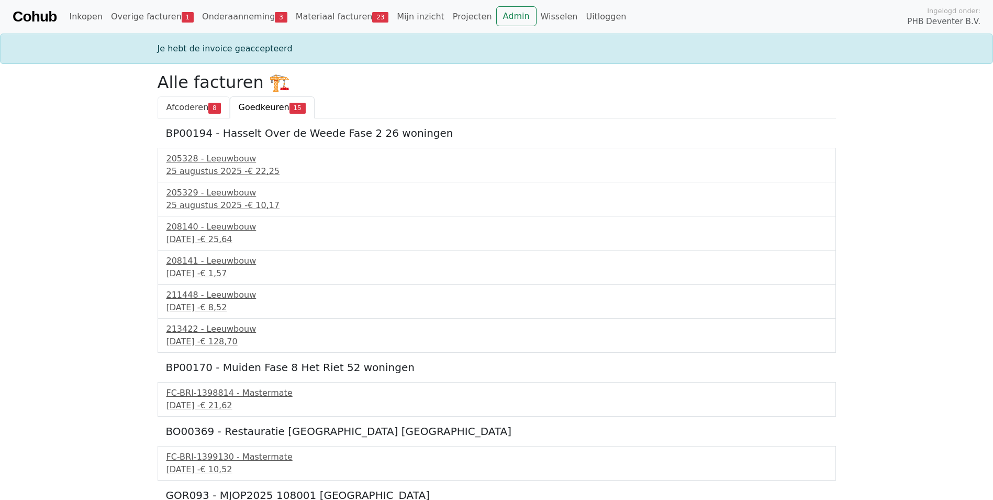
click at [184, 108] on span "Afcoderen" at bounding box center [188, 107] width 42 height 10
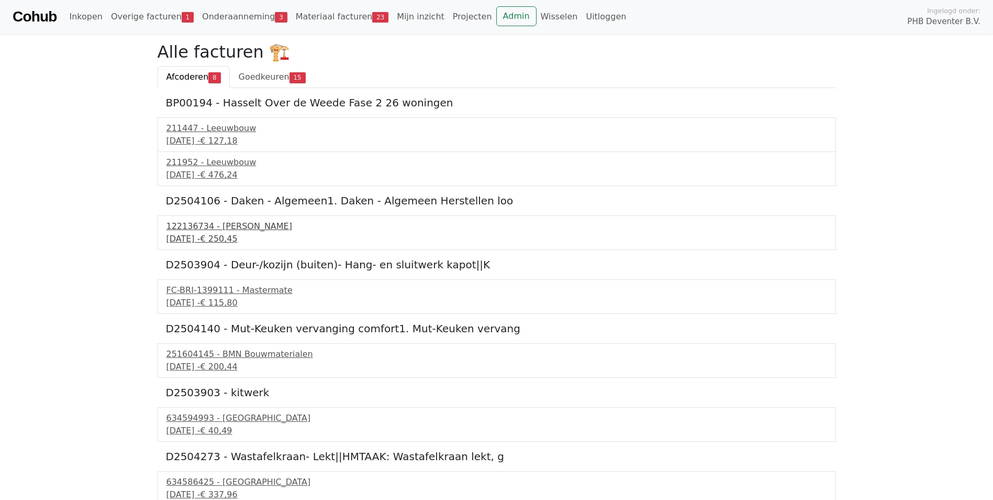
click at [191, 238] on div "[DATE] - € 250,45" at bounding box center [497, 238] width 661 height 13
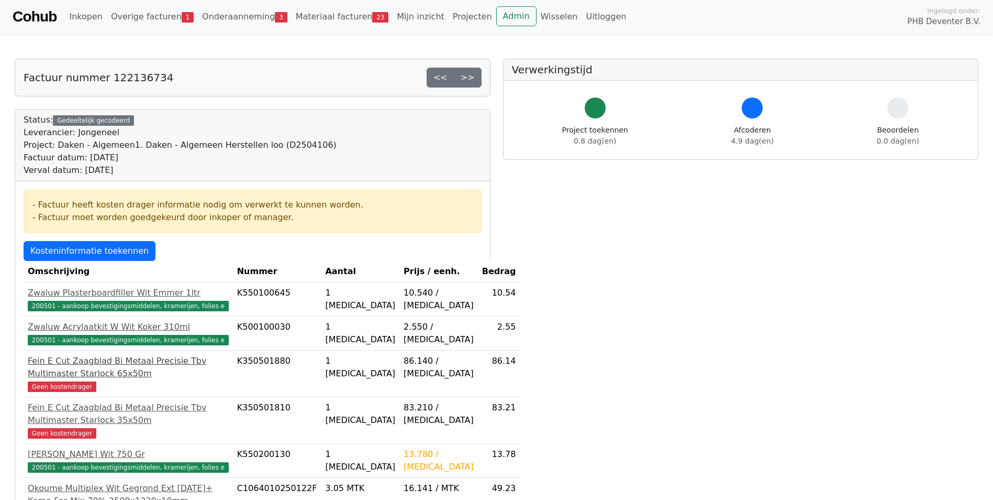
click at [58, 380] on div "Fein E Cut Zaagblad Bi Metaal Precisie Tbv Multimaster Starlock 65x50m" at bounding box center [128, 366] width 201 height 25
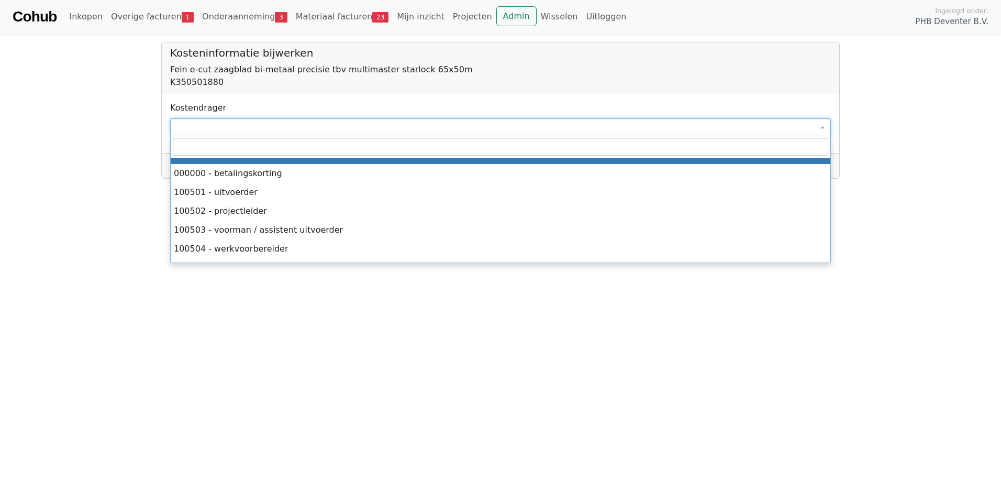
click at [179, 126] on span at bounding box center [500, 127] width 661 height 18
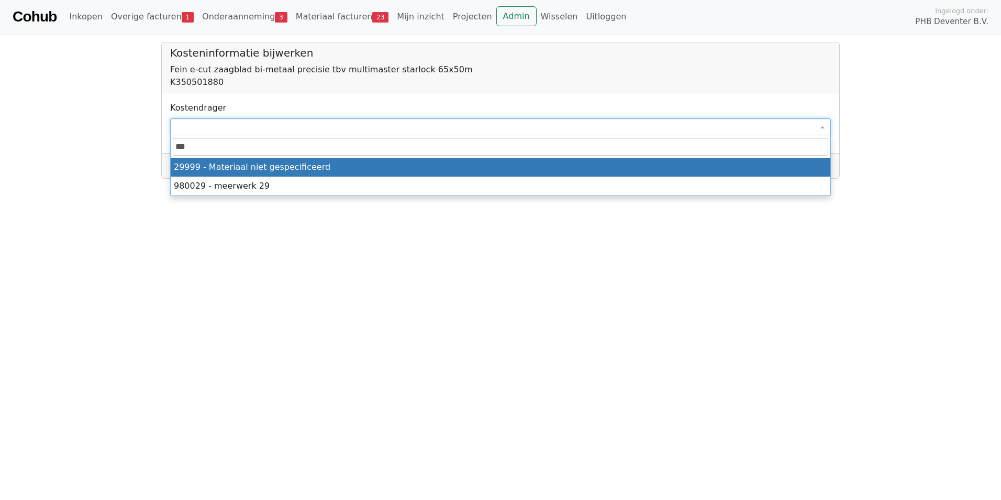
type input "****"
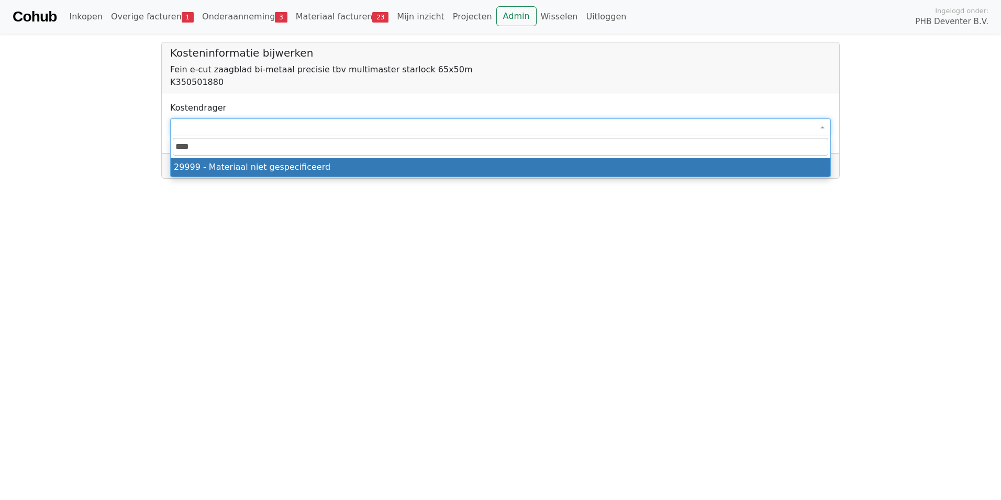
select select "****"
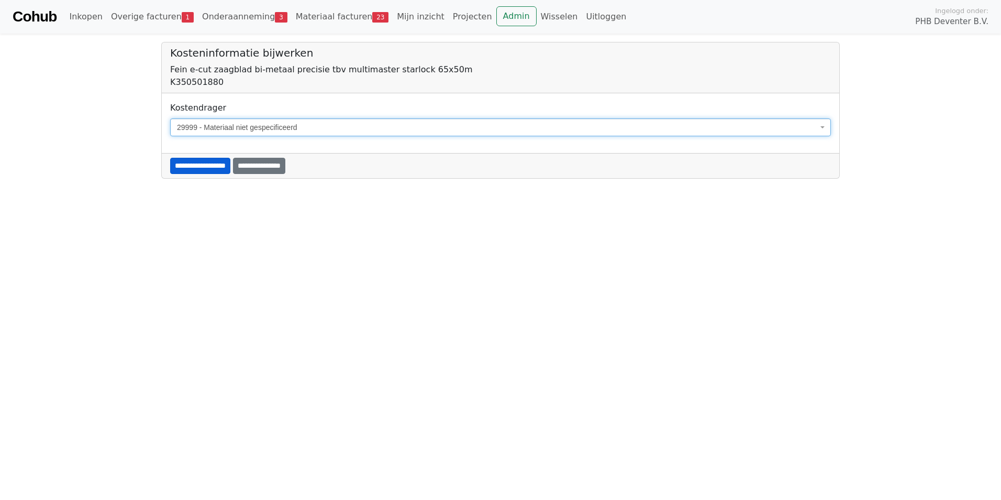
click at [196, 165] on input "**********" at bounding box center [200, 166] width 60 height 16
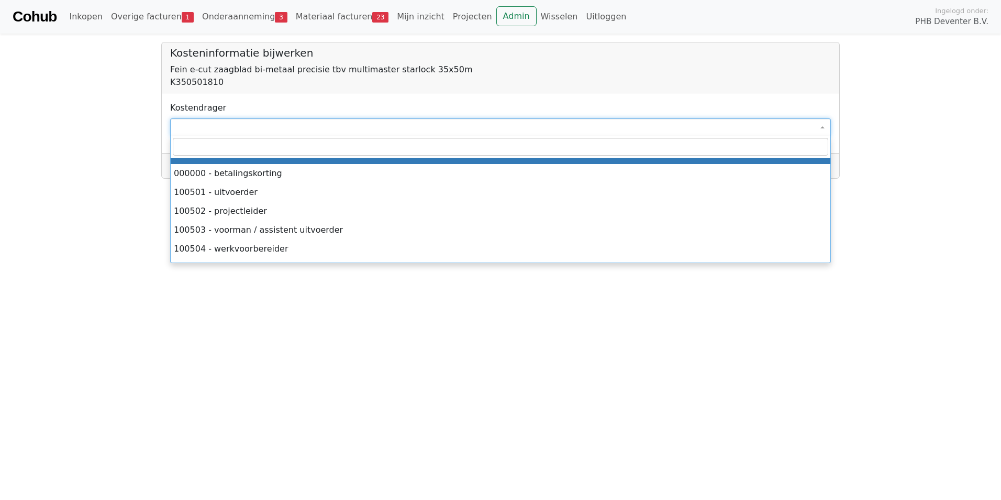
click at [188, 124] on span at bounding box center [500, 127] width 661 height 18
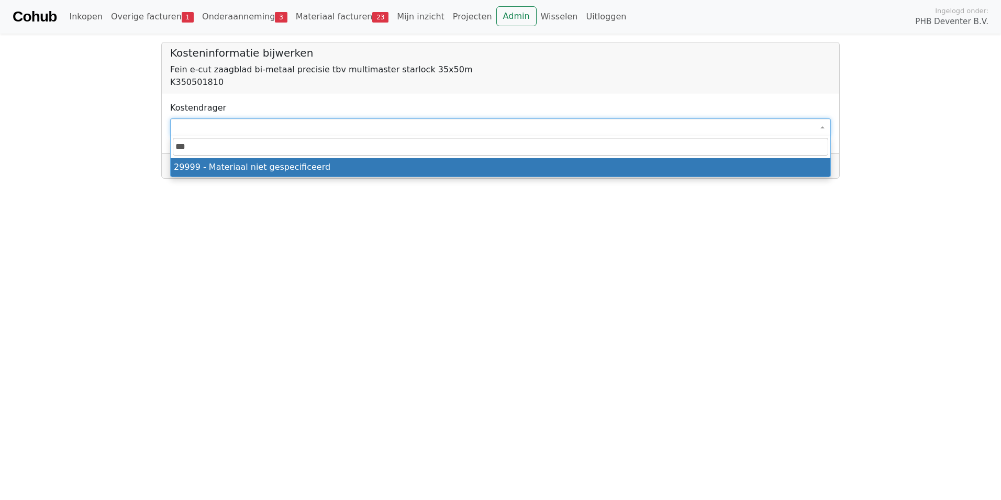
type input "****"
select select "****"
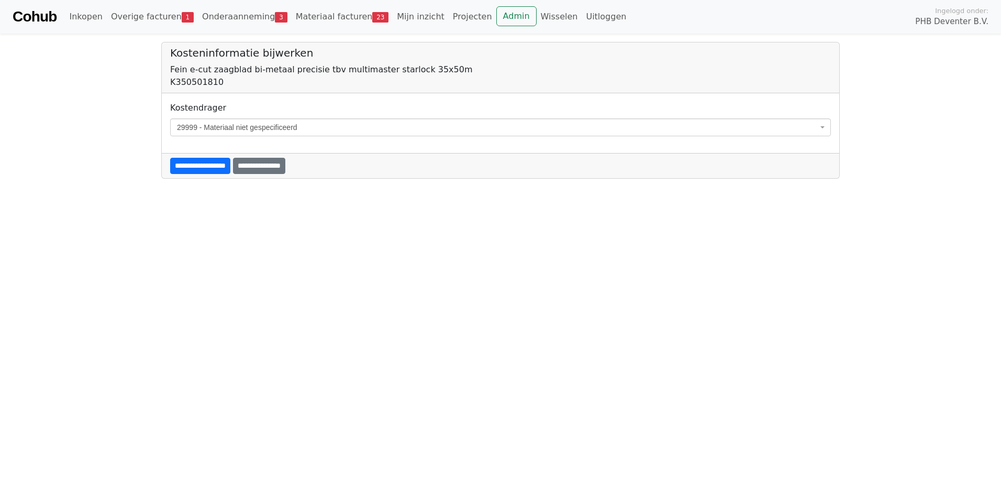
click at [191, 157] on div "**********" at bounding box center [501, 165] width 678 height 25
click at [192, 160] on input "**********" at bounding box center [200, 166] width 60 height 16
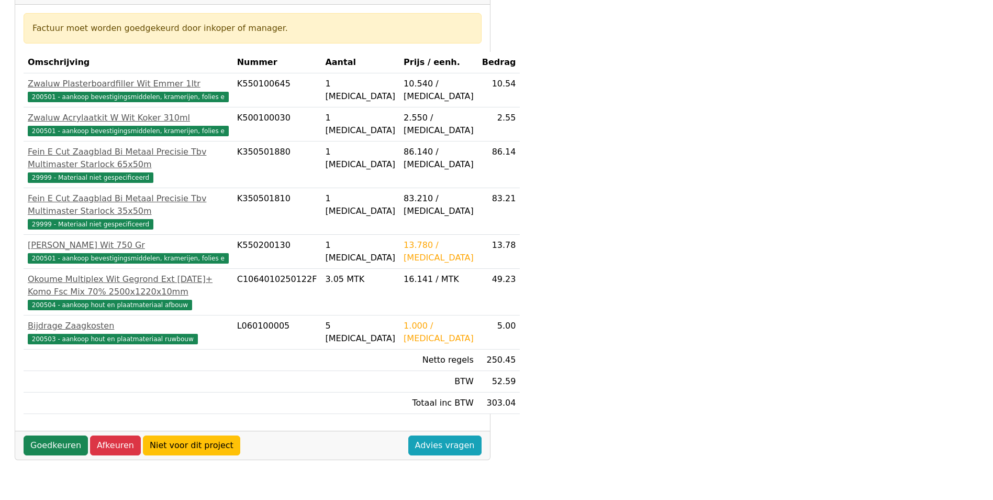
scroll to position [209, 0]
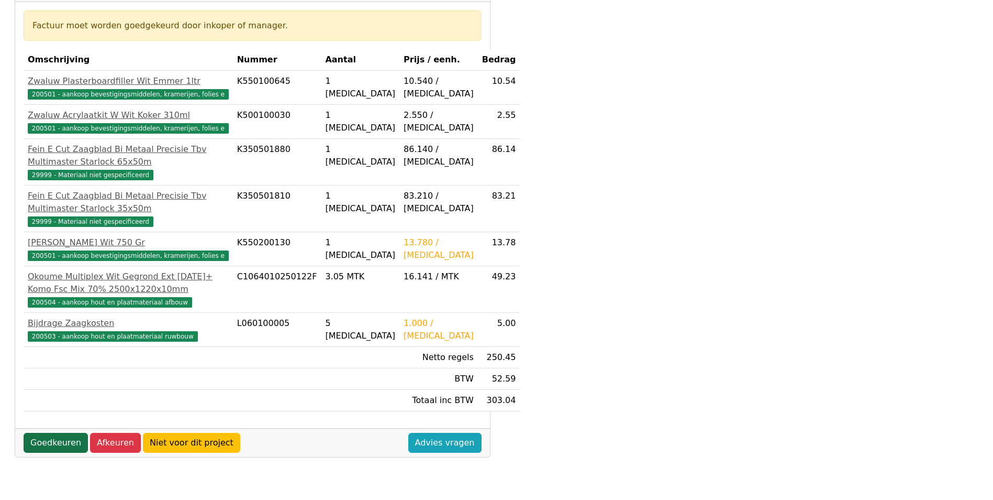
click at [57, 452] on link "Goedkeuren" at bounding box center [56, 442] width 64 height 20
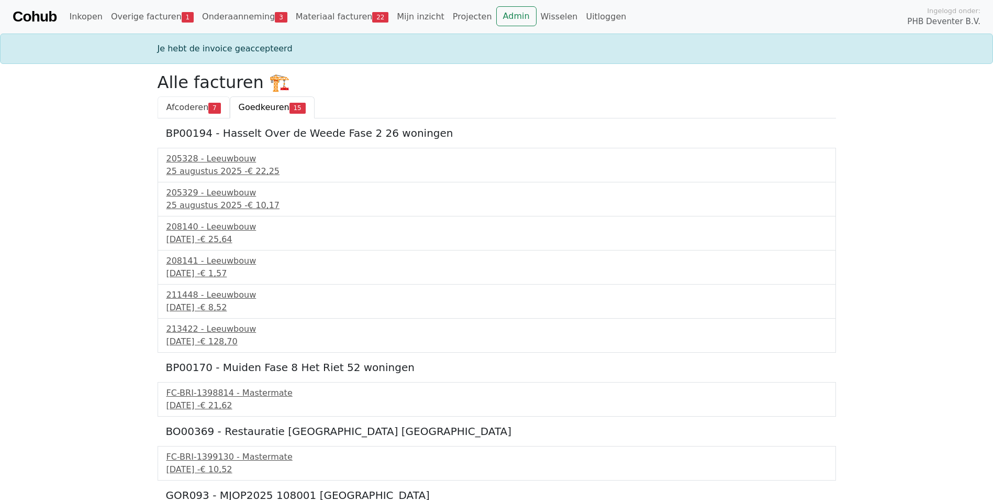
click at [192, 107] on span "Afcoderen" at bounding box center [188, 107] width 42 height 10
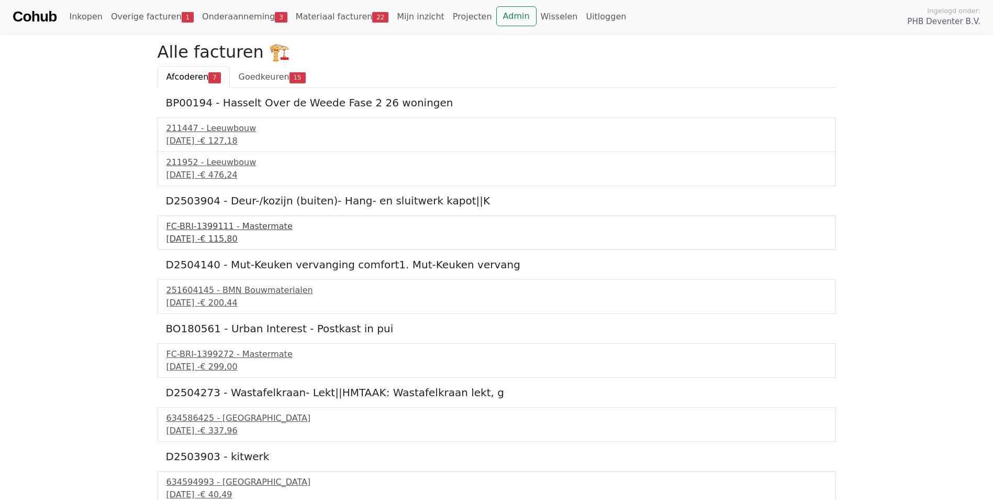
click at [188, 229] on div "FC-BRI-1399111 - Mastermate" at bounding box center [497, 226] width 661 height 13
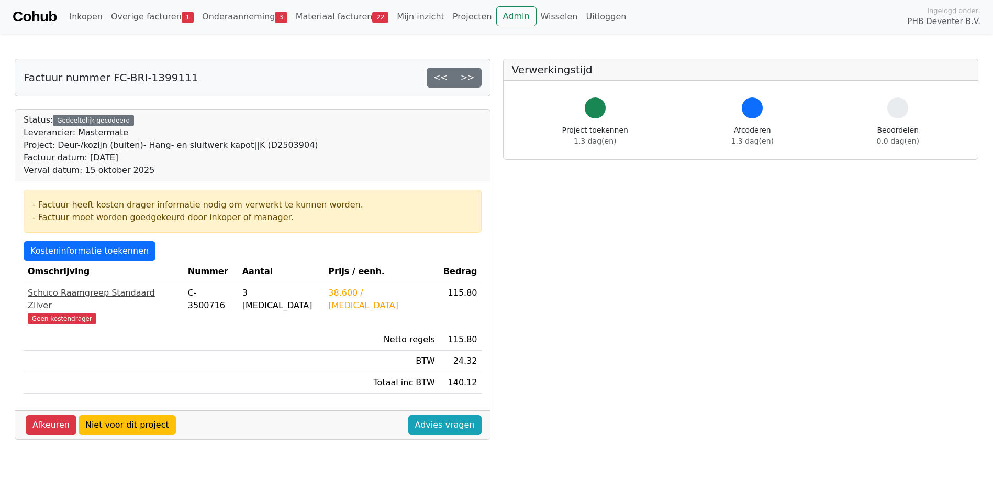
click at [80, 297] on div "Schuco Raamgreep Standaard Zilver" at bounding box center [104, 298] width 152 height 25
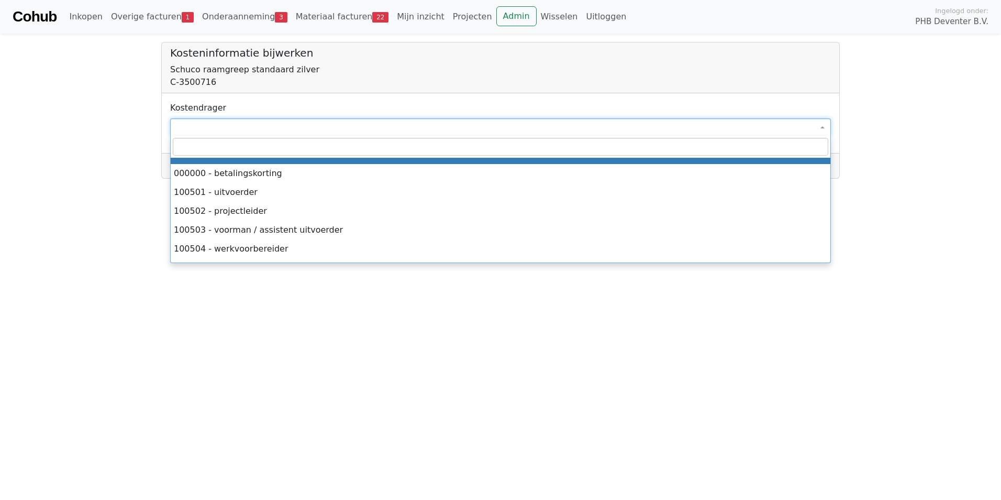
click at [186, 127] on span at bounding box center [500, 127] width 661 height 18
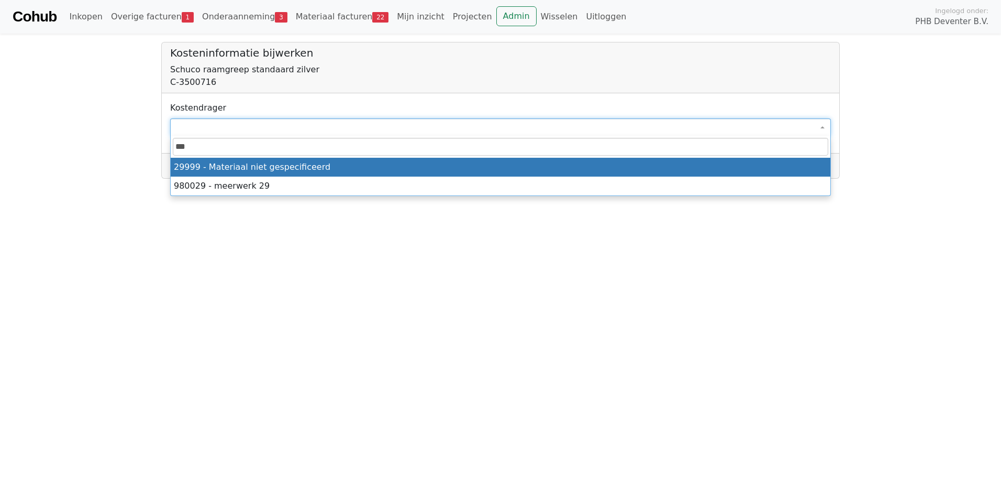
type input "****"
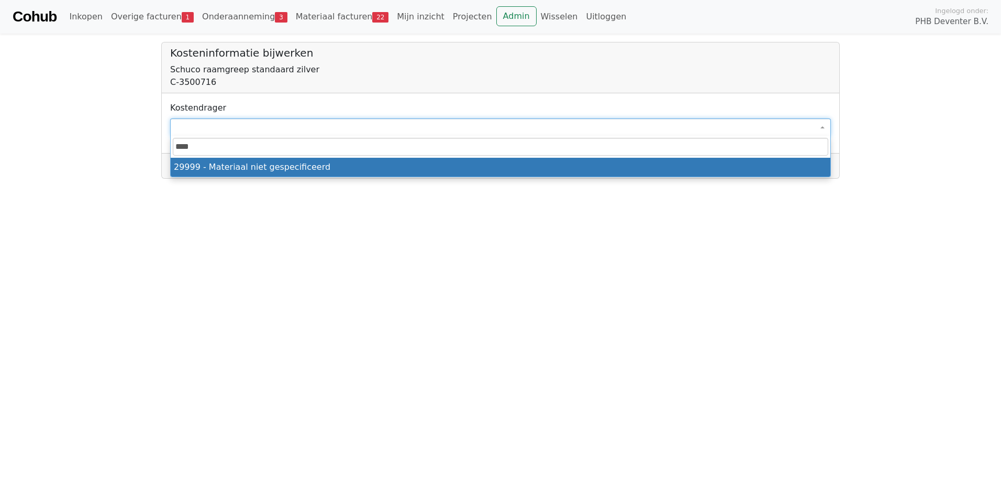
select select "****"
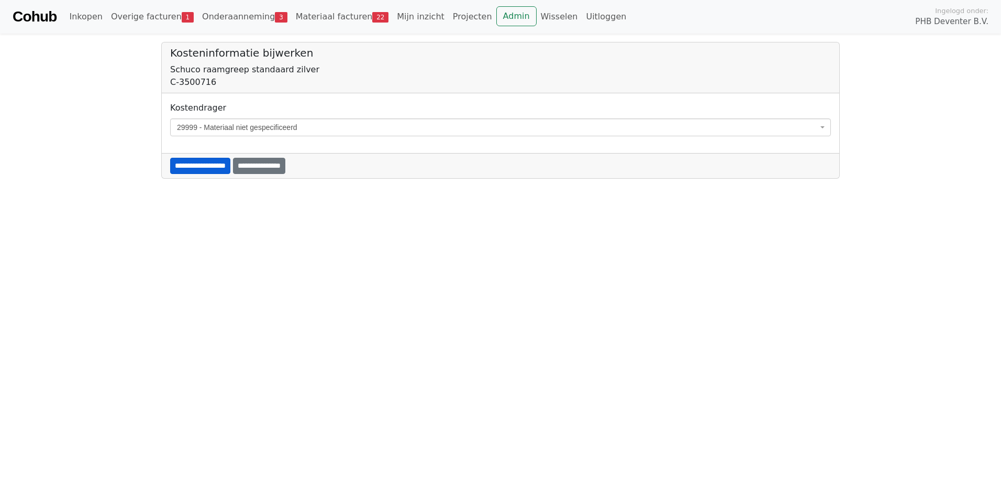
click at [220, 165] on input "**********" at bounding box center [200, 166] width 60 height 16
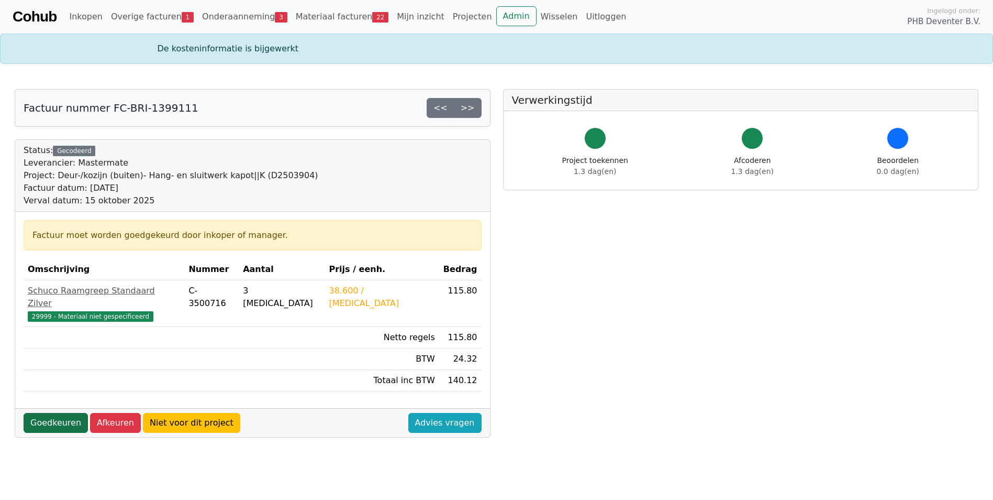
click at [59, 414] on link "Goedkeuren" at bounding box center [56, 423] width 64 height 20
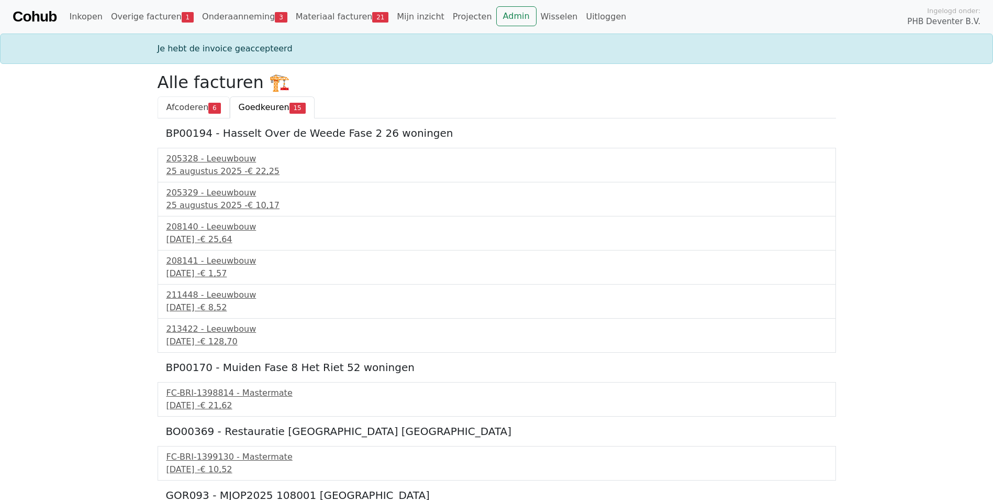
click at [193, 109] on span "Afcoderen" at bounding box center [188, 107] width 42 height 10
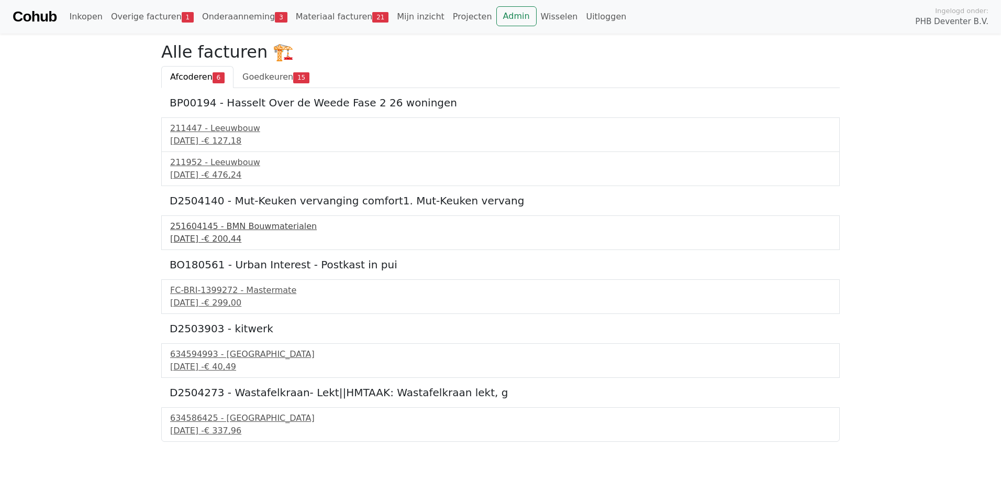
click at [185, 224] on div "251604145 - BMN Bouwmaterialen" at bounding box center [500, 226] width 661 height 13
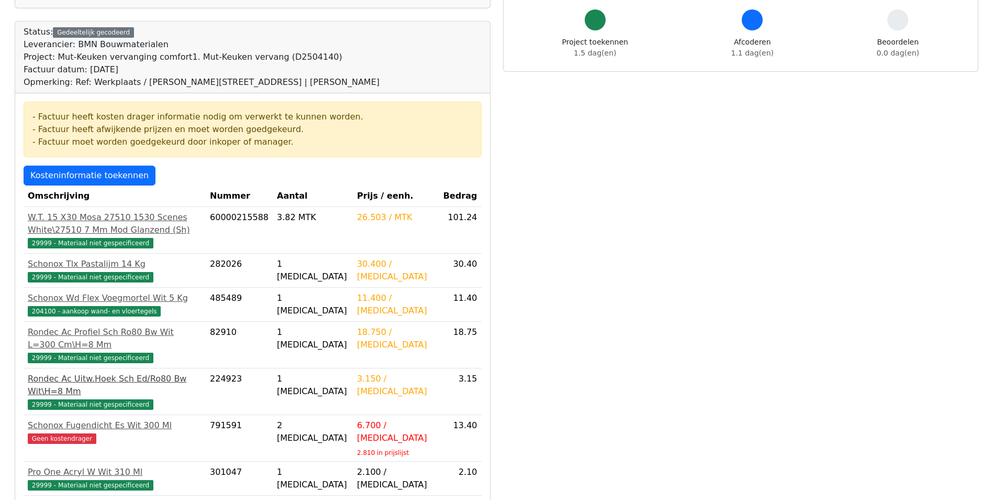
scroll to position [105, 0]
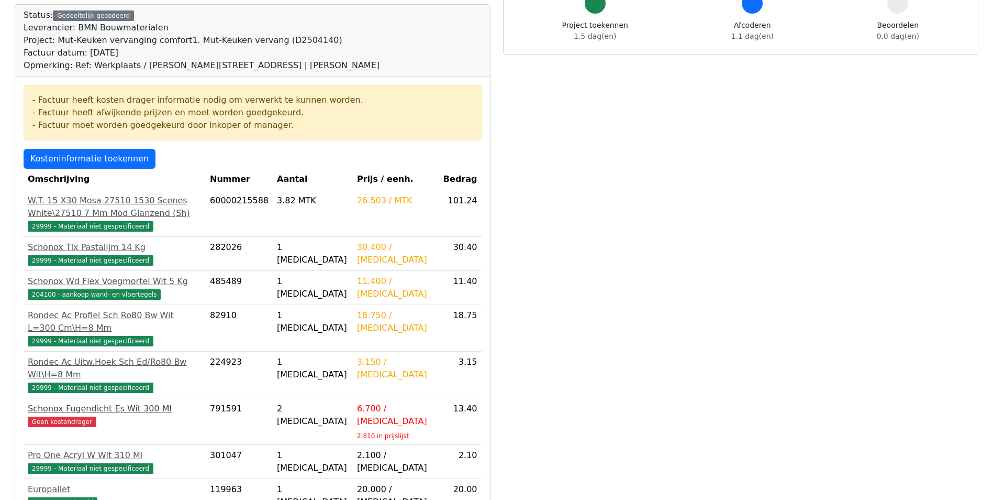
click at [71, 416] on span "Geen kostendrager" at bounding box center [62, 421] width 69 height 10
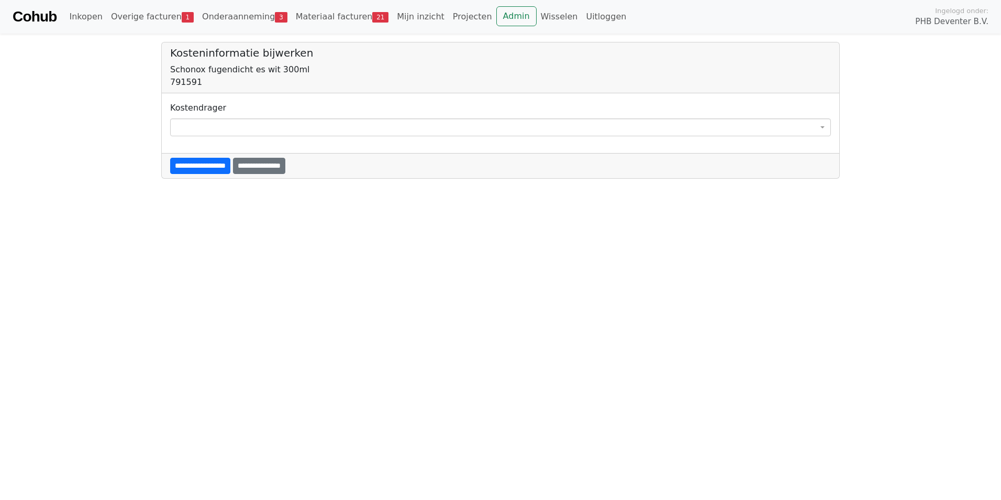
click at [208, 124] on span at bounding box center [500, 127] width 661 height 18
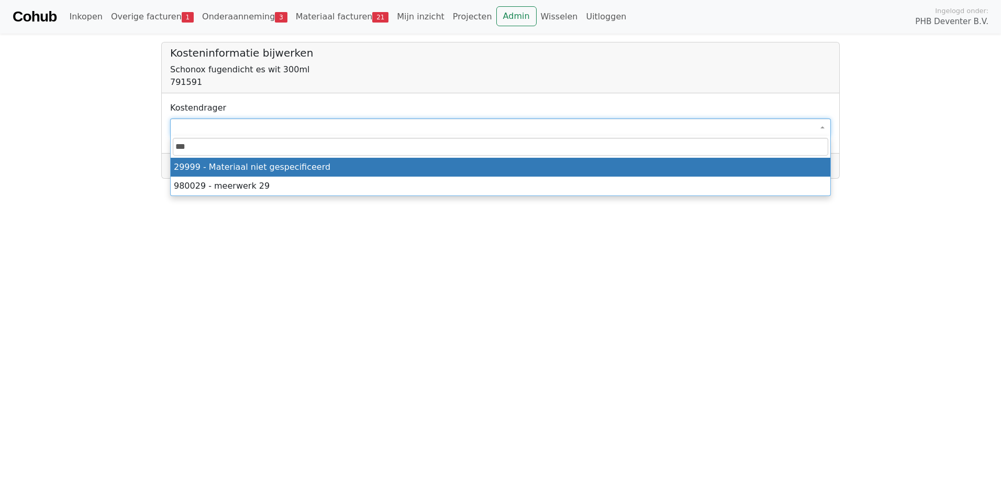
type input "****"
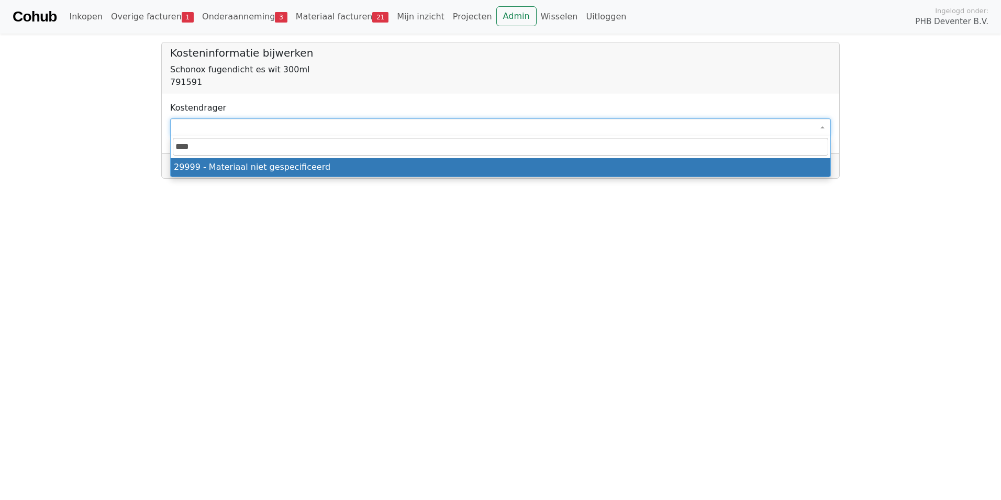
select select "****"
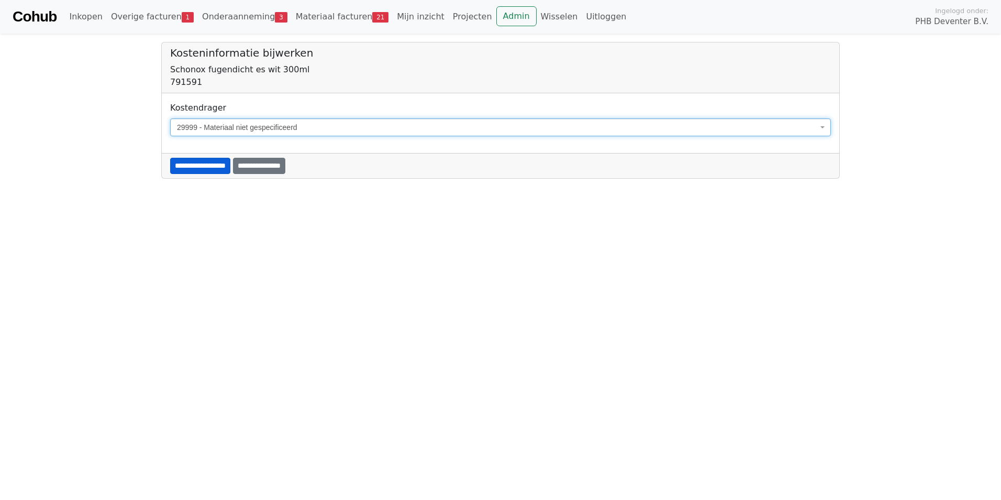
click at [212, 161] on input "**********" at bounding box center [200, 166] width 60 height 16
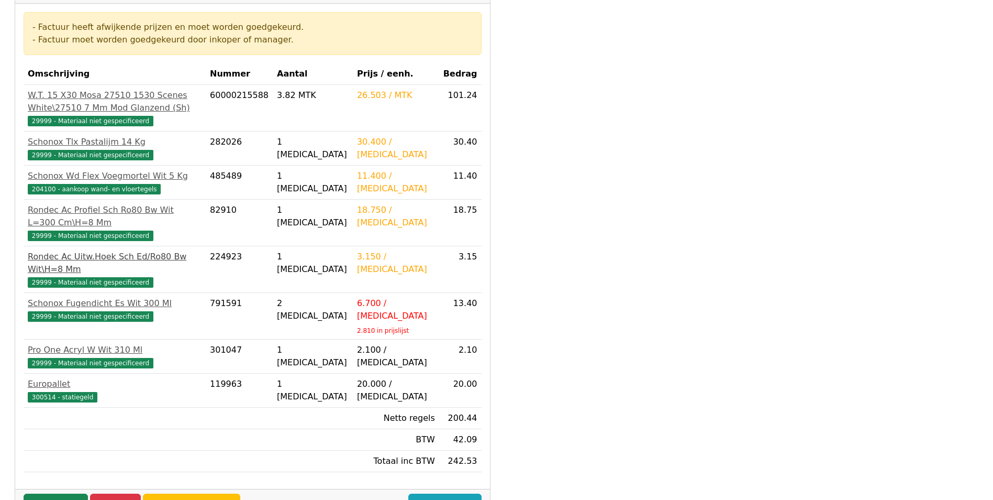
scroll to position [209, 0]
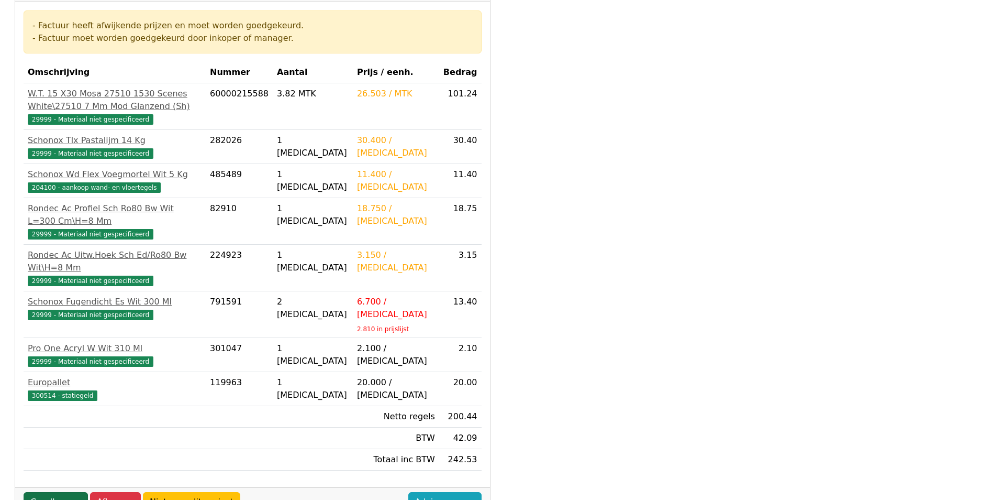
click at [66, 492] on link "Goedkeuren" at bounding box center [56, 502] width 64 height 20
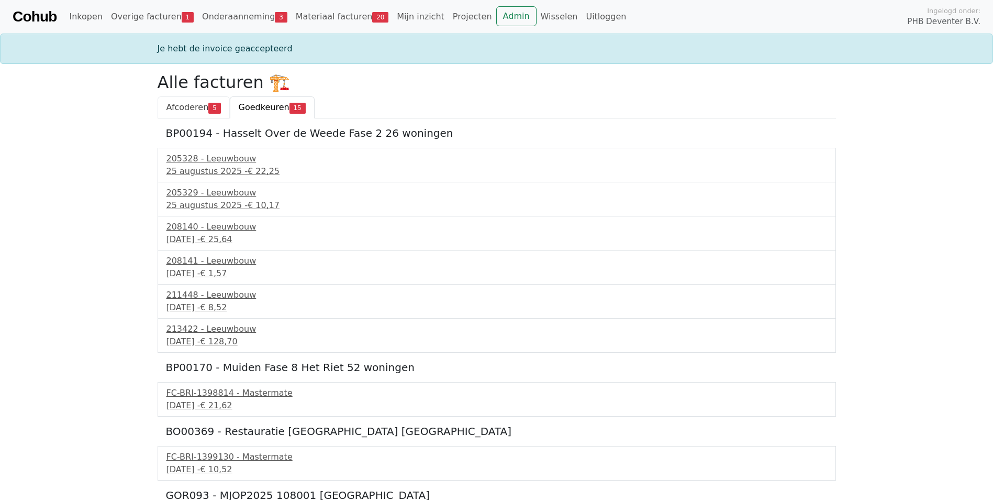
click at [191, 111] on span "Afcoderen" at bounding box center [188, 107] width 42 height 10
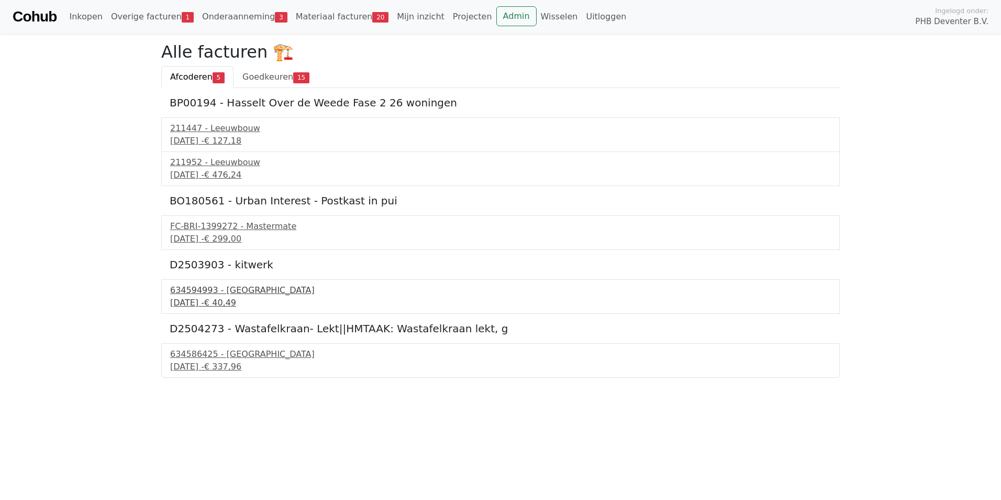
click at [204, 296] on div "634594993 - [GEOGRAPHIC_DATA]" at bounding box center [500, 290] width 661 height 13
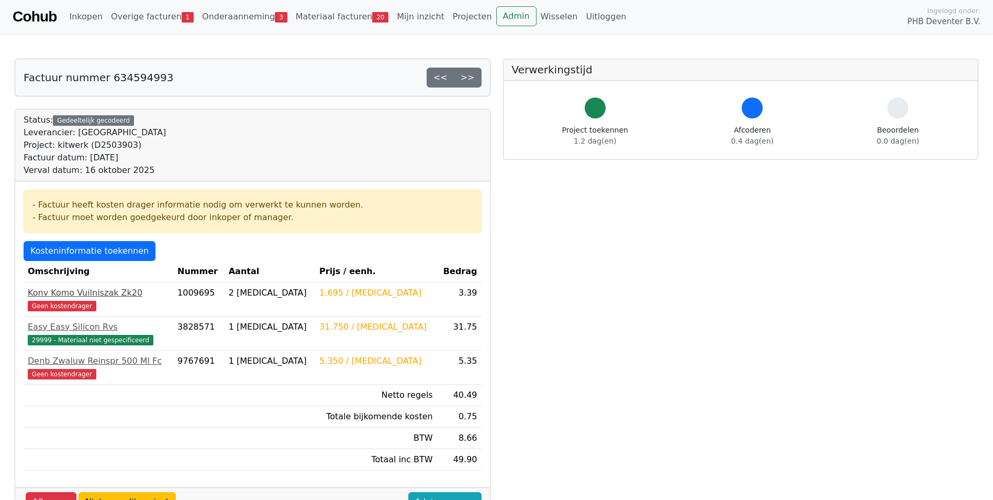
click at [43, 296] on div "Konv Komo Vuilniszak Zk20" at bounding box center [98, 292] width 141 height 13
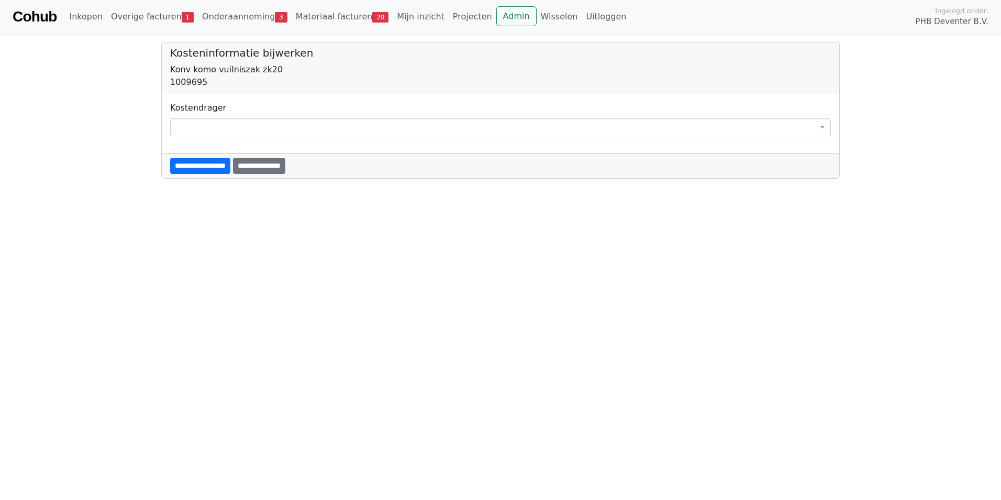
click at [197, 123] on span at bounding box center [500, 127] width 661 height 18
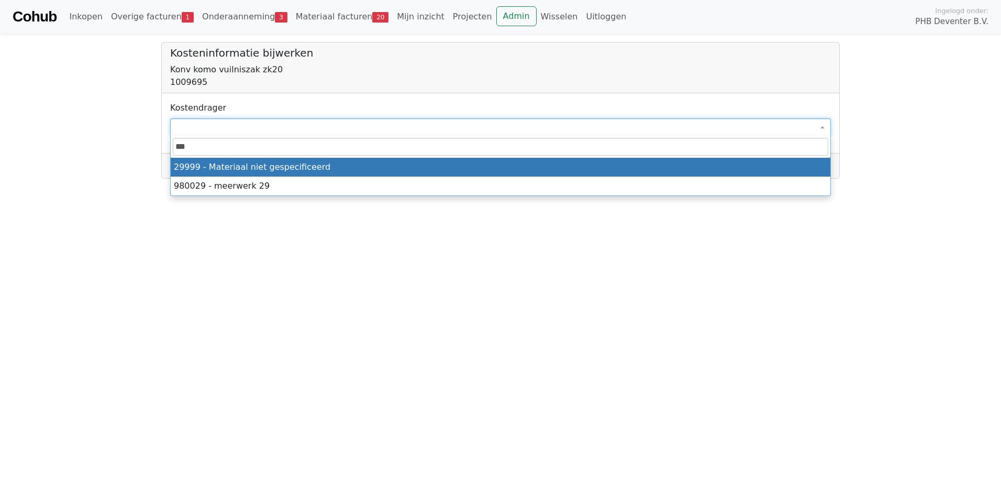
type input "****"
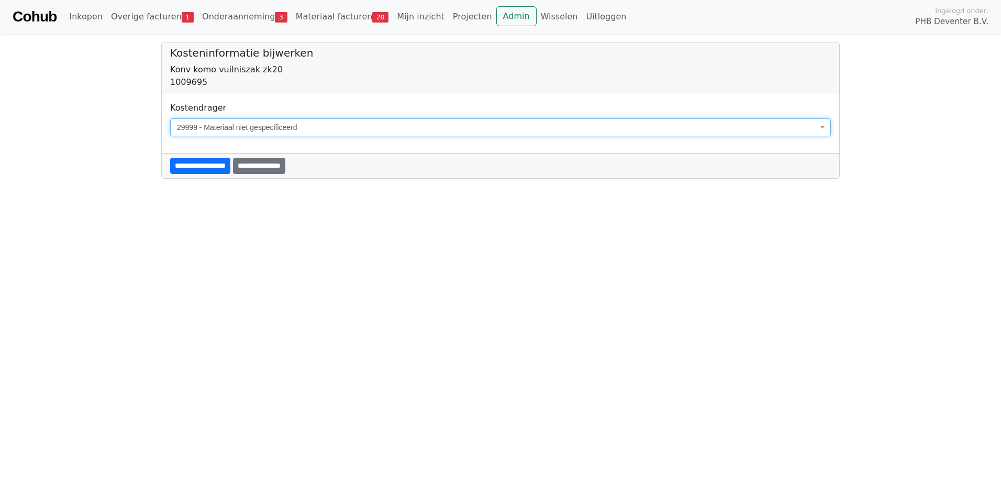
select select "****"
click at [200, 170] on input "**********" at bounding box center [200, 166] width 60 height 16
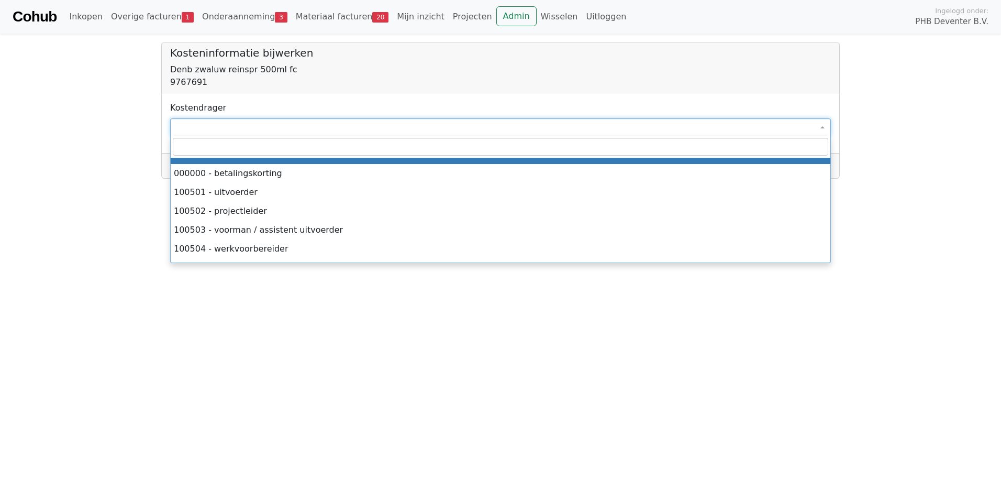
click at [216, 126] on span at bounding box center [500, 127] width 661 height 18
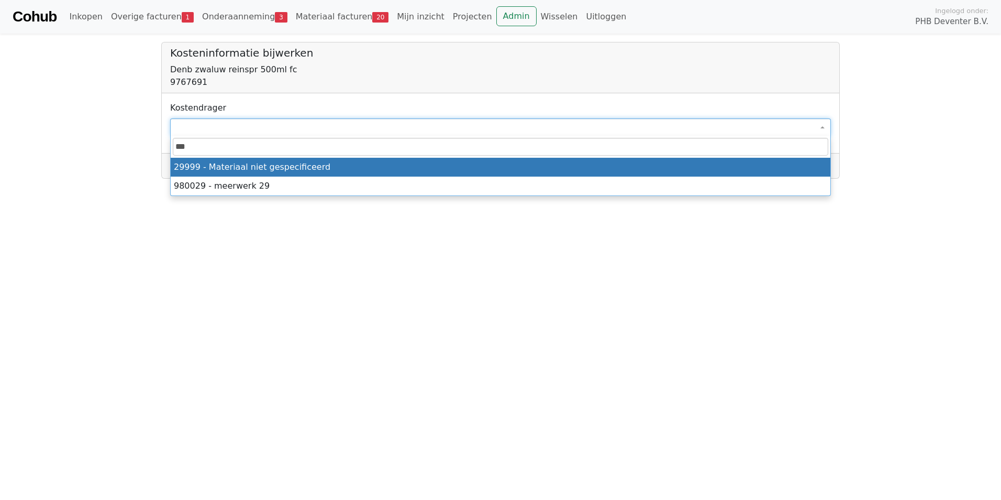
type input "****"
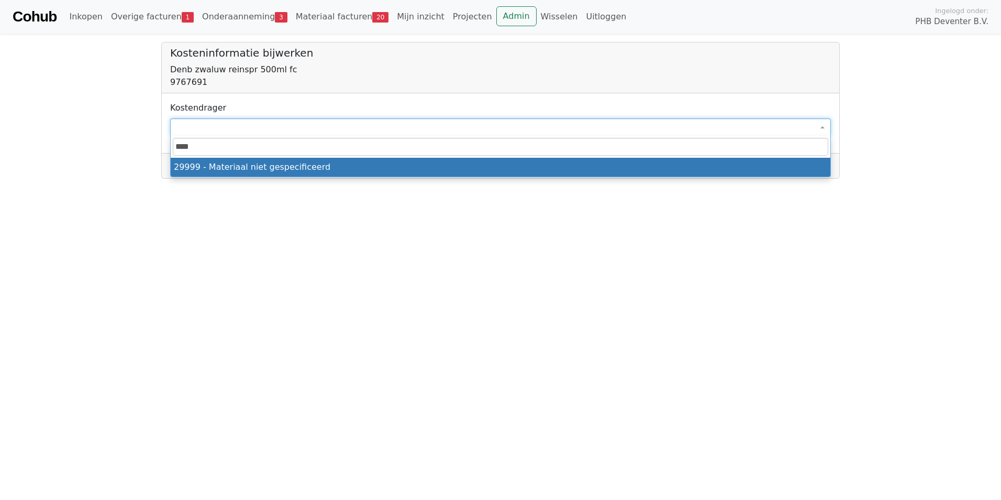
select select "****"
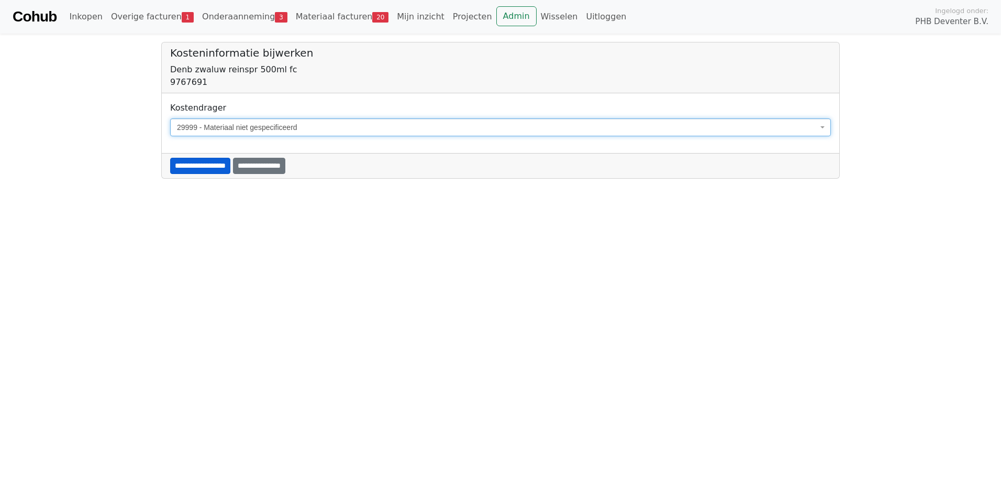
click at [210, 169] on input "**********" at bounding box center [200, 166] width 60 height 16
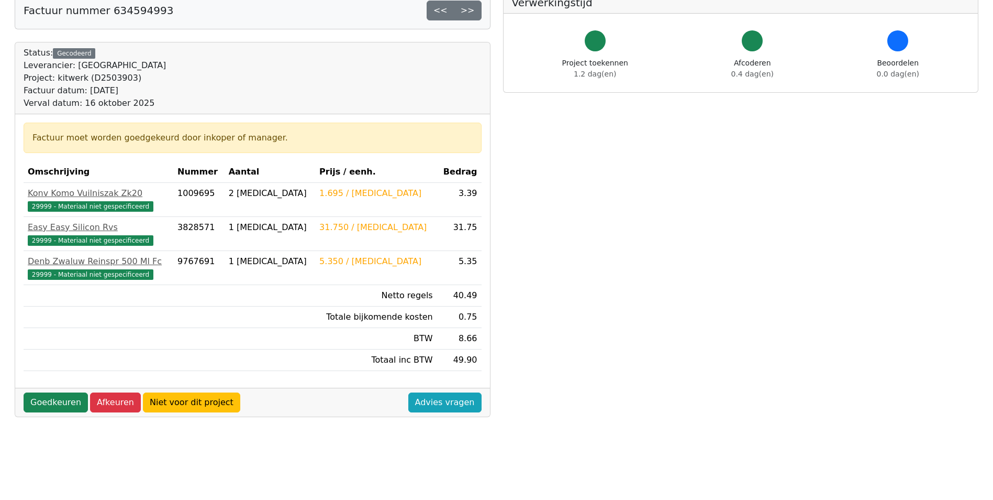
scroll to position [105, 0]
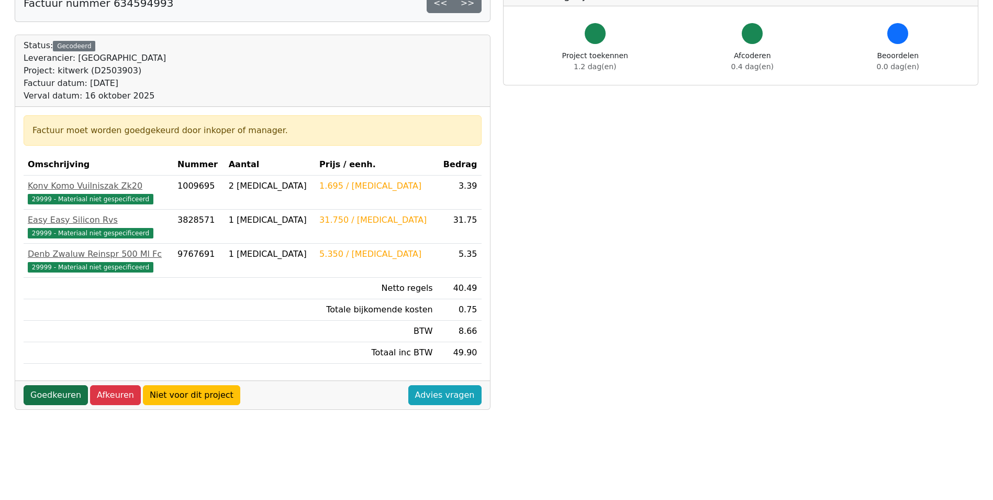
click at [61, 397] on link "Goedkeuren" at bounding box center [56, 395] width 64 height 20
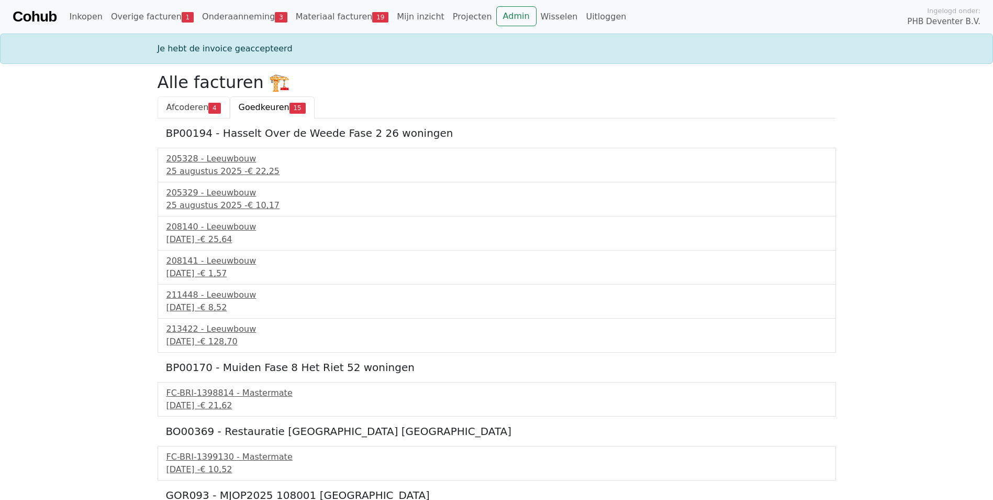
click at [175, 109] on span "Afcoderen" at bounding box center [188, 107] width 42 height 10
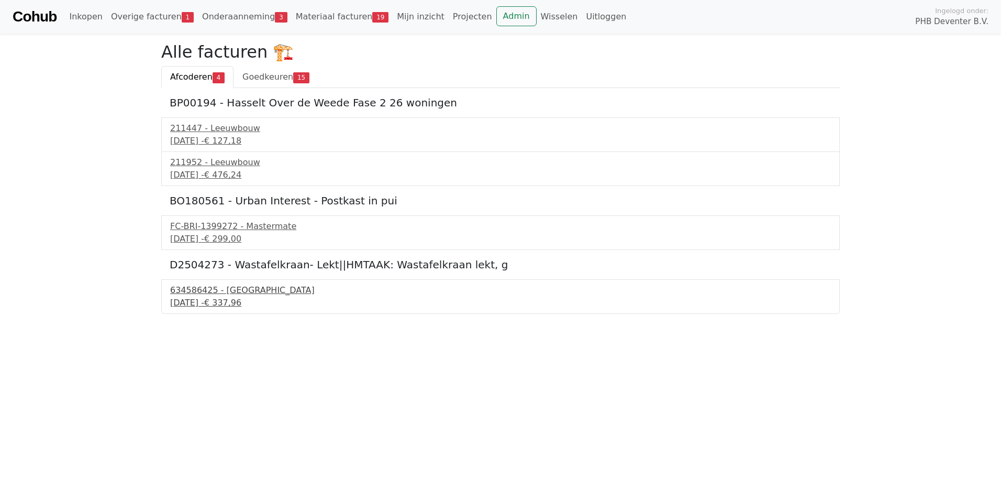
click at [195, 297] on div "[DATE] - € 337,96" at bounding box center [500, 302] width 661 height 13
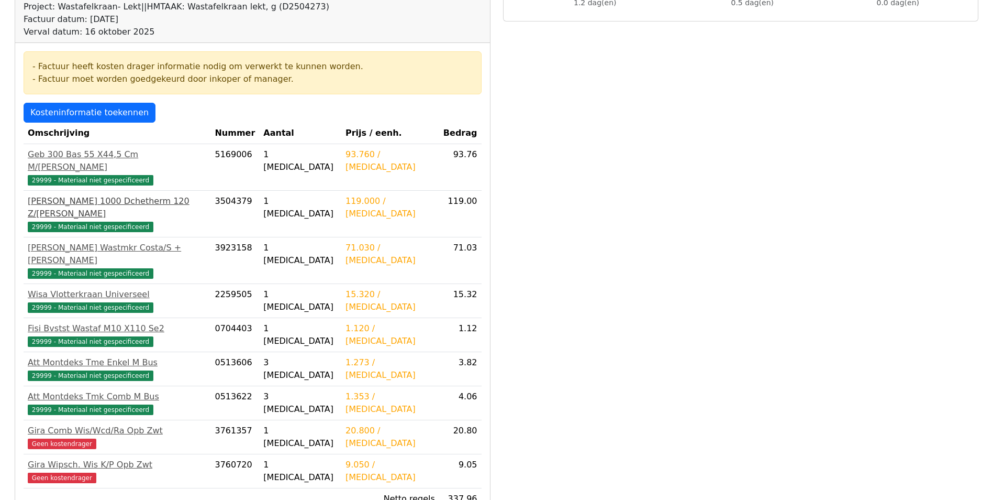
scroll to position [157, 0]
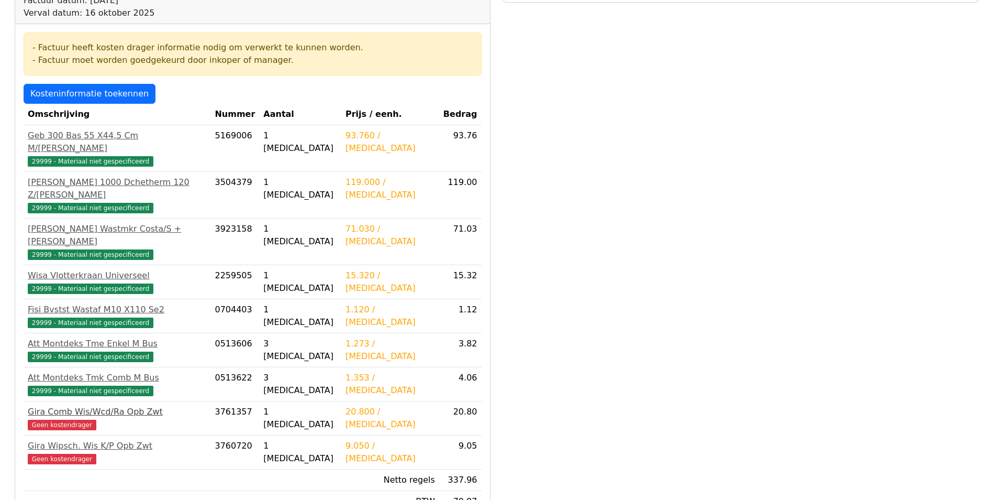
click at [73, 419] on span "Geen kostendrager" at bounding box center [62, 424] width 69 height 10
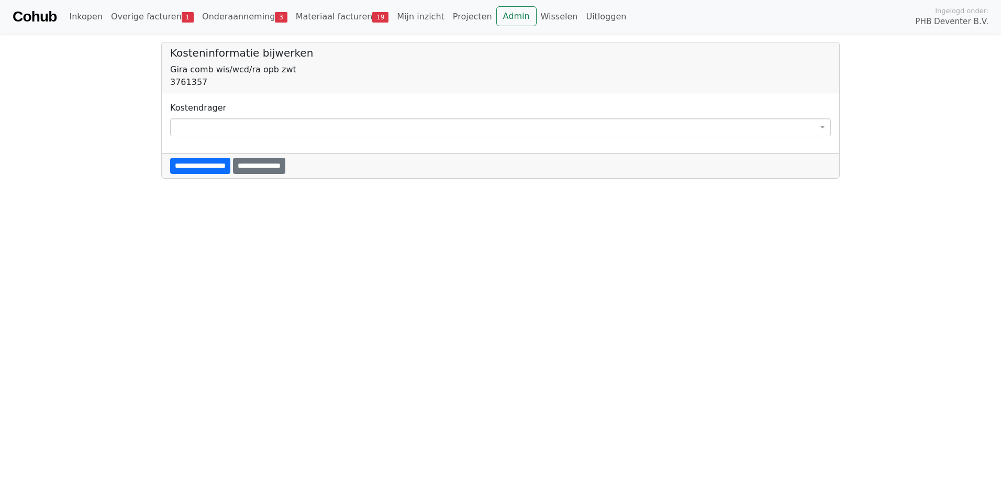
click at [220, 132] on span at bounding box center [500, 127] width 661 height 18
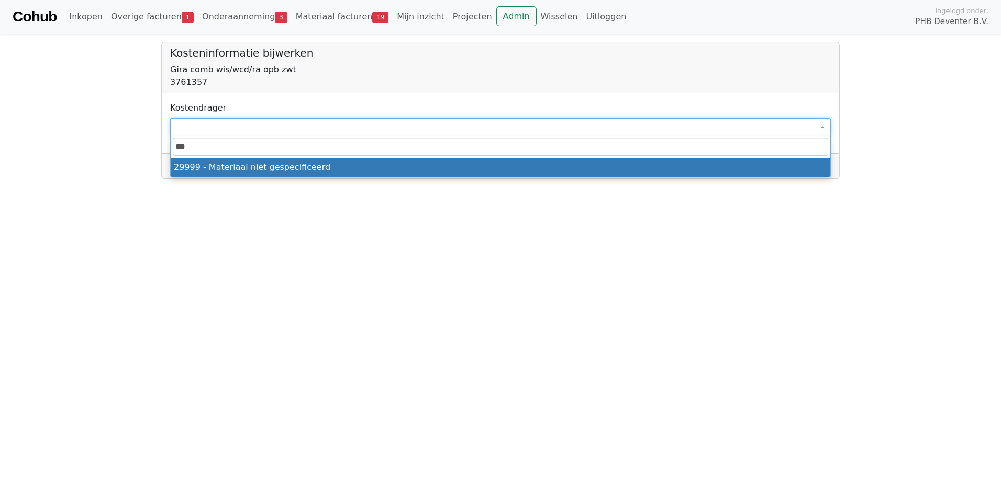
type input "****"
select select "****"
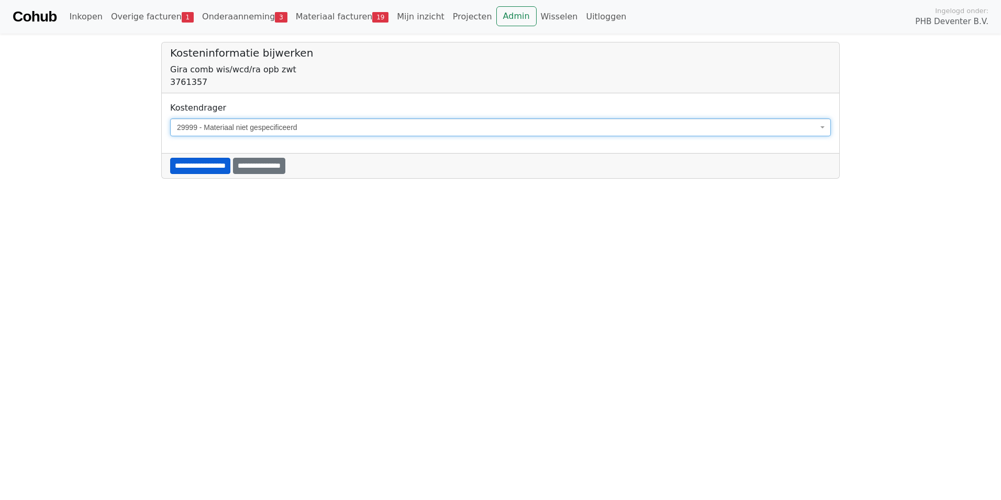
click at [192, 168] on input "**********" at bounding box center [200, 166] width 60 height 16
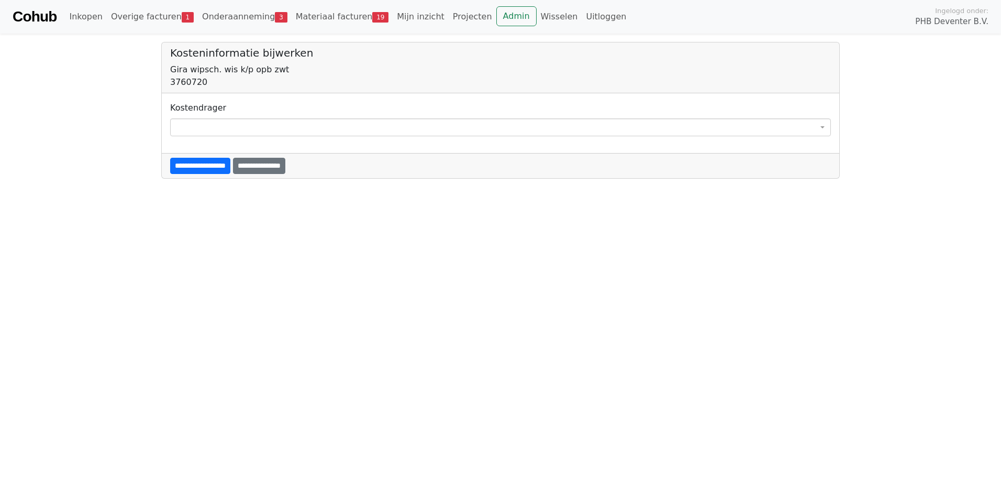
click at [187, 127] on span at bounding box center [500, 127] width 661 height 18
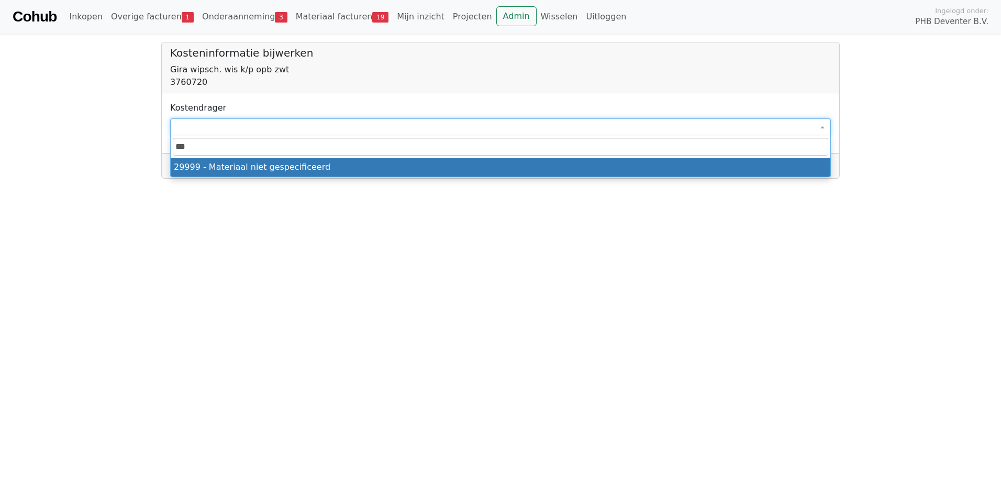
type input "****"
select select "****"
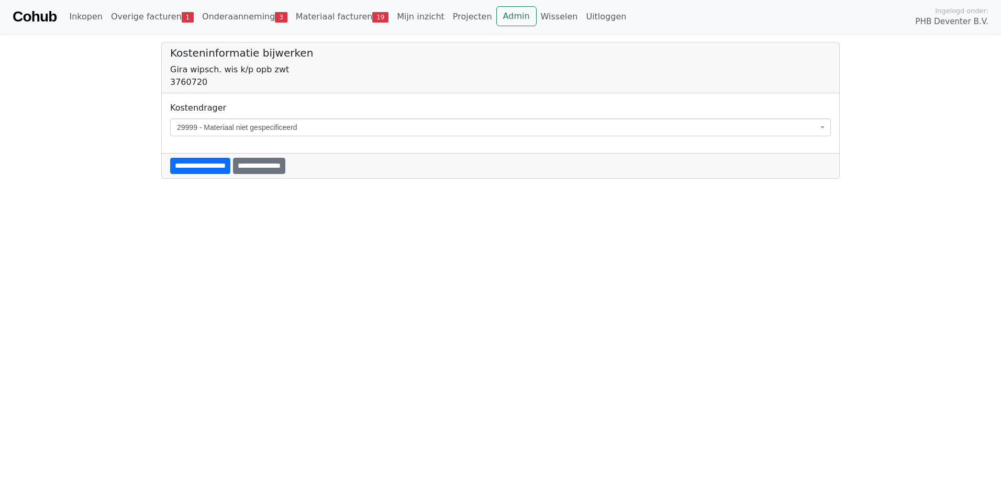
click at [212, 162] on input "**********" at bounding box center [200, 166] width 60 height 16
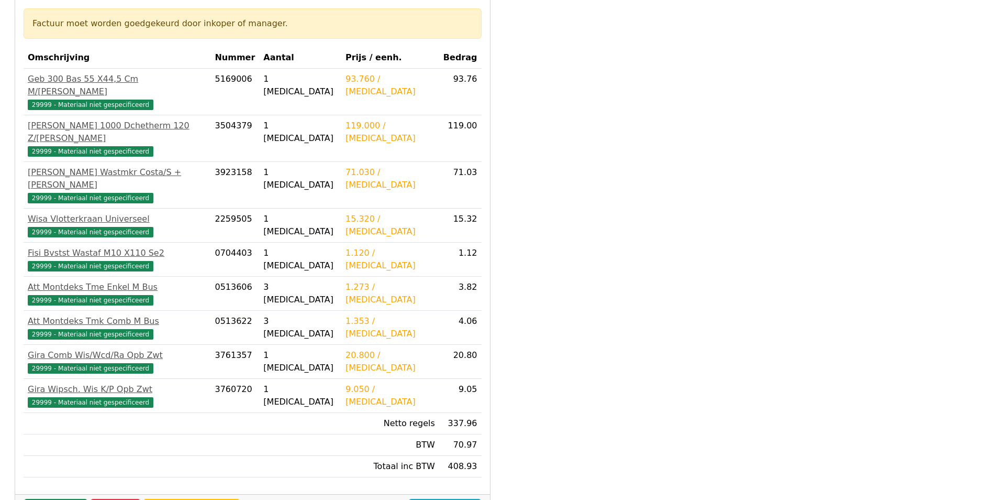
scroll to position [307, 0]
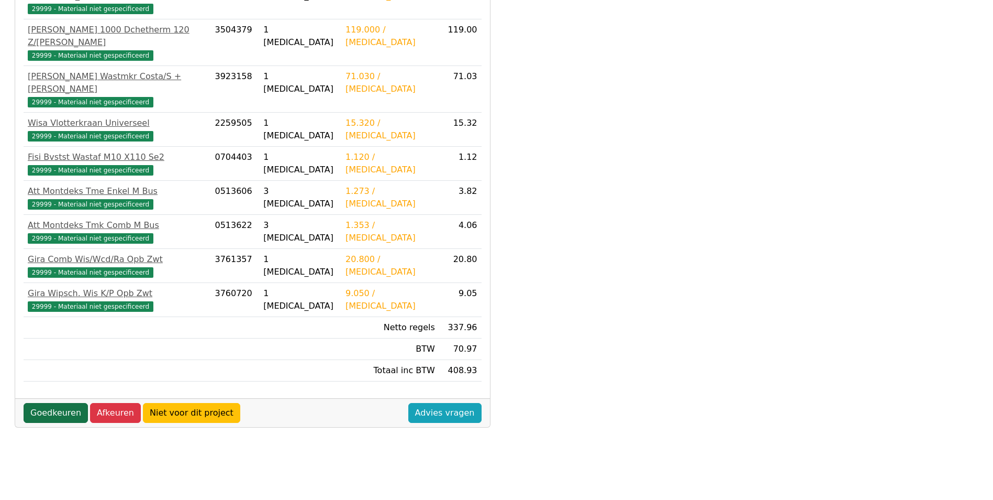
click at [51, 403] on link "Goedkeuren" at bounding box center [56, 413] width 64 height 20
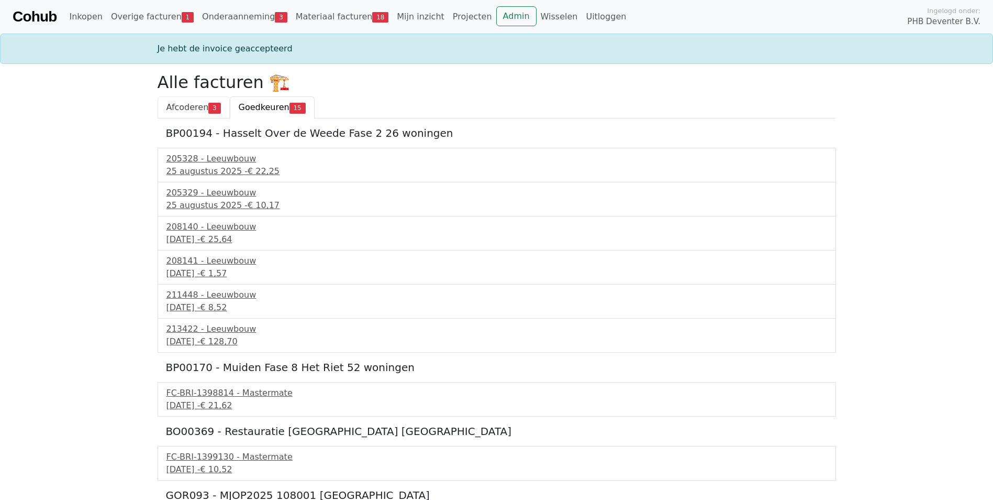
click at [191, 109] on span "Afcoderen" at bounding box center [188, 107] width 42 height 10
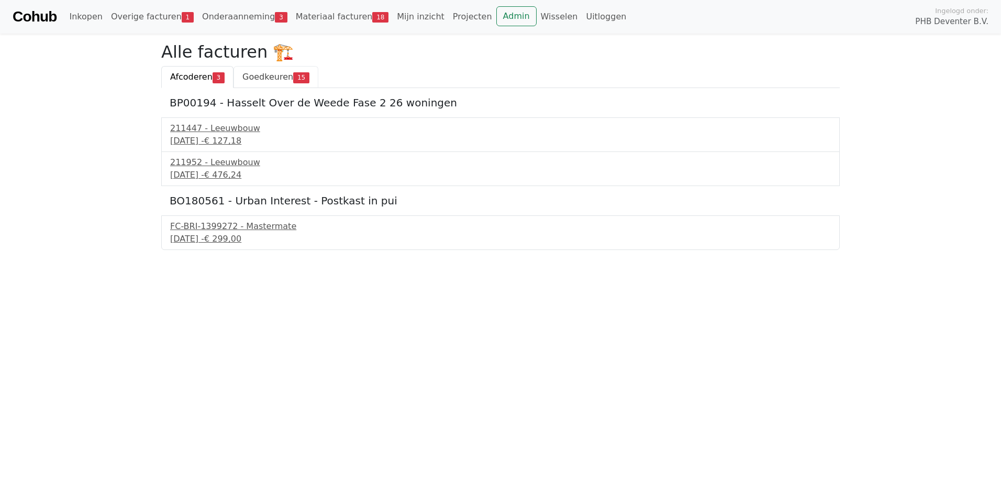
click at [258, 74] on span "Goedkeuren" at bounding box center [267, 77] width 51 height 10
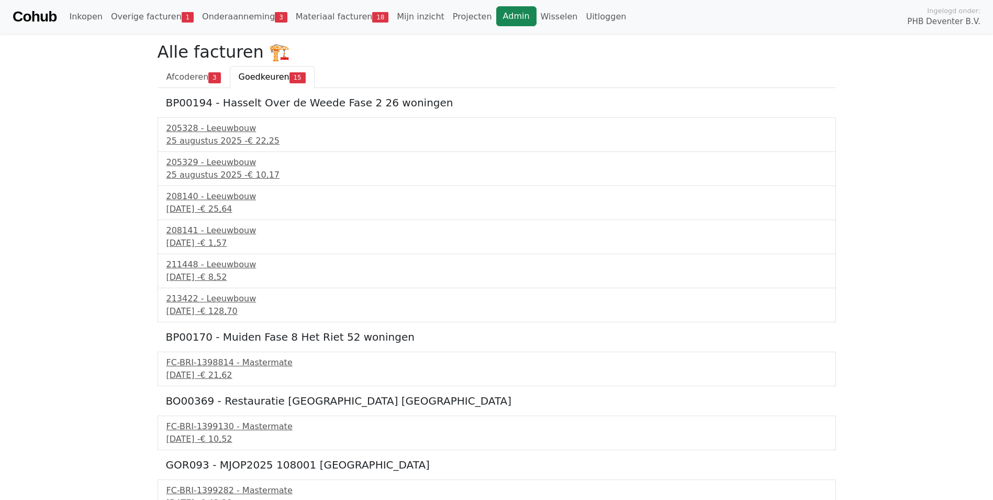
click at [496, 13] on link "Admin" at bounding box center [516, 16] width 40 height 20
